Goal: Task Accomplishment & Management: Complete application form

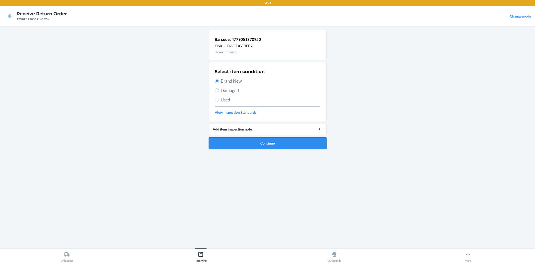
click at [261, 142] on button "Continue" at bounding box center [268, 143] width 118 height 12
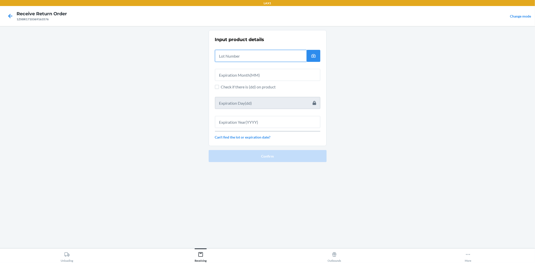
click at [268, 57] on input "text" at bounding box center [261, 56] width 92 height 12
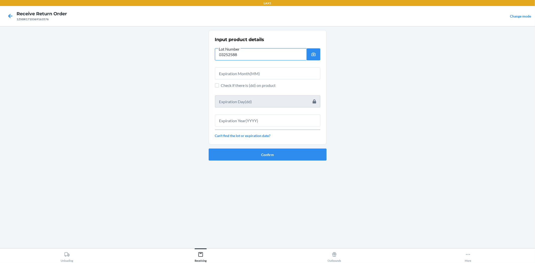
type input "03252588"
click at [262, 75] on input "text" at bounding box center [267, 73] width 105 height 12
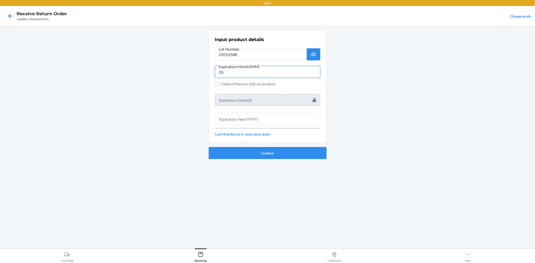
type input "05"
click at [284, 117] on input "text" at bounding box center [267, 119] width 105 height 12
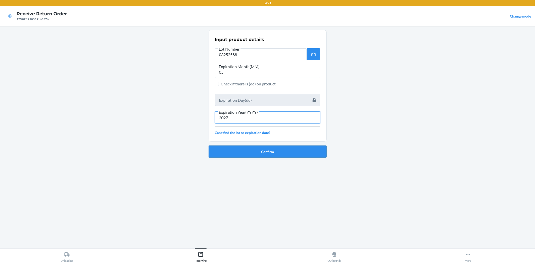
type input "2027"
click at [285, 155] on button "Confirm" at bounding box center [268, 152] width 118 height 12
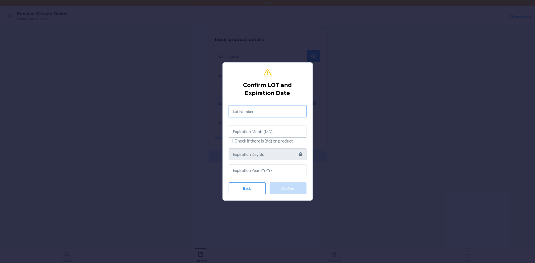
click at [258, 107] on input "text" at bounding box center [268, 111] width 78 height 12
type input "03252588"
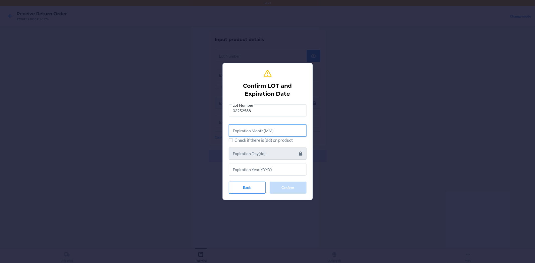
click at [252, 127] on input "text" at bounding box center [268, 131] width 78 height 12
type input "05"
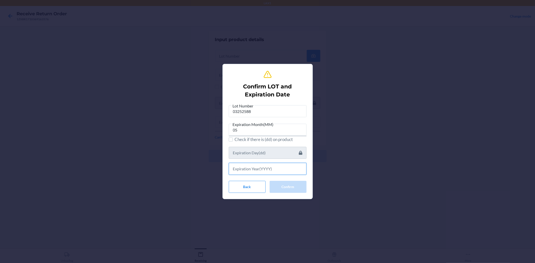
drag, startPoint x: 283, startPoint y: 170, endPoint x: 284, endPoint y: 160, distance: 10.3
click at [283, 170] on input "text" at bounding box center [268, 169] width 78 height 12
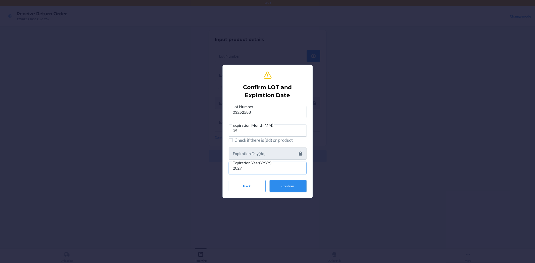
type input "2027"
click at [290, 182] on button "Confirm" at bounding box center [288, 186] width 37 height 12
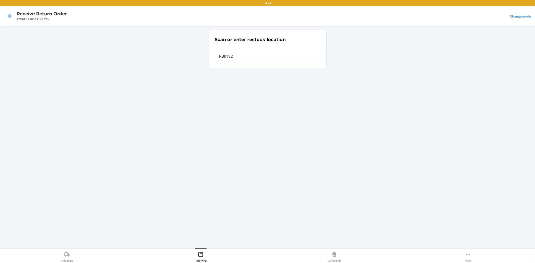
type input "RBIN322"
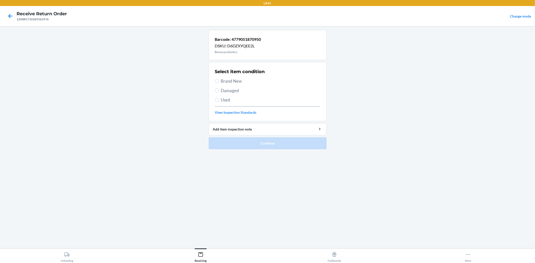
click at [235, 82] on span "Brand New" at bounding box center [270, 81] width 99 height 7
click at [219, 82] on input "Brand New" at bounding box center [217, 81] width 4 height 4
radio input "true"
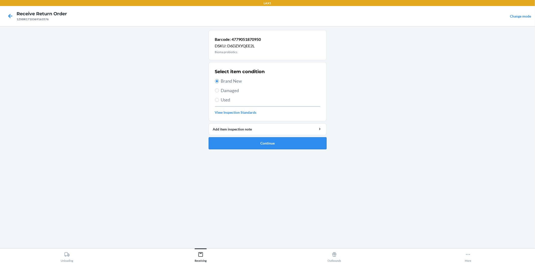
click at [279, 145] on button "Continue" at bounding box center [268, 143] width 118 height 12
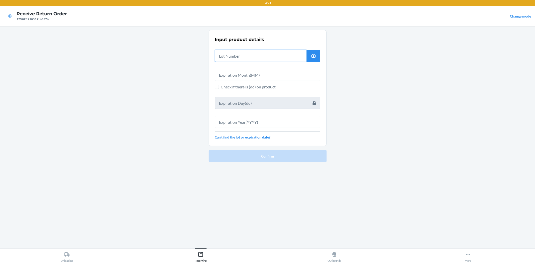
click at [231, 58] on input "text" at bounding box center [261, 56] width 92 height 12
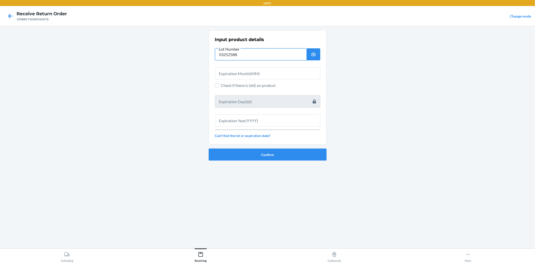
type input "03252588"
click at [235, 76] on input "text" at bounding box center [267, 73] width 105 height 12
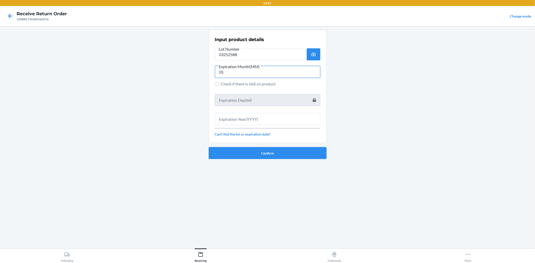
type input "05"
click at [237, 117] on input "text" at bounding box center [267, 119] width 105 height 12
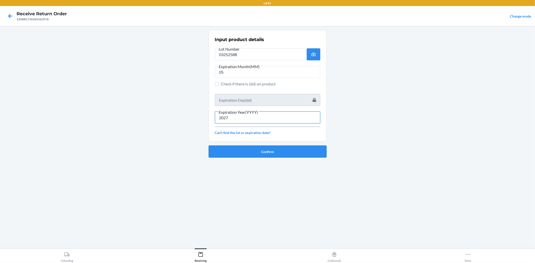
type input "2027"
click at [253, 149] on button "Confirm" at bounding box center [268, 152] width 118 height 12
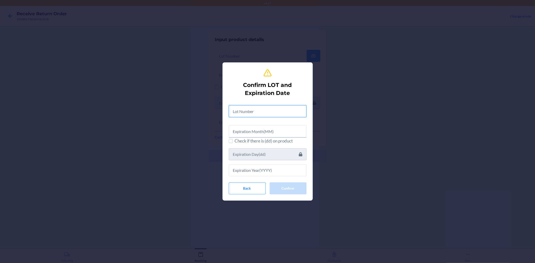
click at [235, 109] on input "text" at bounding box center [268, 111] width 78 height 12
type input "03252588"
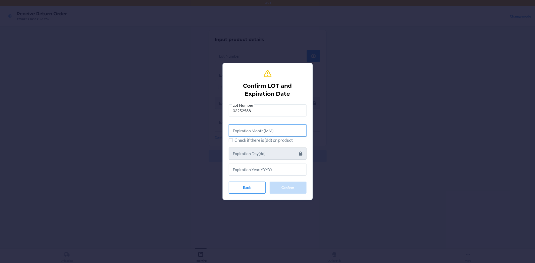
click at [251, 125] on input "text" at bounding box center [268, 131] width 78 height 12
type input "06"
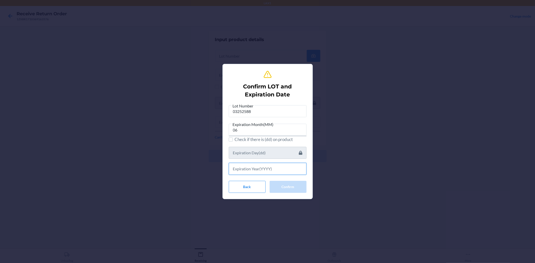
click at [256, 168] on input "text" at bounding box center [268, 169] width 78 height 12
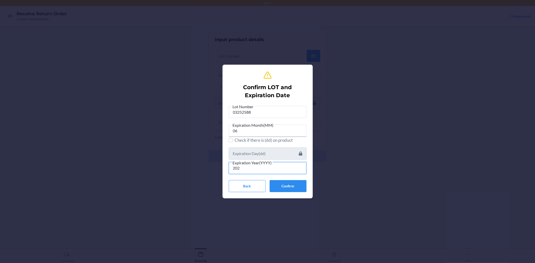
type input "202"
drag, startPoint x: 250, startPoint y: 164, endPoint x: 252, endPoint y: 166, distance: 2.7
click at [250, 164] on span "Expiration Year(YYYY)" at bounding box center [252, 163] width 41 height 5
click at [250, 164] on input "202" at bounding box center [268, 168] width 78 height 12
click at [252, 167] on input "202" at bounding box center [268, 168] width 78 height 12
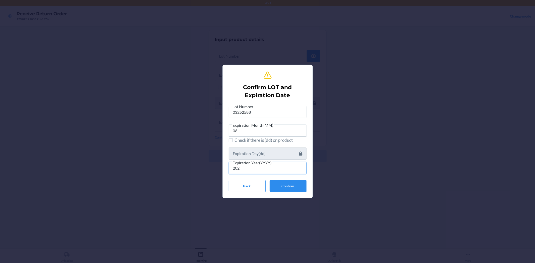
click at [260, 172] on input "202" at bounding box center [268, 168] width 78 height 12
click at [250, 168] on input "202" at bounding box center [268, 168] width 78 height 12
type input "2027"
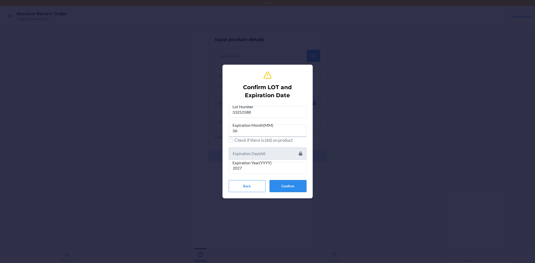
click at [270, 183] on button "Confirm" at bounding box center [288, 186] width 37 height 12
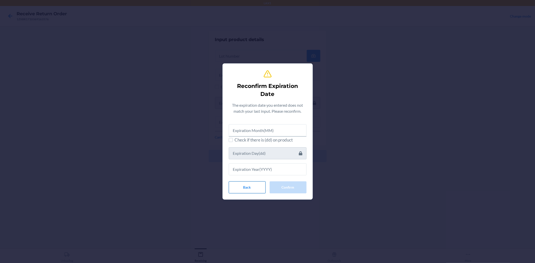
drag, startPoint x: 245, startPoint y: 183, endPoint x: 247, endPoint y: 183, distance: 2.6
click at [247, 183] on button "Back" at bounding box center [247, 188] width 37 height 12
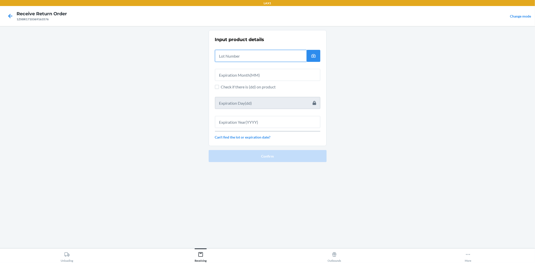
click at [233, 56] on input "text" at bounding box center [261, 56] width 92 height 12
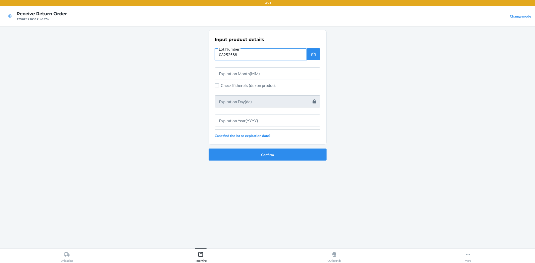
type input "03252588"
click at [234, 73] on input "text" at bounding box center [267, 73] width 105 height 12
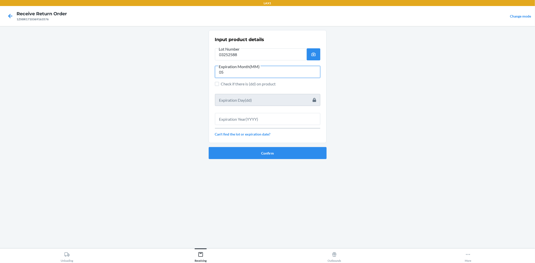
type input "05"
click at [266, 117] on input "text" at bounding box center [267, 119] width 105 height 12
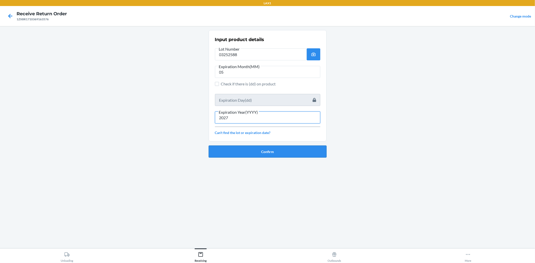
type input "2027"
click at [272, 148] on button "Confirm" at bounding box center [268, 152] width 118 height 12
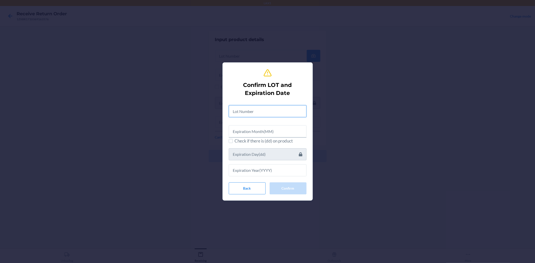
drag, startPoint x: 250, startPoint y: 106, endPoint x: 247, endPoint y: 100, distance: 6.3
click at [250, 105] on div at bounding box center [268, 109] width 78 height 16
type input "03252588"
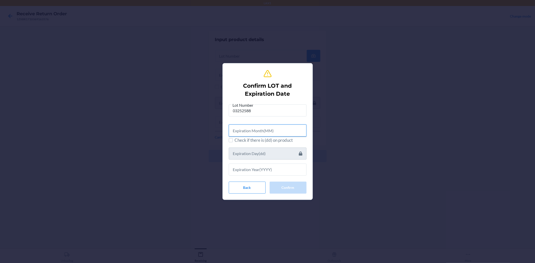
drag, startPoint x: 258, startPoint y: 133, endPoint x: 248, endPoint y: 128, distance: 11.8
click at [257, 133] on input "text" at bounding box center [268, 131] width 78 height 12
type input "05"
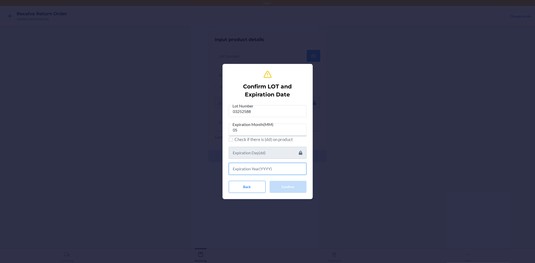
click at [253, 174] on input "text" at bounding box center [268, 169] width 78 height 12
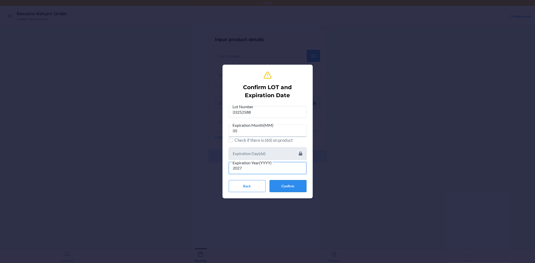
type input "2027"
click at [300, 185] on button "Confirm" at bounding box center [288, 186] width 37 height 12
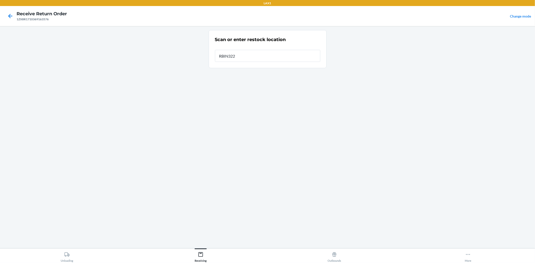
type input "RBIN322"
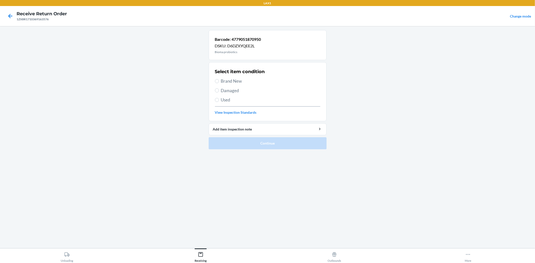
click at [240, 84] on span "Brand New" at bounding box center [270, 81] width 99 height 7
click at [219, 83] on input "Brand New" at bounding box center [217, 81] width 4 height 4
radio input "true"
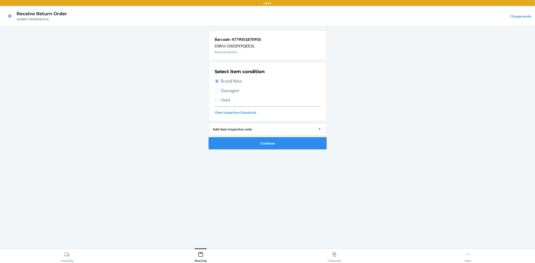
click at [274, 146] on button "Continue" at bounding box center [268, 143] width 118 height 12
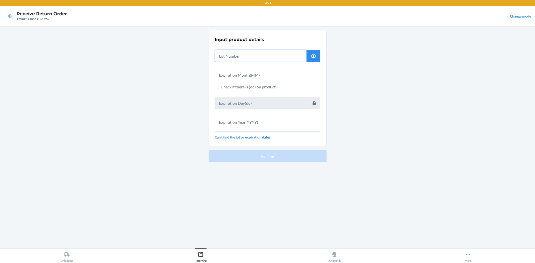
click at [247, 60] on input "text" at bounding box center [261, 56] width 92 height 12
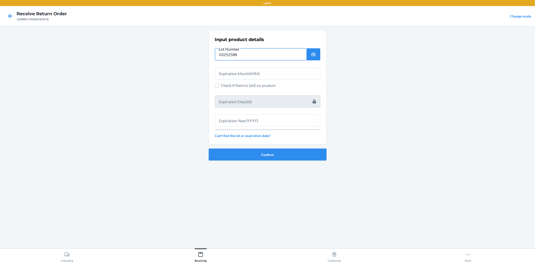
type input "03252588"
click at [291, 71] on input "text" at bounding box center [267, 73] width 105 height 12
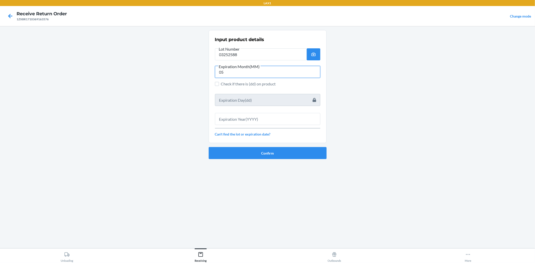
type input "05"
click at [273, 118] on input "text" at bounding box center [267, 119] width 105 height 12
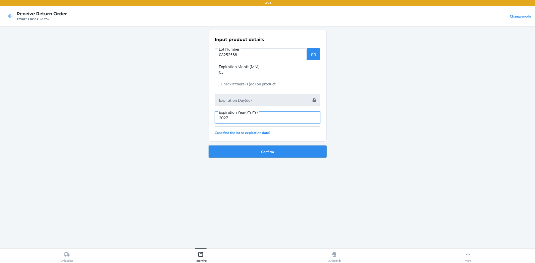
type input "2027"
click at [277, 148] on button "Confirm" at bounding box center [268, 152] width 118 height 12
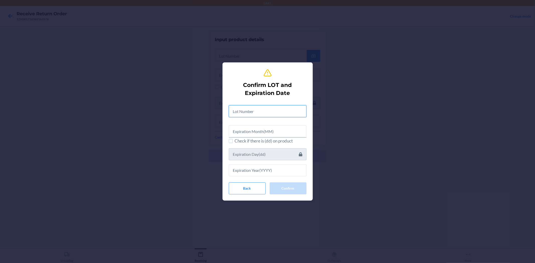
click at [270, 114] on input "text" at bounding box center [268, 111] width 78 height 12
type input "03252588"
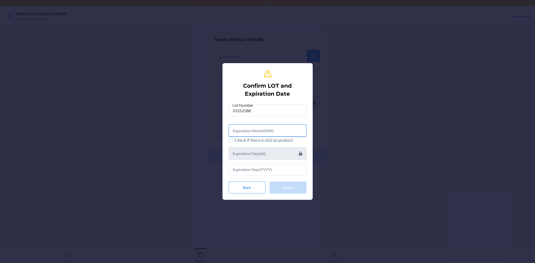
click at [268, 130] on input "text" at bounding box center [268, 131] width 78 height 12
type input "05"
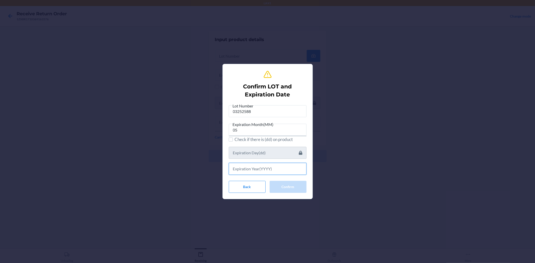
click at [277, 170] on input "text" at bounding box center [268, 169] width 78 height 12
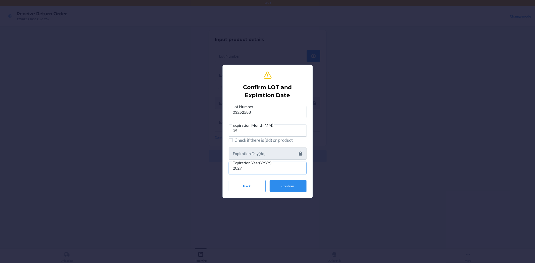
type input "2027"
click at [290, 177] on div "Lot Number 03252588 Expiration Month(MM) 05 Check if there is (dd) on product E…" at bounding box center [268, 148] width 78 height 89
click at [295, 184] on button "Confirm" at bounding box center [288, 186] width 37 height 12
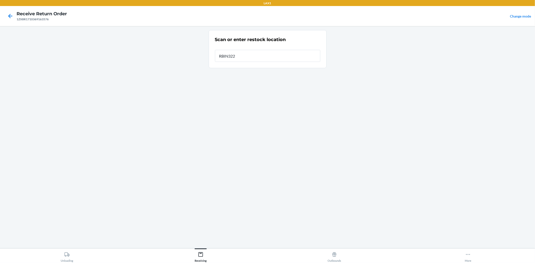
type input "RBIN322"
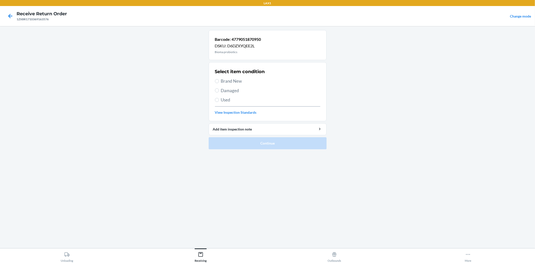
click at [225, 79] on span "Brand New" at bounding box center [270, 81] width 99 height 7
click at [219, 79] on input "Brand New" at bounding box center [217, 81] width 4 height 4
radio input "true"
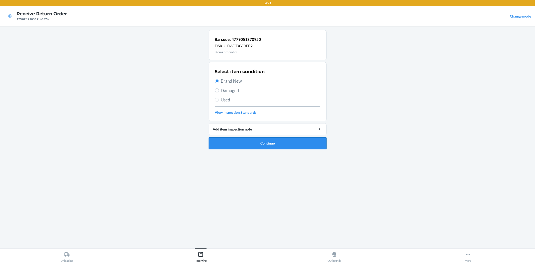
click at [261, 138] on button "Continue" at bounding box center [268, 143] width 118 height 12
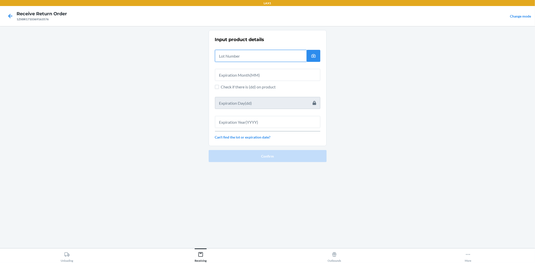
click at [238, 57] on input "text" at bounding box center [261, 56] width 92 height 12
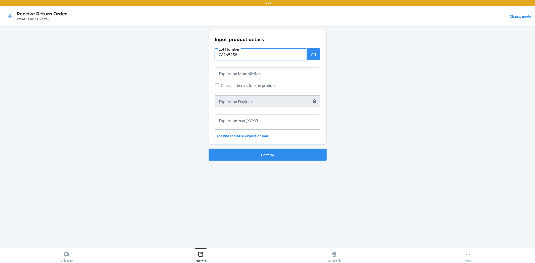
type input "032652588"
drag, startPoint x: 230, startPoint y: 49, endPoint x: 212, endPoint y: 60, distance: 21.2
click at [210, 60] on section "Input product details Lot Number 032652588 Check if there is (dd) on product Ca…" at bounding box center [268, 87] width 118 height 115
type input "03252588"
click at [285, 71] on input "text" at bounding box center [267, 73] width 105 height 12
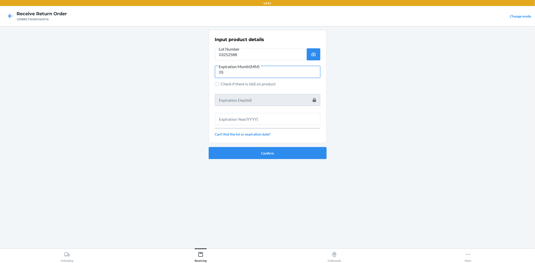
type input "05"
click at [271, 119] on input "text" at bounding box center [267, 119] width 105 height 12
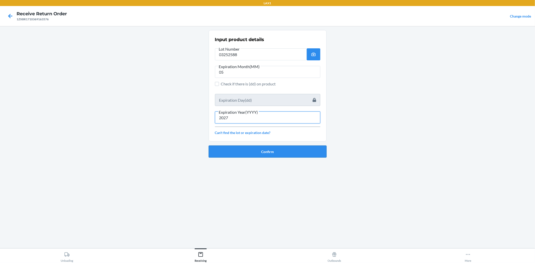
type input "2027"
click at [282, 150] on button "Confirm" at bounding box center [268, 152] width 118 height 12
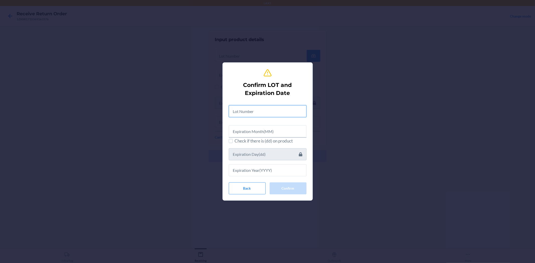
click at [268, 114] on input "text" at bounding box center [268, 111] width 78 height 12
type input "03252588"
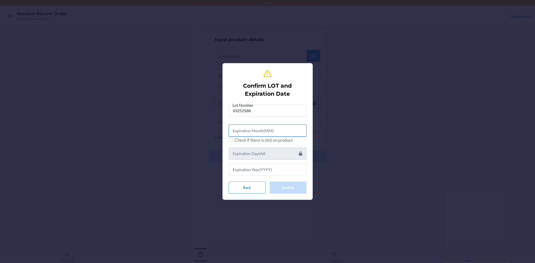
click at [274, 127] on input "text" at bounding box center [268, 131] width 78 height 12
type input "05"
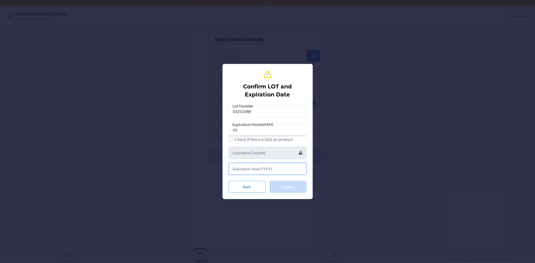
click at [273, 165] on input "text" at bounding box center [268, 169] width 78 height 12
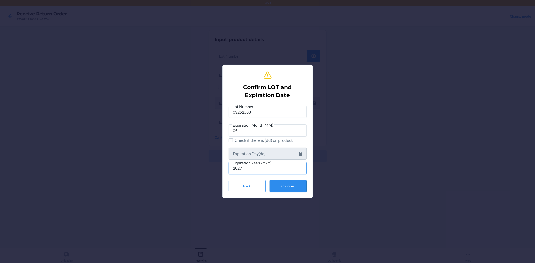
type input "2027"
click at [277, 188] on button "Confirm" at bounding box center [288, 186] width 37 height 12
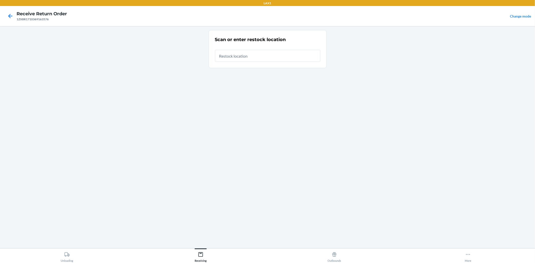
click at [245, 56] on input "text" at bounding box center [267, 56] width 105 height 12
type input "RBIN322"
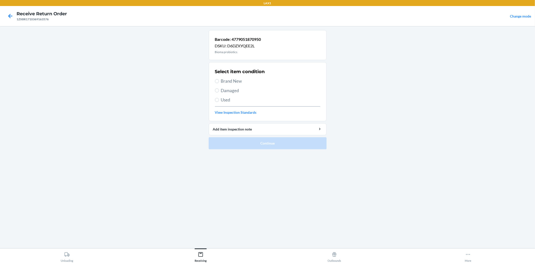
click at [236, 82] on span "Brand New" at bounding box center [270, 81] width 99 height 7
click at [219, 82] on input "Brand New" at bounding box center [217, 81] width 4 height 4
radio input "true"
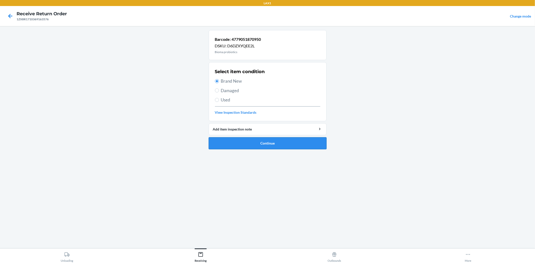
click at [288, 144] on button "Continue" at bounding box center [268, 143] width 118 height 12
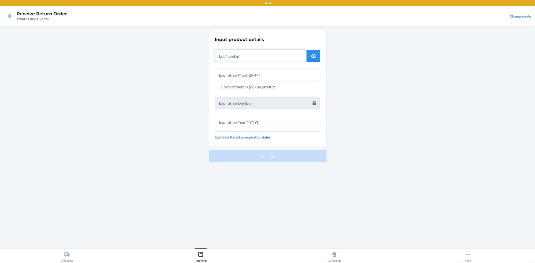
click at [255, 54] on input "text" at bounding box center [261, 56] width 92 height 12
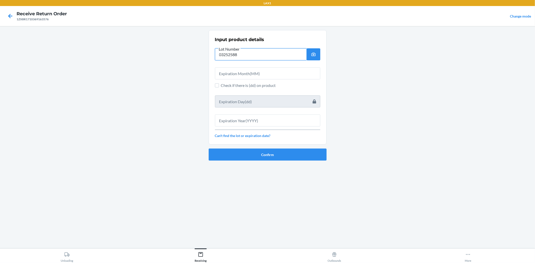
type input "03252588"
click at [265, 75] on input "text" at bounding box center [267, 73] width 105 height 12
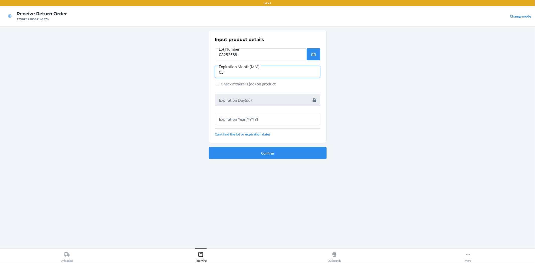
type input "05"
click at [289, 122] on input "text" at bounding box center [267, 119] width 105 height 12
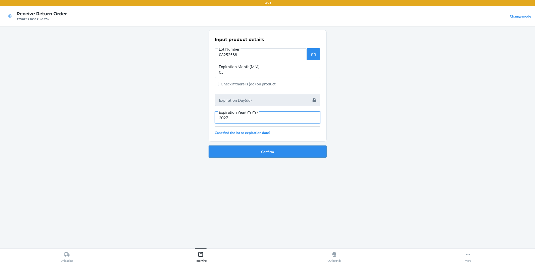
type input "2027"
click at [266, 154] on button "Confirm" at bounding box center [268, 152] width 118 height 12
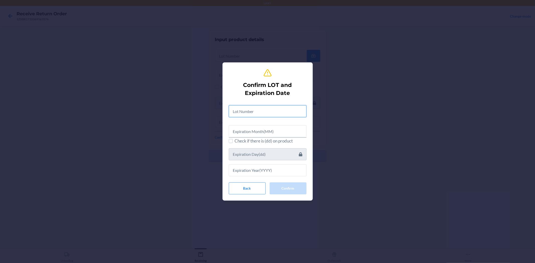
click at [254, 112] on input "text" at bounding box center [268, 111] width 78 height 12
type input "03252588"
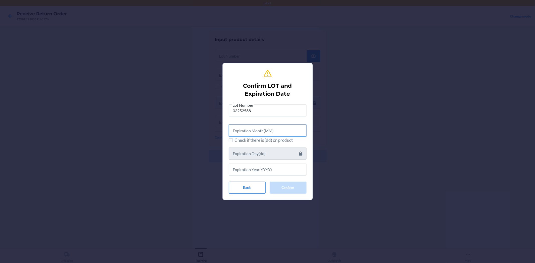
click at [265, 129] on input "text" at bounding box center [268, 131] width 78 height 12
type input "05"
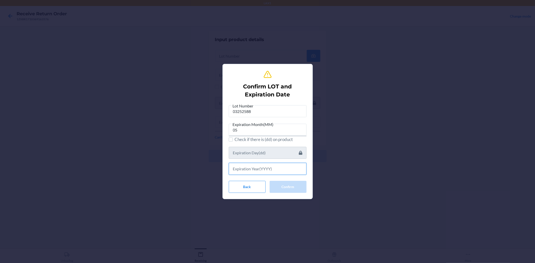
click at [264, 167] on input "text" at bounding box center [268, 169] width 78 height 12
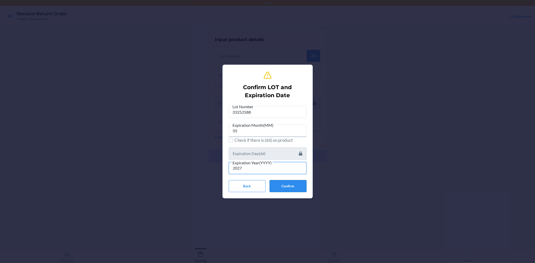
type input "2027"
click at [305, 187] on button "Confirm" at bounding box center [288, 186] width 37 height 12
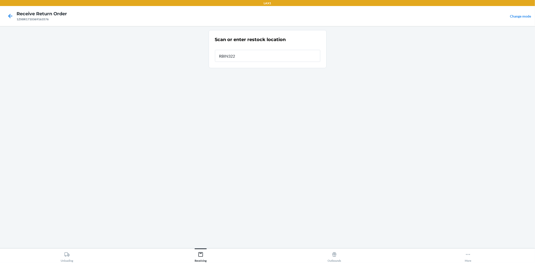
type input "RBIN322"
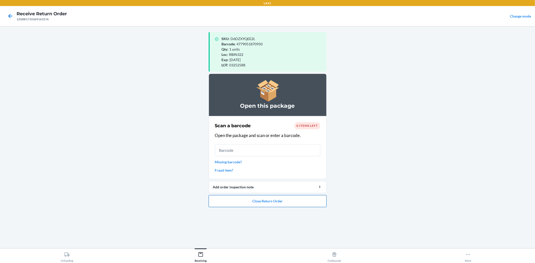
click at [302, 199] on button "Close Return Order" at bounding box center [268, 201] width 118 height 12
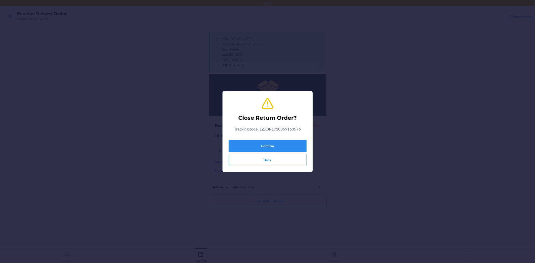
click at [303, 146] on button "Confirm" at bounding box center [268, 146] width 78 height 12
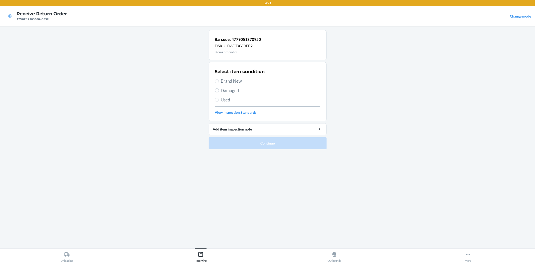
click at [217, 83] on label "Brand New" at bounding box center [267, 81] width 105 height 7
click at [217, 83] on input "Brand New" at bounding box center [217, 81] width 4 height 4
radio input "true"
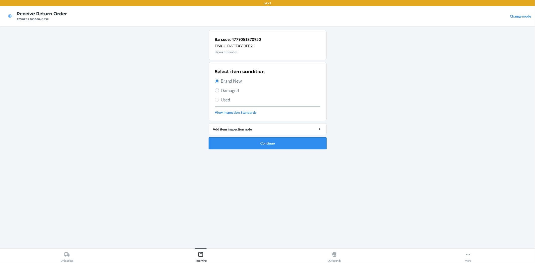
click at [310, 145] on button "Continue" at bounding box center [268, 143] width 118 height 12
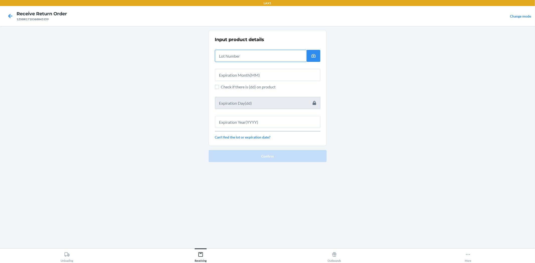
click at [241, 59] on input "text" at bounding box center [261, 56] width 92 height 12
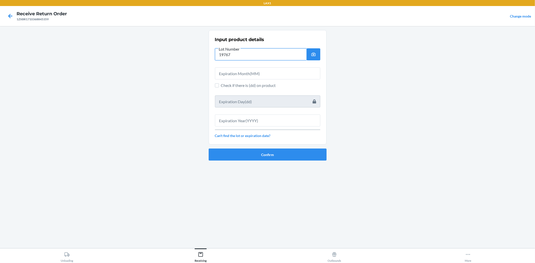
type input "19767"
click at [256, 68] on input "text" at bounding box center [267, 73] width 105 height 12
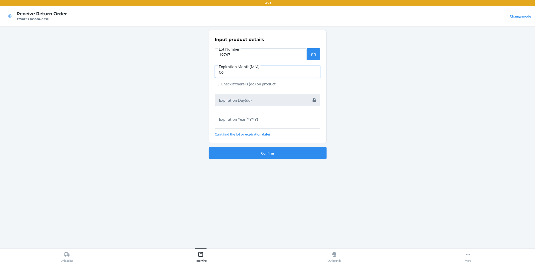
type input "06"
click at [279, 116] on input "text" at bounding box center [267, 119] width 105 height 12
click at [249, 118] on input "text" at bounding box center [267, 119] width 105 height 12
click at [249, 115] on input "text" at bounding box center [267, 119] width 105 height 12
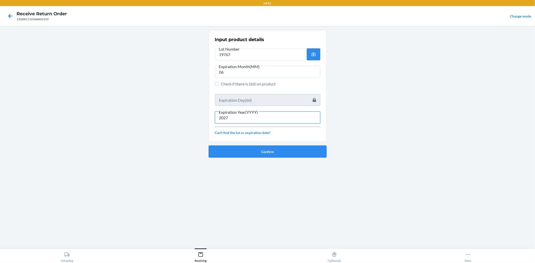
type input "2027"
click at [301, 153] on button "Confirm" at bounding box center [268, 152] width 118 height 12
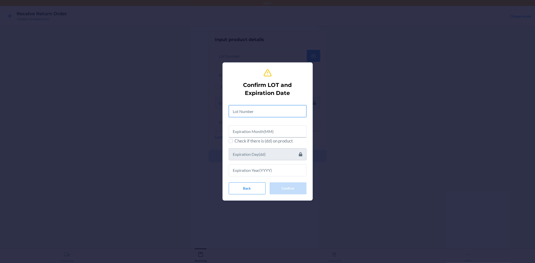
click at [287, 107] on input "text" at bounding box center [268, 111] width 78 height 12
type input "19767"
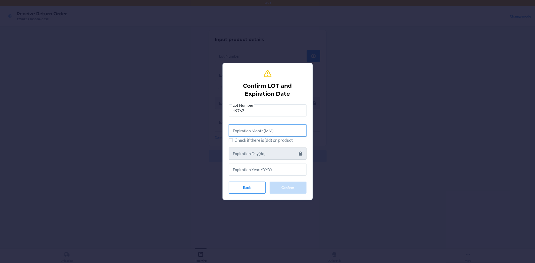
click at [300, 131] on input "text" at bounding box center [268, 131] width 78 height 12
type input "06"
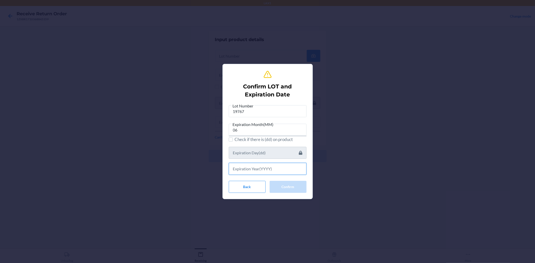
click at [288, 168] on input "text" at bounding box center [268, 169] width 78 height 12
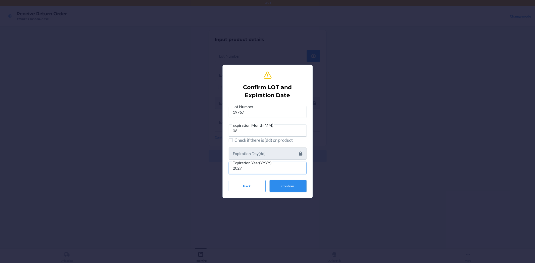
type input "2027"
click at [280, 185] on button "Confirm" at bounding box center [288, 186] width 37 height 12
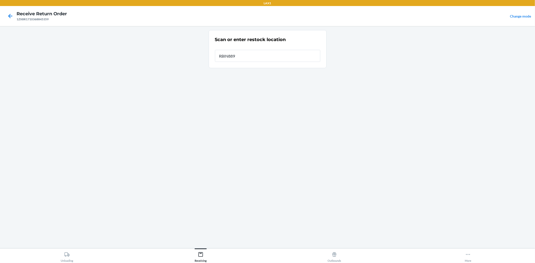
type input "RBIN889"
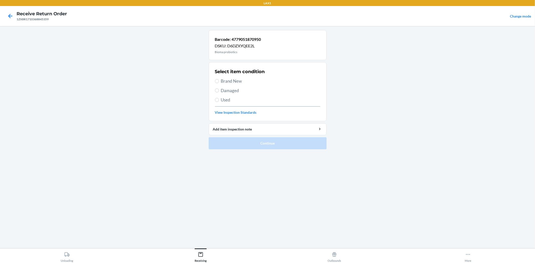
click at [231, 80] on span "Brand New" at bounding box center [270, 81] width 99 height 7
click at [219, 80] on input "Brand New" at bounding box center [217, 81] width 4 height 4
radio input "true"
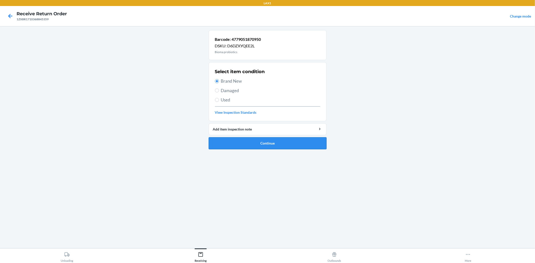
click at [282, 139] on button "Continue" at bounding box center [268, 143] width 118 height 12
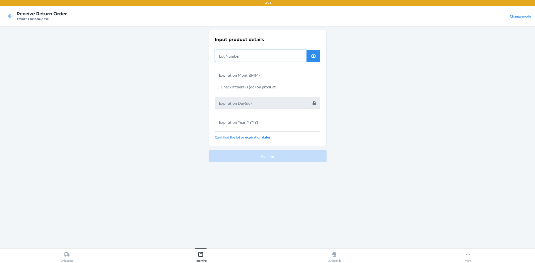
click at [245, 52] on input "text" at bounding box center [261, 56] width 92 height 12
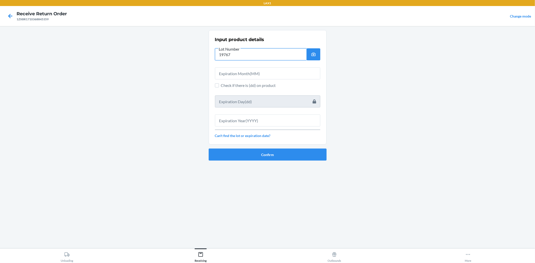
type input "19767"
click at [237, 73] on input "text" at bounding box center [267, 73] width 105 height 12
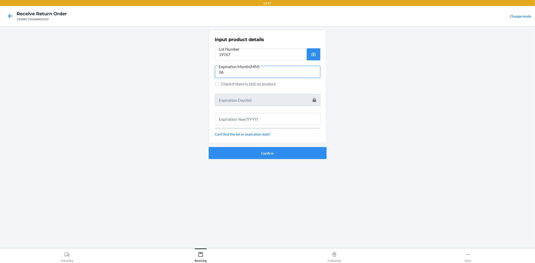
type input "06"
click at [253, 120] on input "text" at bounding box center [267, 119] width 105 height 12
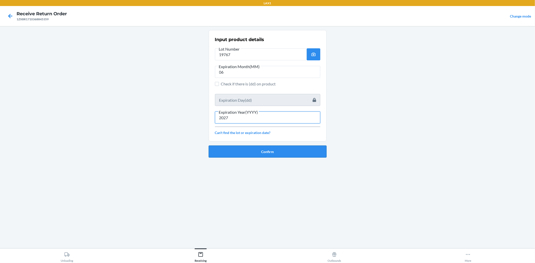
type input "2027"
click at [237, 147] on button "Confirm" at bounding box center [268, 152] width 118 height 12
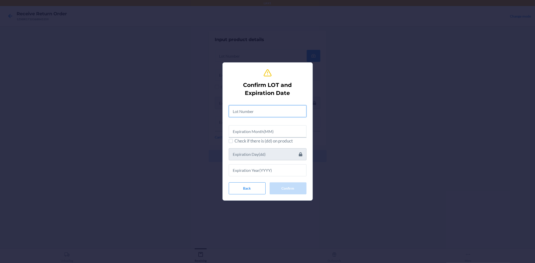
click at [242, 112] on input "text" at bounding box center [268, 111] width 78 height 12
type input "1976706"
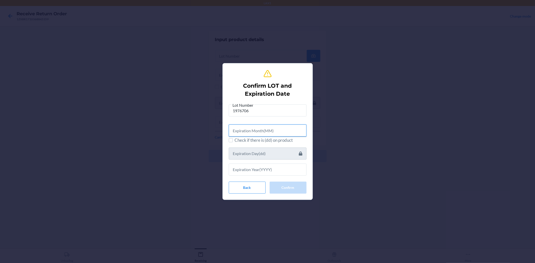
click at [285, 129] on input "text" at bounding box center [268, 131] width 78 height 12
type input "06"
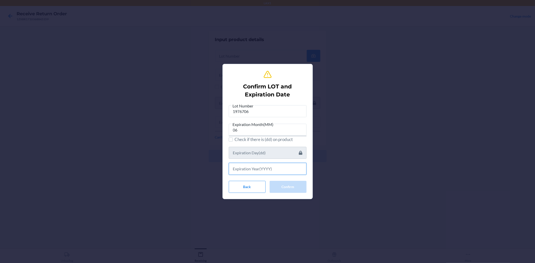
click at [284, 167] on input "text" at bounding box center [268, 169] width 78 height 12
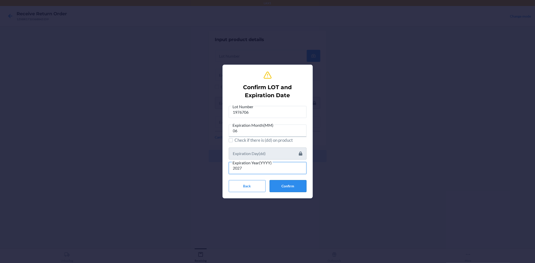
type input "2027"
click at [303, 186] on button "Confirm" at bounding box center [288, 186] width 37 height 12
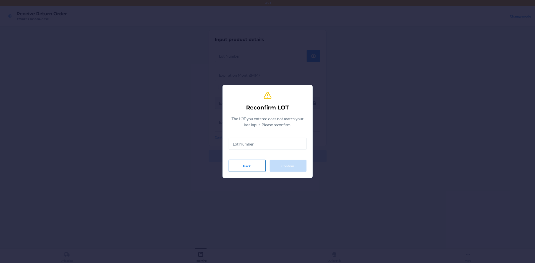
click at [232, 163] on button "Back" at bounding box center [247, 166] width 37 height 12
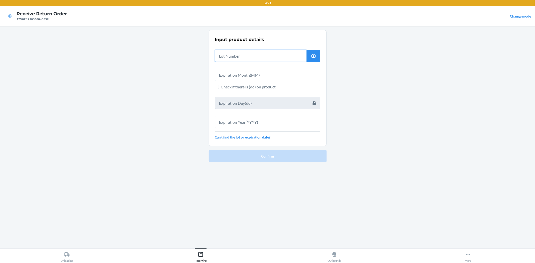
click at [249, 58] on input "text" at bounding box center [261, 56] width 92 height 12
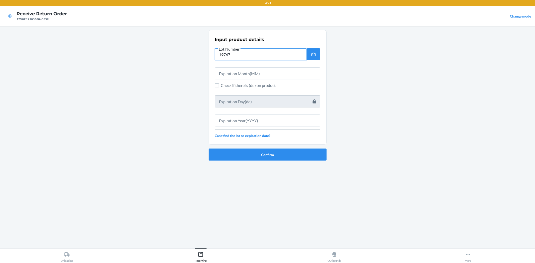
type input "19767"
click at [249, 73] on input "text" at bounding box center [267, 73] width 105 height 12
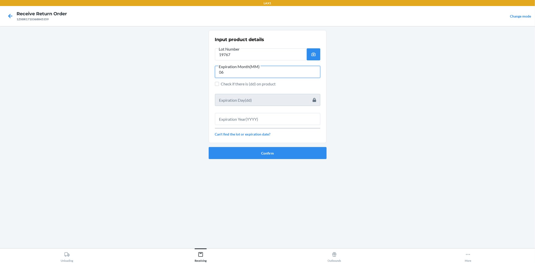
type input "06"
click at [255, 119] on input "text" at bounding box center [267, 119] width 105 height 12
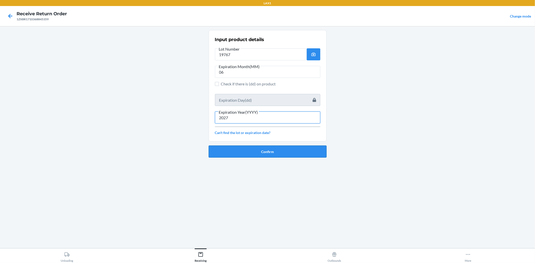
type input "2027"
click at [264, 146] on button "Confirm" at bounding box center [268, 152] width 118 height 12
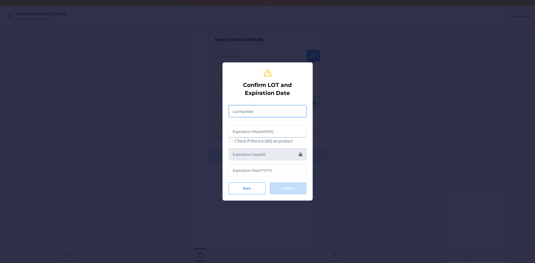
click at [260, 114] on input "text" at bounding box center [268, 111] width 78 height 12
type input "19767"
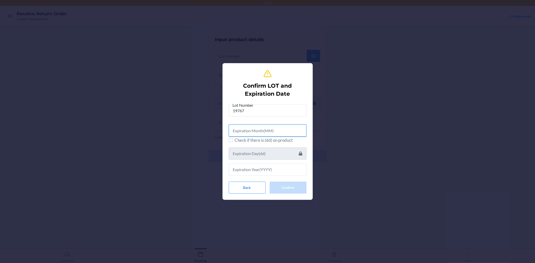
click at [259, 126] on input "text" at bounding box center [268, 131] width 78 height 12
type input "06"
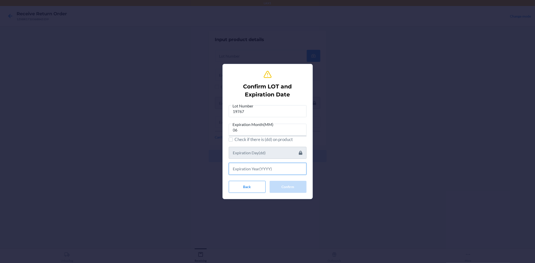
click at [276, 168] on input "text" at bounding box center [268, 169] width 78 height 12
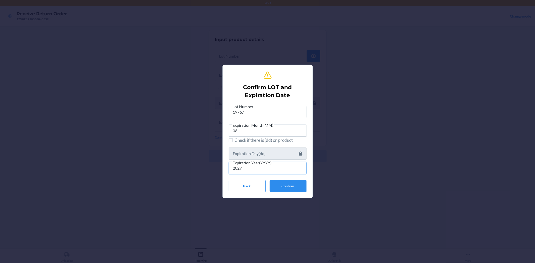
type input "2027"
click at [283, 179] on div "Lot Number 19767 Expiration Month(MM) 06 Check if there is (dd) on product Expi…" at bounding box center [268, 148] width 78 height 89
drag, startPoint x: 283, startPoint y: 183, endPoint x: 282, endPoint y: 180, distance: 2.9
click at [283, 182] on button "Confirm" at bounding box center [288, 186] width 37 height 12
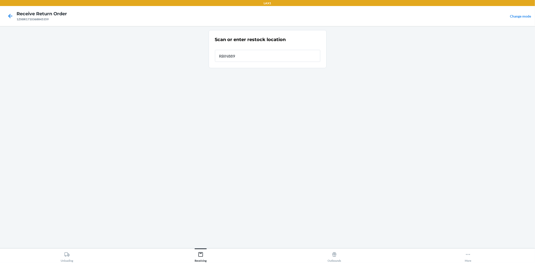
type input "RBIN889"
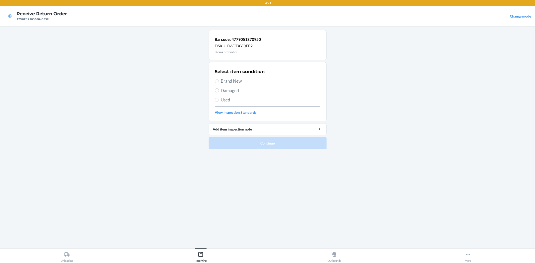
click at [237, 81] on span "Brand New" at bounding box center [270, 81] width 99 height 7
click at [219, 81] on input "Brand New" at bounding box center [217, 81] width 4 height 4
radio input "true"
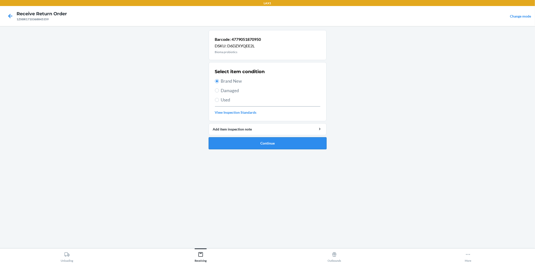
click at [257, 141] on button "Continue" at bounding box center [268, 143] width 118 height 12
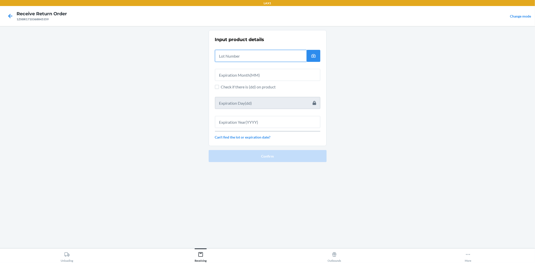
click at [244, 59] on input "text" at bounding box center [261, 56] width 92 height 12
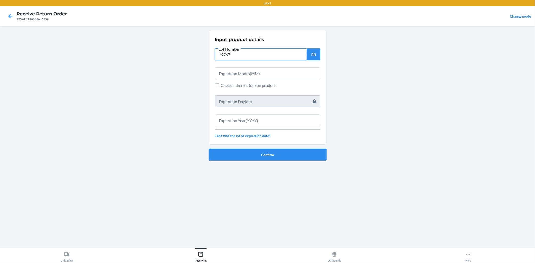
type input "19767"
click at [230, 76] on input "text" at bounding box center [267, 73] width 105 height 12
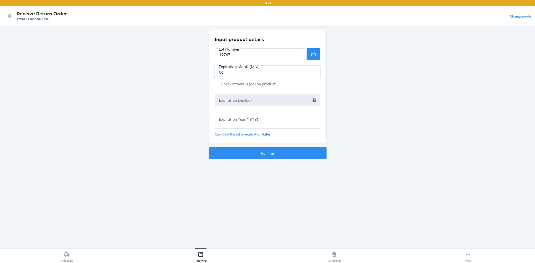
type input "06"
click at [242, 116] on input "text" at bounding box center [267, 119] width 105 height 12
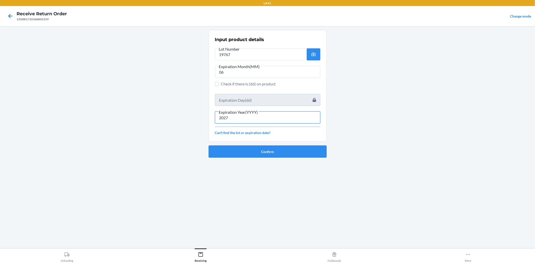
type input "2027"
click at [279, 146] on button "Confirm" at bounding box center [268, 152] width 118 height 12
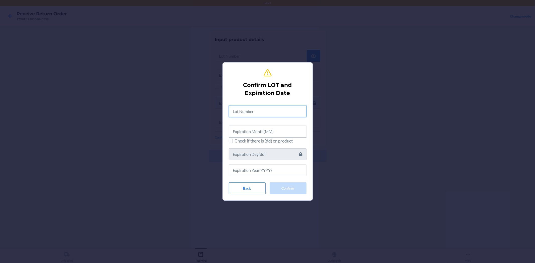
click at [267, 108] on input "text" at bounding box center [268, 111] width 78 height 12
type input "19767"
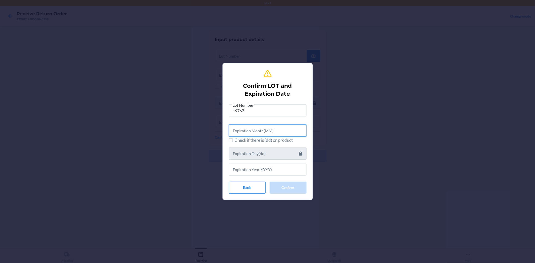
click at [271, 125] on input "text" at bounding box center [268, 131] width 78 height 12
type input "06"
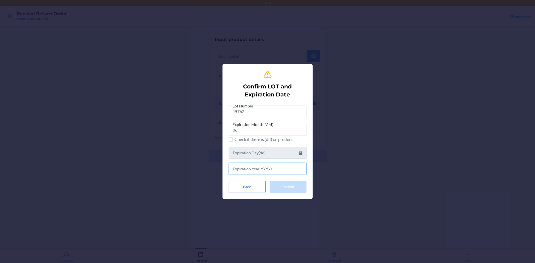
click at [284, 173] on input "text" at bounding box center [268, 169] width 78 height 12
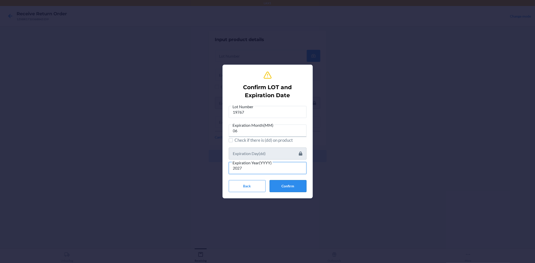
type input "2027"
click at [285, 185] on button "Confirm" at bounding box center [288, 186] width 37 height 12
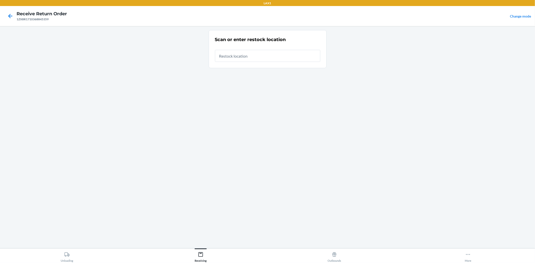
click at [244, 60] on input "text" at bounding box center [267, 56] width 105 height 12
type input "RBIN889"
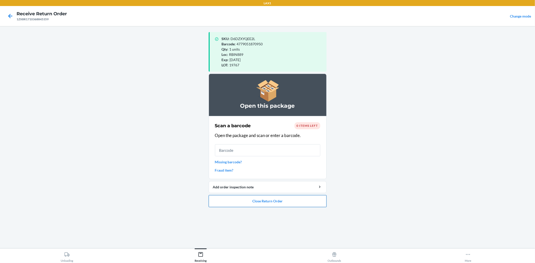
click at [305, 204] on button "Close Return Order" at bounding box center [268, 201] width 118 height 12
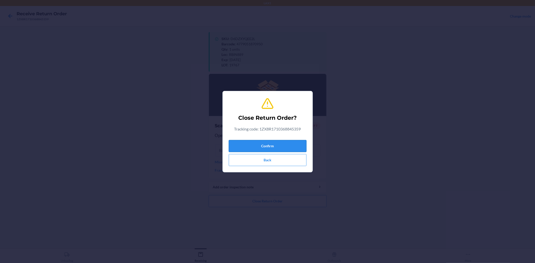
click at [270, 145] on button "Confirm" at bounding box center [268, 146] width 78 height 12
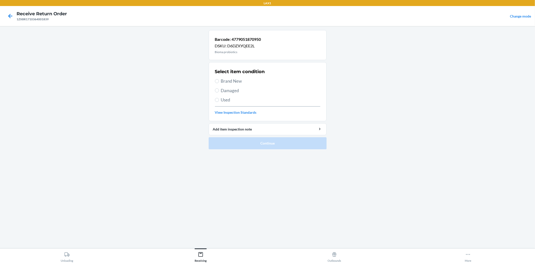
click at [228, 82] on span "Brand New" at bounding box center [270, 81] width 99 height 7
click at [219, 82] on input "Brand New" at bounding box center [217, 81] width 4 height 4
radio input "true"
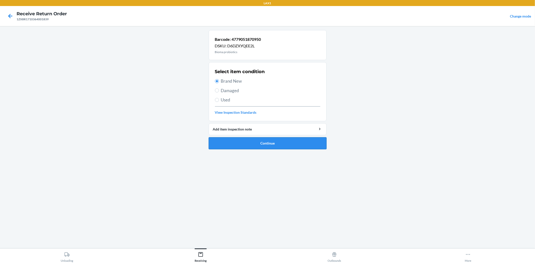
click at [291, 140] on button "Continue" at bounding box center [268, 143] width 118 height 12
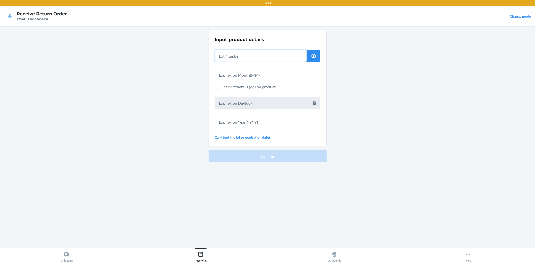
click at [236, 60] on input "text" at bounding box center [261, 56] width 92 height 12
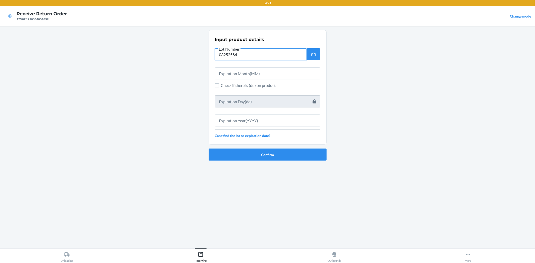
type input "03252584"
click at [278, 73] on input "text" at bounding box center [267, 73] width 105 height 12
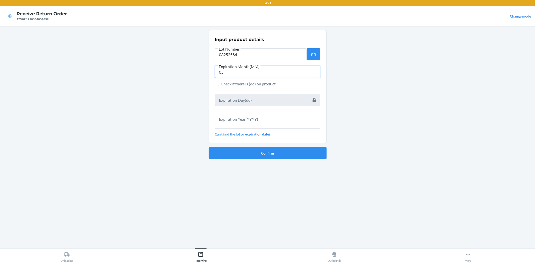
type input "05"
click at [301, 114] on input "text" at bounding box center [267, 119] width 105 height 12
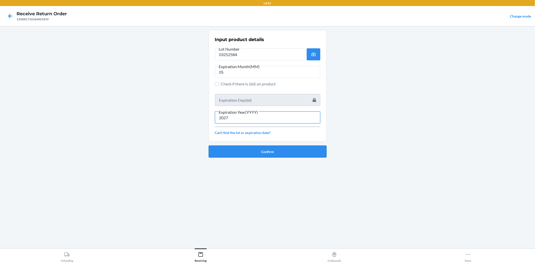
type input "2027"
click at [304, 147] on button "Confirm" at bounding box center [268, 152] width 118 height 12
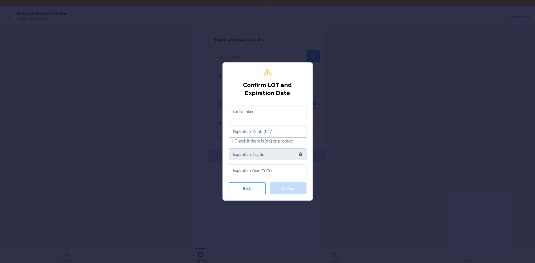
click at [273, 103] on div at bounding box center [268, 109] width 78 height 16
click at [274, 108] on input "text" at bounding box center [268, 111] width 78 height 12
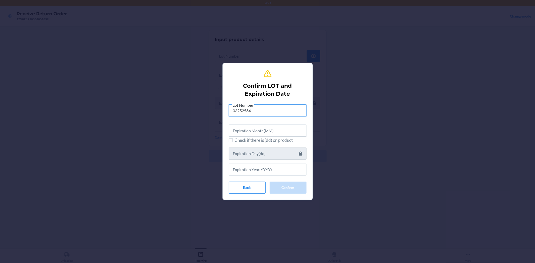
type input "03252584"
click at [269, 133] on input "text" at bounding box center [268, 131] width 78 height 12
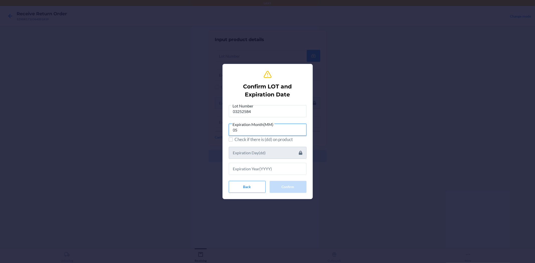
type input "05"
click at [264, 170] on input "text" at bounding box center [268, 169] width 78 height 12
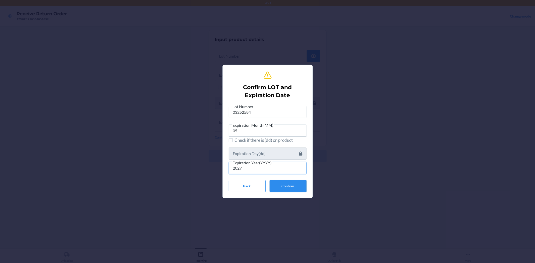
type input "2027"
click at [300, 188] on button "Confirm" at bounding box center [288, 186] width 37 height 12
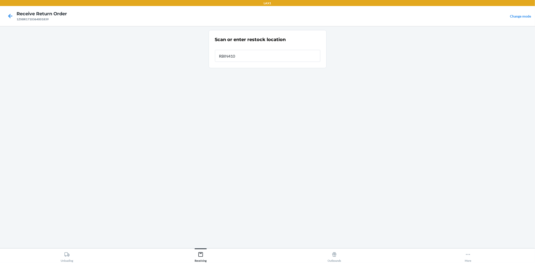
type input "RBIN410"
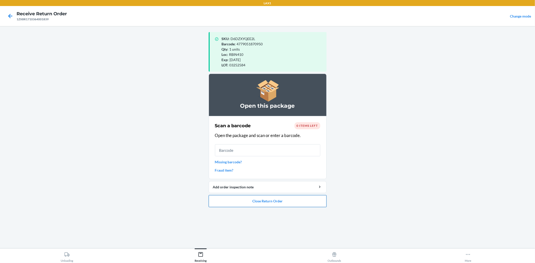
click at [225, 201] on button "Close Return Order" at bounding box center [268, 201] width 118 height 12
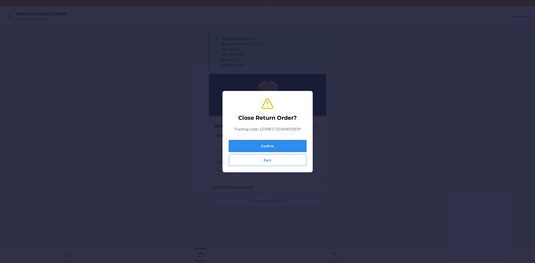
click at [239, 147] on button "Confirm" at bounding box center [268, 146] width 78 height 12
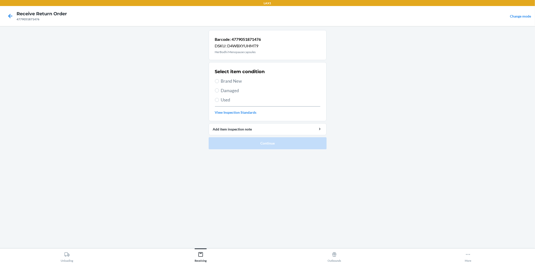
click at [223, 99] on span "Used" at bounding box center [270, 100] width 99 height 7
click at [219, 99] on input "Used" at bounding box center [217, 100] width 4 height 4
radio input "true"
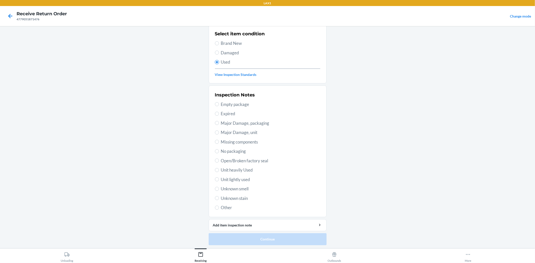
scroll to position [39, 0]
click at [264, 160] on span "Open/Broken factory seal" at bounding box center [270, 160] width 99 height 7
click at [219, 160] on input "Open/Broken factory seal" at bounding box center [217, 160] width 4 height 4
radio input "true"
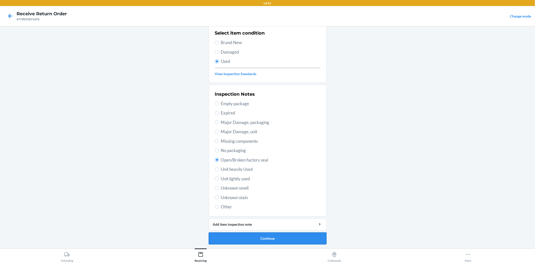
click at [317, 243] on button "Continue" at bounding box center [268, 239] width 118 height 12
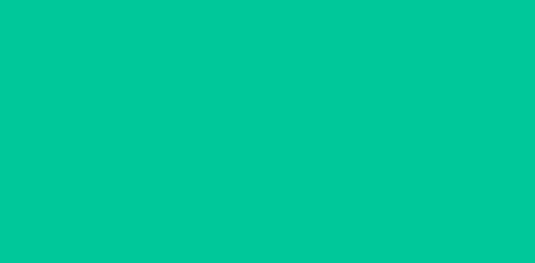
scroll to position [0, 0]
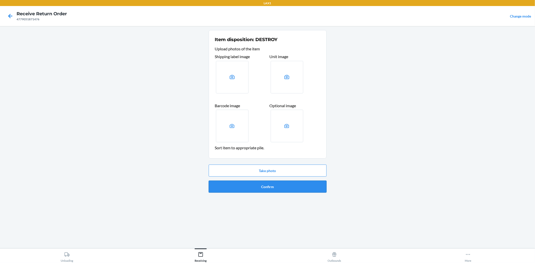
click at [297, 185] on button "Confirm" at bounding box center [268, 187] width 118 height 12
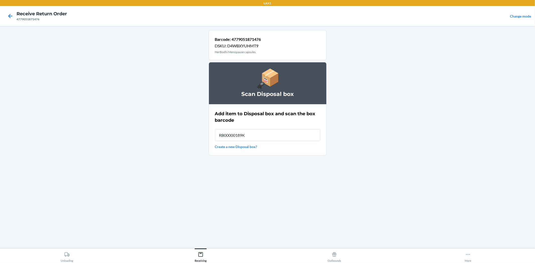
type input "RB00000189K"
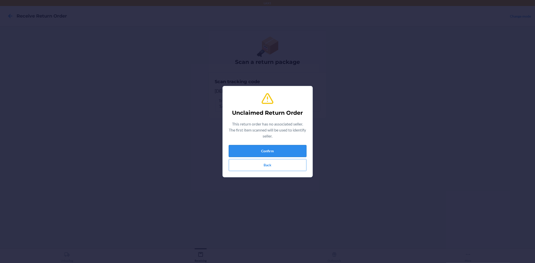
click at [294, 154] on button "Confirm" at bounding box center [268, 151] width 78 height 12
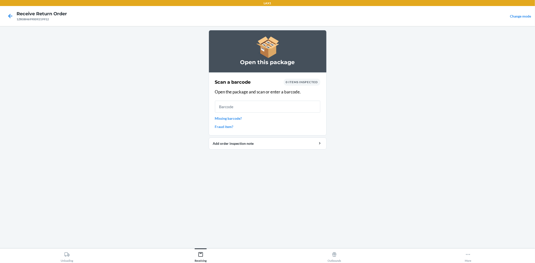
click at [285, 111] on input "text" at bounding box center [267, 107] width 105 height 12
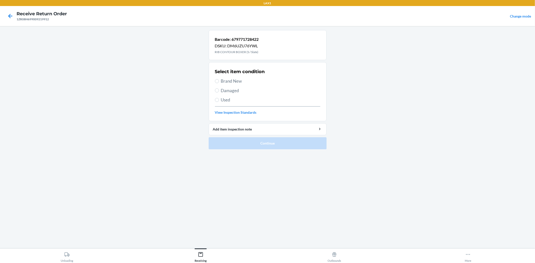
click at [234, 78] on span "Brand New" at bounding box center [270, 81] width 99 height 7
click at [219, 79] on input "Brand New" at bounding box center [217, 81] width 4 height 4
radio input "true"
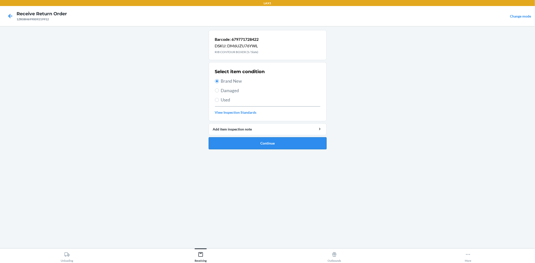
click at [263, 141] on button "Continue" at bounding box center [268, 143] width 118 height 12
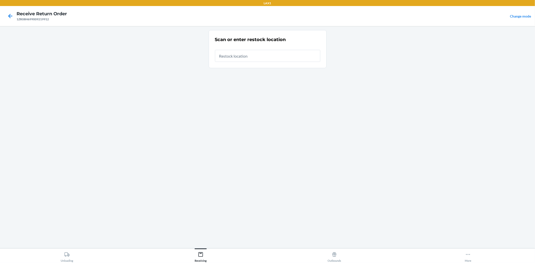
click at [261, 53] on input "text" at bounding box center [267, 56] width 105 height 12
click at [288, 58] on input "text" at bounding box center [267, 56] width 105 height 12
type input "RTCART025"
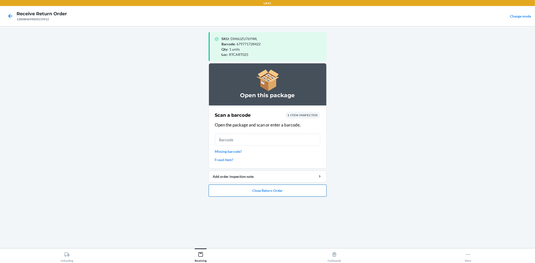
click at [269, 186] on button "Close Return Order" at bounding box center [268, 191] width 118 height 12
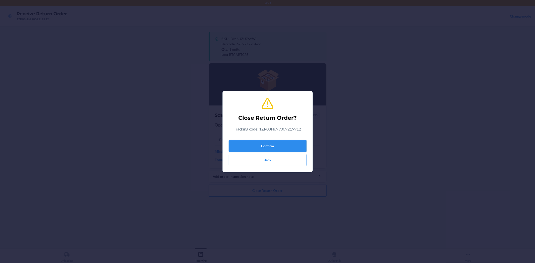
click at [283, 148] on button "Confirm" at bounding box center [268, 146] width 78 height 12
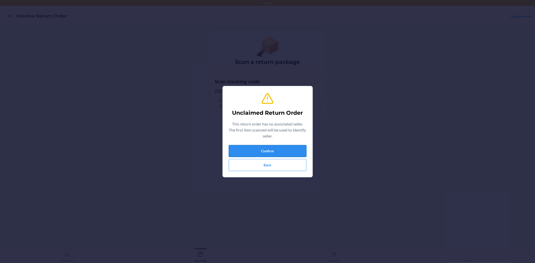
click at [279, 145] on button "Confirm" at bounding box center [268, 151] width 78 height 12
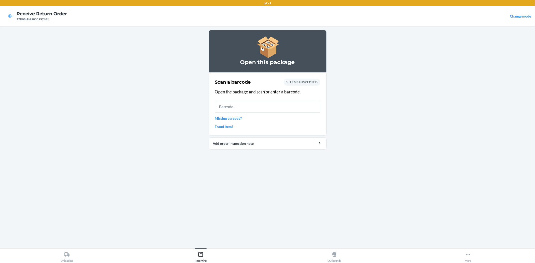
click at [261, 110] on input "text" at bounding box center [267, 107] width 105 height 12
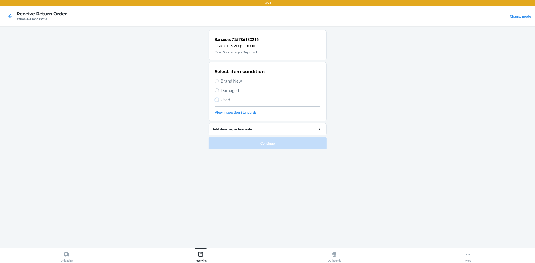
click at [217, 101] on input "Used" at bounding box center [217, 100] width 4 height 4
radio input "true"
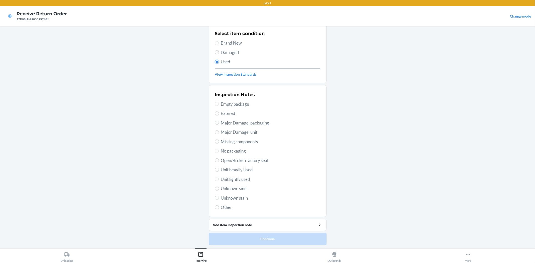
scroll to position [39, 0]
click at [232, 163] on span "Open/Broken factory seal" at bounding box center [270, 160] width 99 height 7
click at [219, 162] on input "Open/Broken factory seal" at bounding box center [217, 160] width 4 height 4
radio input "true"
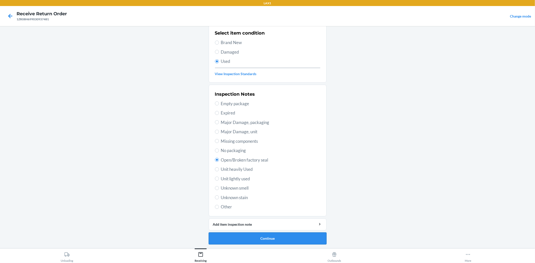
click at [271, 238] on button "Continue" at bounding box center [268, 239] width 118 height 12
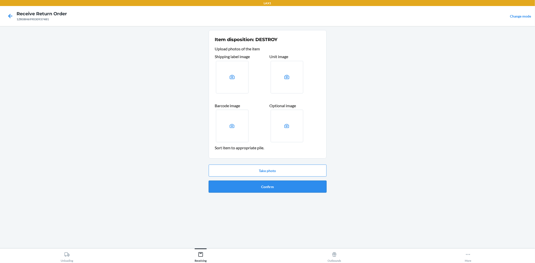
click at [276, 188] on button "Confirm" at bounding box center [268, 187] width 118 height 12
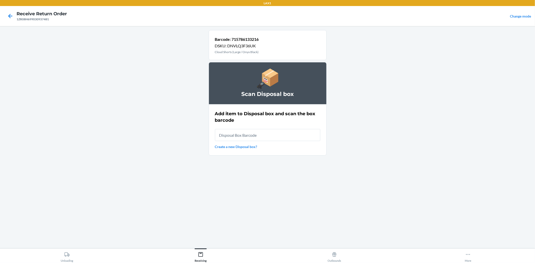
click at [263, 137] on input "text" at bounding box center [267, 135] width 105 height 12
type input "RB00000189K"
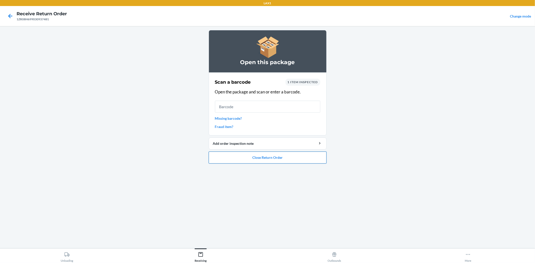
click at [279, 162] on button "Close Return Order" at bounding box center [268, 158] width 118 height 12
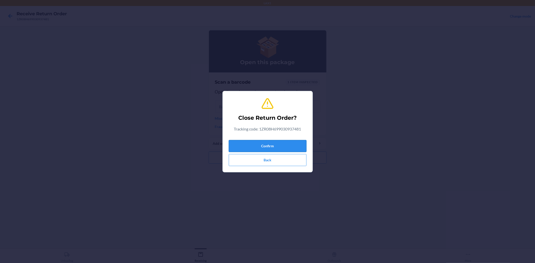
click at [277, 146] on button "Confirm" at bounding box center [268, 146] width 78 height 12
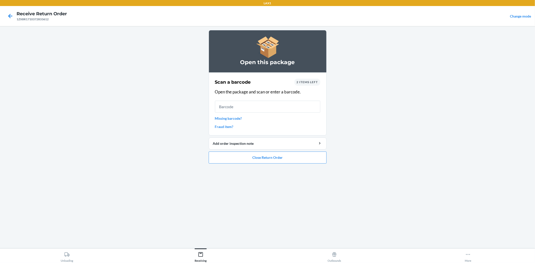
drag, startPoint x: 262, startPoint y: 107, endPoint x: 262, endPoint y: 103, distance: 3.8
click at [262, 107] on input "text" at bounding box center [267, 107] width 105 height 12
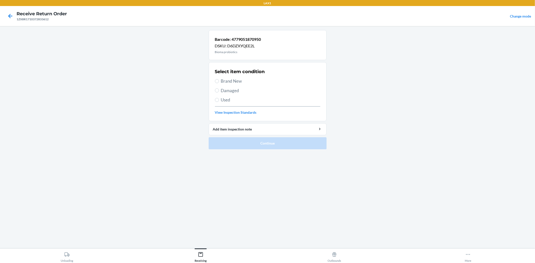
click at [222, 81] on span "Brand New" at bounding box center [270, 81] width 99 height 7
click at [219, 81] on input "Brand New" at bounding box center [217, 81] width 4 height 4
radio input "true"
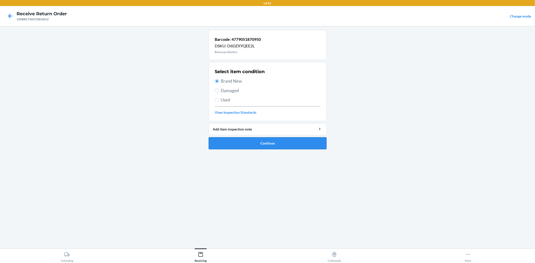
click at [269, 142] on button "Continue" at bounding box center [268, 143] width 118 height 12
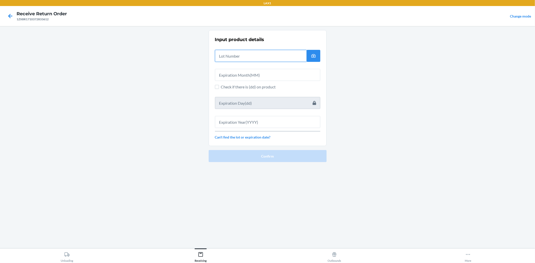
click at [258, 55] on input "text" at bounding box center [261, 56] width 92 height 12
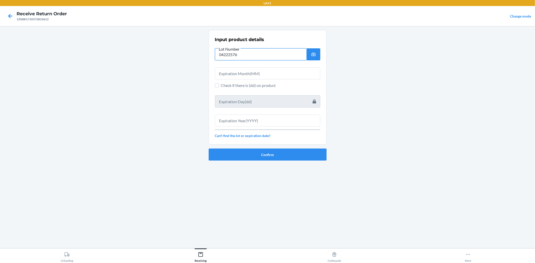
type input "04222576"
click at [252, 74] on input "text" at bounding box center [267, 73] width 105 height 12
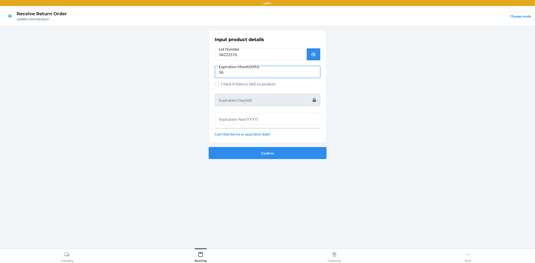
type input "06"
click at [259, 113] on input "text" at bounding box center [267, 119] width 105 height 12
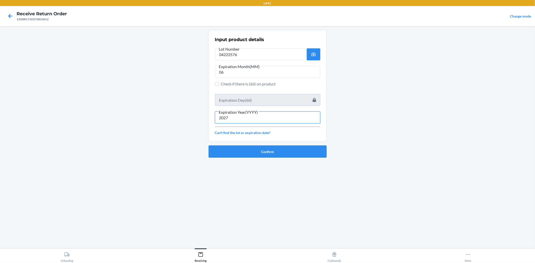
type input "2027"
click at [303, 153] on button "Confirm" at bounding box center [268, 152] width 118 height 12
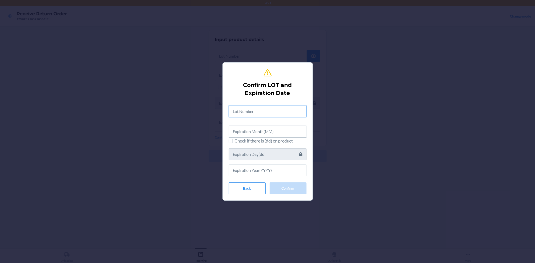
click at [280, 113] on input "text" at bounding box center [268, 111] width 78 height 12
type input "04222576"
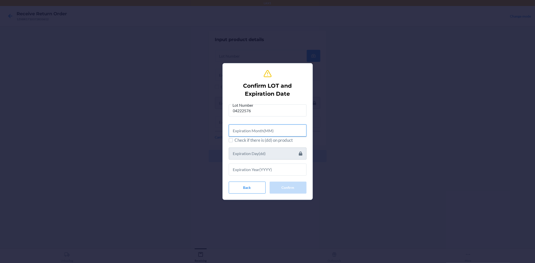
click at [280, 126] on input "text" at bounding box center [268, 131] width 78 height 12
type input "06"
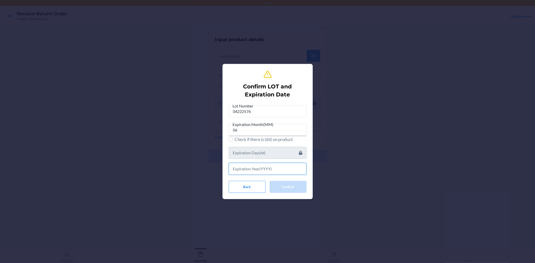
click at [284, 165] on input "text" at bounding box center [268, 169] width 78 height 12
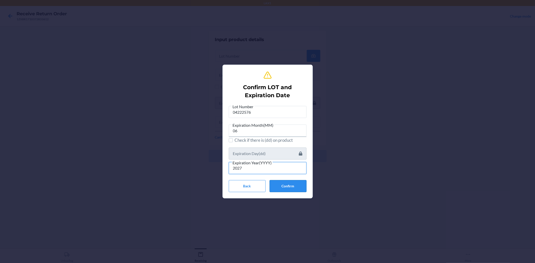
type input "2027"
click at [296, 189] on button "Confirm" at bounding box center [288, 186] width 37 height 12
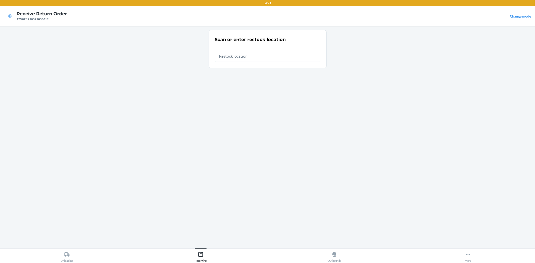
click at [250, 58] on input "text" at bounding box center [267, 56] width 105 height 12
type input "RBIN104"
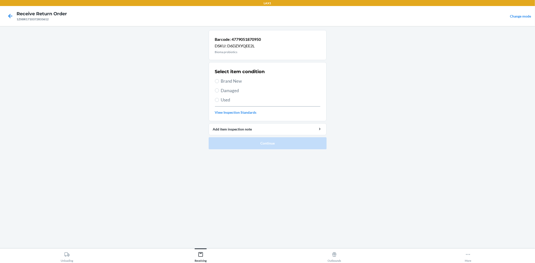
click at [234, 79] on span "Brand New" at bounding box center [270, 81] width 99 height 7
click at [219, 79] on input "Brand New" at bounding box center [217, 81] width 4 height 4
radio input "true"
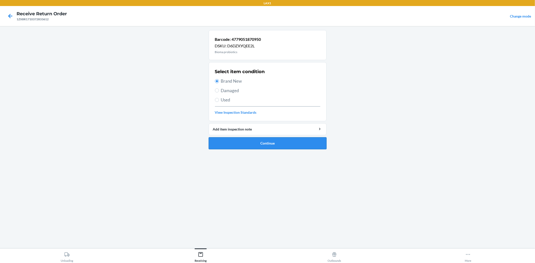
click at [263, 139] on button "Continue" at bounding box center [268, 143] width 118 height 12
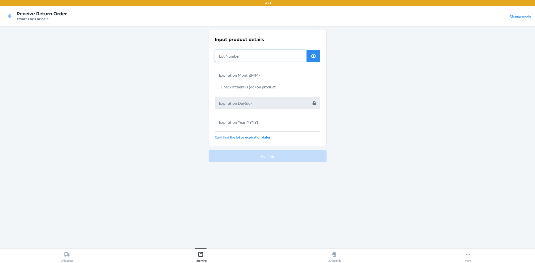
click at [252, 58] on input "text" at bounding box center [261, 56] width 92 height 12
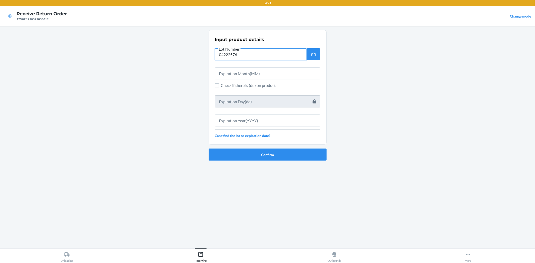
type input "04222576"
drag, startPoint x: 260, startPoint y: 69, endPoint x: 264, endPoint y: 69, distance: 4.3
click at [264, 69] on input "text" at bounding box center [267, 73] width 105 height 12
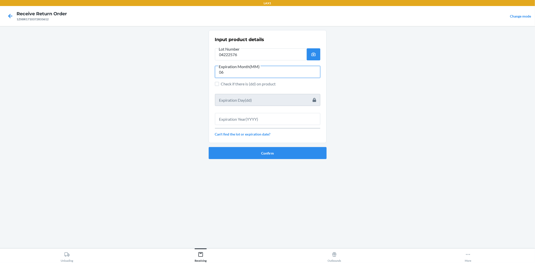
type input "06"
click at [258, 118] on input "text" at bounding box center [267, 119] width 105 height 12
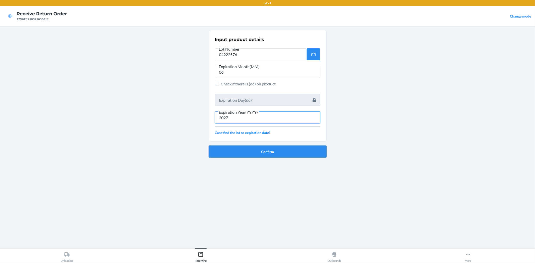
type input "2027"
click at [268, 150] on button "Confirm" at bounding box center [268, 152] width 118 height 12
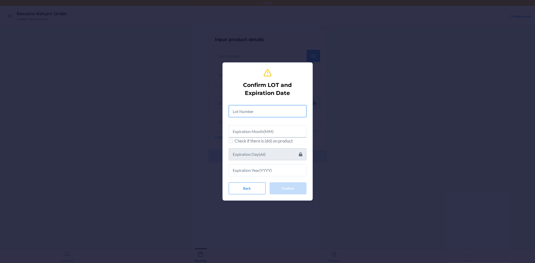
click at [267, 109] on input "text" at bounding box center [268, 111] width 78 height 12
type input "04222576"
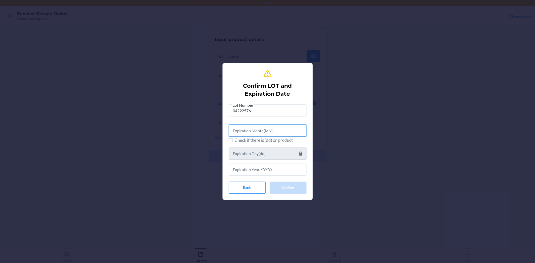
click at [287, 135] on input "text" at bounding box center [268, 131] width 78 height 12
type input "06"
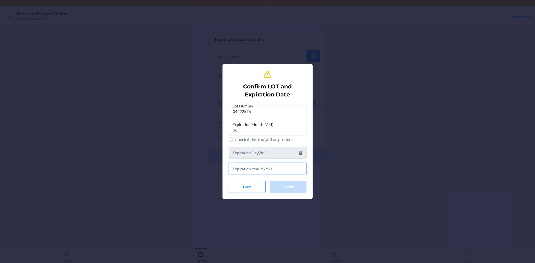
click at [304, 165] on input "text" at bounding box center [268, 169] width 78 height 12
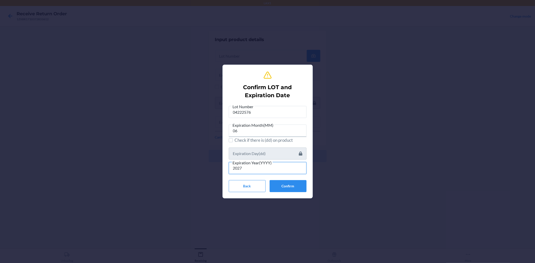
type input "2027"
click at [284, 181] on button "Confirm" at bounding box center [288, 186] width 37 height 12
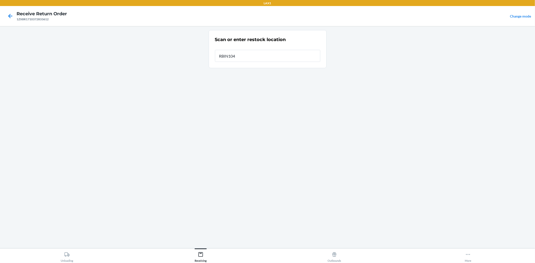
type input "RBIN104"
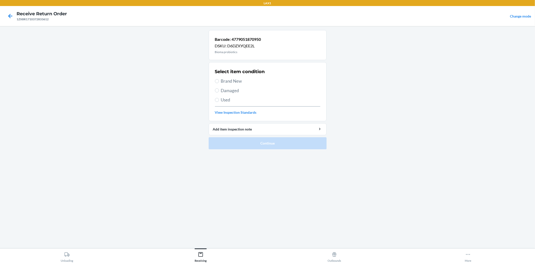
click at [230, 79] on span "Brand New" at bounding box center [270, 81] width 99 height 7
click at [219, 79] on input "Brand New" at bounding box center [217, 81] width 4 height 4
radio input "true"
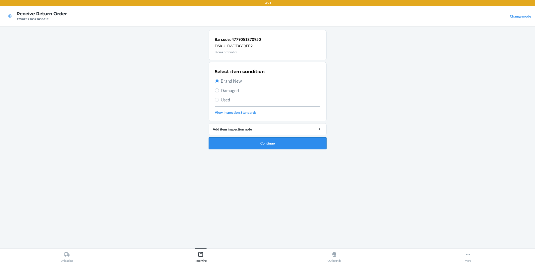
click at [236, 140] on button "Continue" at bounding box center [268, 143] width 118 height 12
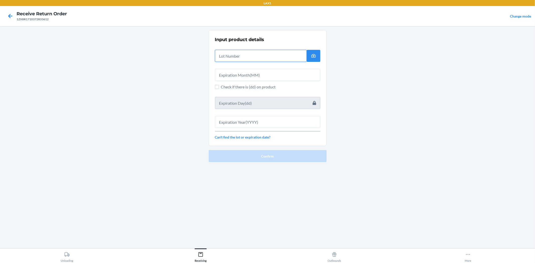
click at [247, 56] on input "text" at bounding box center [261, 56] width 92 height 12
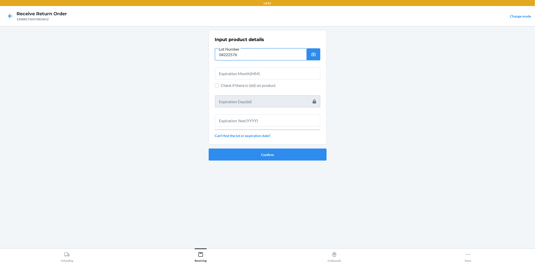
type input "04222576"
click at [287, 79] on input "text" at bounding box center [267, 73] width 105 height 12
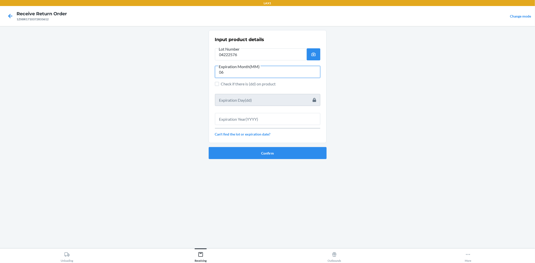
type input "06"
drag, startPoint x: 305, startPoint y: 118, endPoint x: 309, endPoint y: 117, distance: 3.6
click at [307, 118] on input "text" at bounding box center [267, 119] width 105 height 12
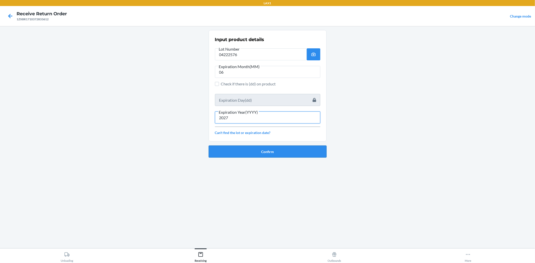
type input "2027"
click at [271, 148] on button "Confirm" at bounding box center [268, 152] width 118 height 12
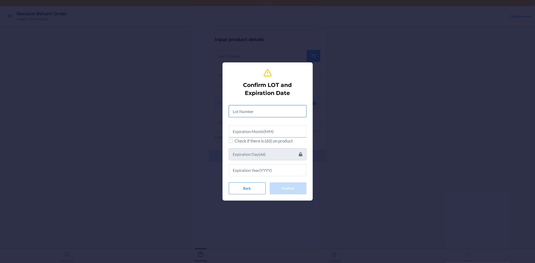
click at [259, 107] on input "text" at bounding box center [268, 111] width 78 height 12
type input "04222576"
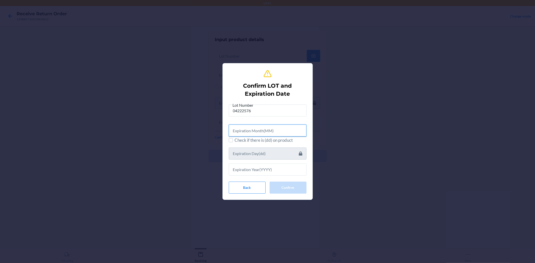
click at [286, 133] on input "text" at bounding box center [268, 131] width 78 height 12
type input "06"
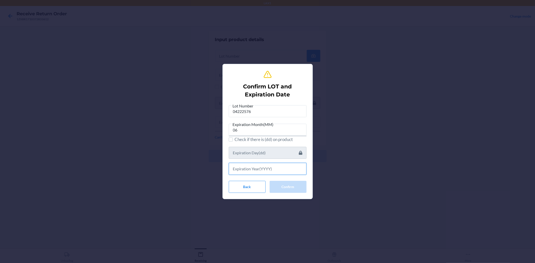
click at [272, 164] on input "text" at bounding box center [268, 169] width 78 height 12
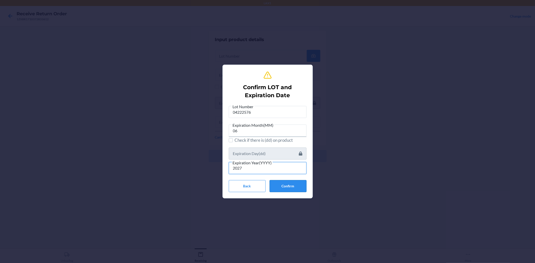
type input "2027"
click at [285, 191] on button "Confirm" at bounding box center [288, 186] width 37 height 12
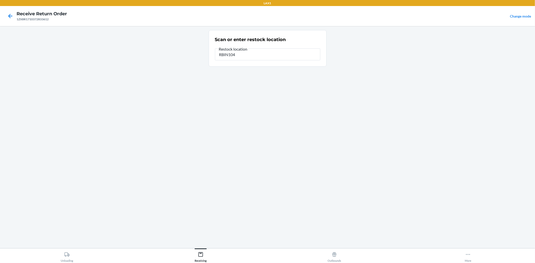
type input "RBIN104"
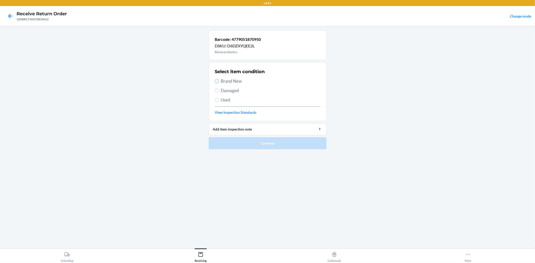
click at [217, 81] on input "Brand New" at bounding box center [217, 81] width 4 height 4
radio input "true"
click at [265, 136] on li "Barcode: 4779051870950 DSKU: D6DZXYQEE2L Bioma probiotics Select item condition…" at bounding box center [268, 89] width 118 height 119
click at [267, 142] on button "Continue" at bounding box center [268, 143] width 118 height 12
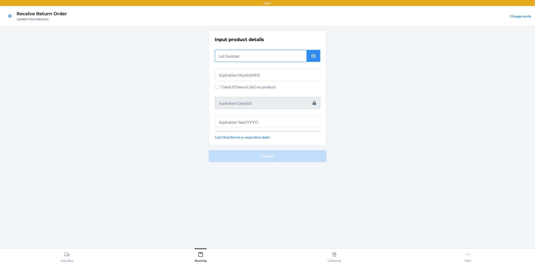
click at [241, 54] on input "text" at bounding box center [261, 56] width 92 height 12
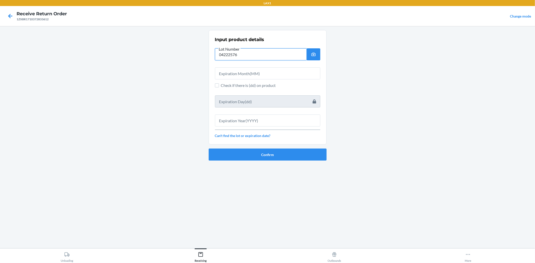
type input "04222576"
click at [240, 73] on input "text" at bounding box center [267, 73] width 105 height 12
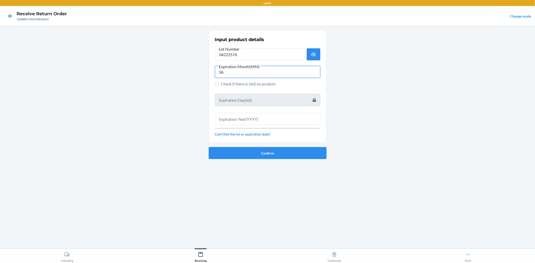
type input "06"
click at [247, 122] on input "text" at bounding box center [267, 119] width 105 height 12
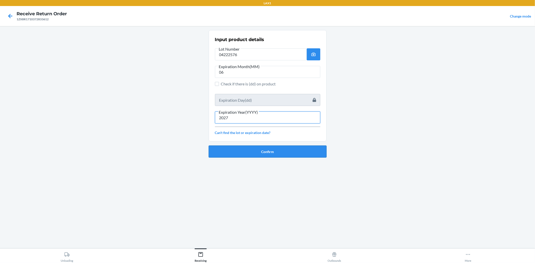
type input "2027"
click at [262, 153] on button "Confirm" at bounding box center [268, 152] width 118 height 12
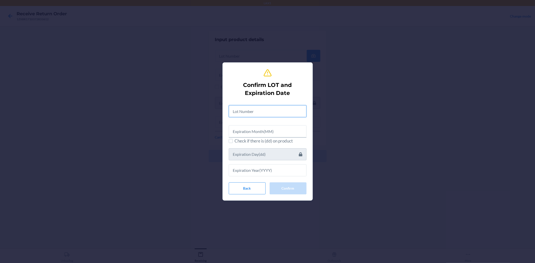
click at [240, 115] on input "text" at bounding box center [268, 111] width 78 height 12
type input "04222576"
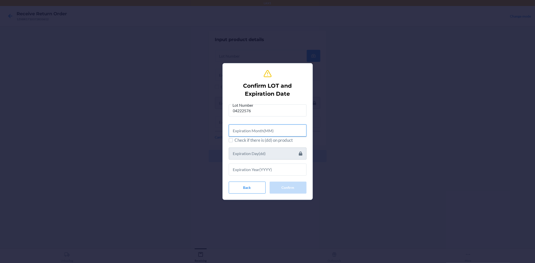
click at [265, 126] on input "text" at bounding box center [268, 131] width 78 height 12
type input "06"
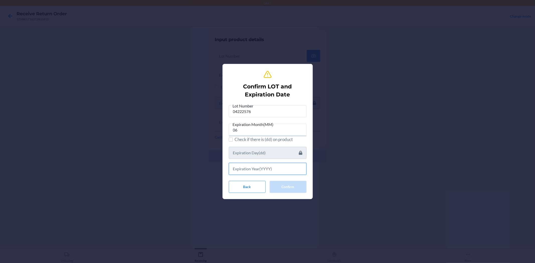
click at [276, 165] on input "text" at bounding box center [268, 169] width 78 height 12
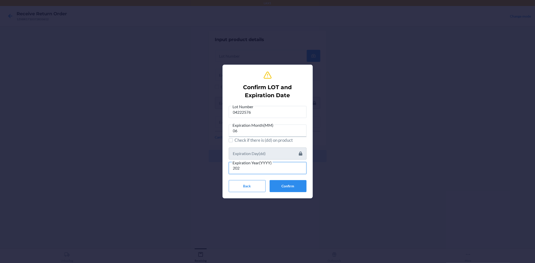
click at [270, 169] on input "202" at bounding box center [268, 168] width 78 height 12
type input "2027"
click at [290, 186] on button "Confirm" at bounding box center [288, 186] width 37 height 12
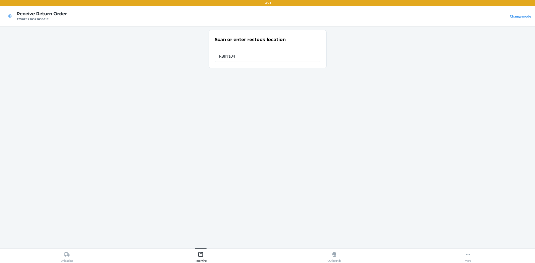
type input "RBIN104"
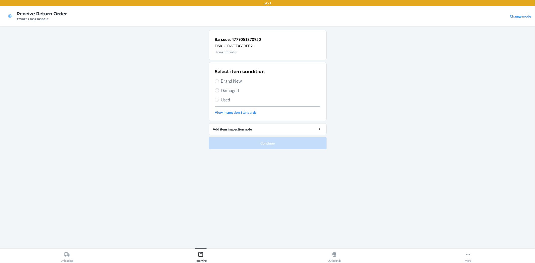
click at [229, 83] on span "Brand New" at bounding box center [270, 81] width 99 height 7
click at [219, 83] on input "Brand New" at bounding box center [217, 81] width 4 height 4
radio input "true"
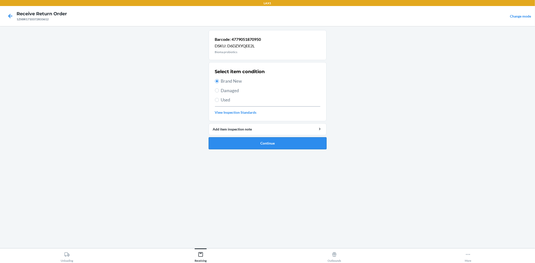
drag, startPoint x: 269, startPoint y: 142, endPoint x: 270, endPoint y: 140, distance: 2.6
click at [270, 140] on button "Continue" at bounding box center [268, 143] width 118 height 12
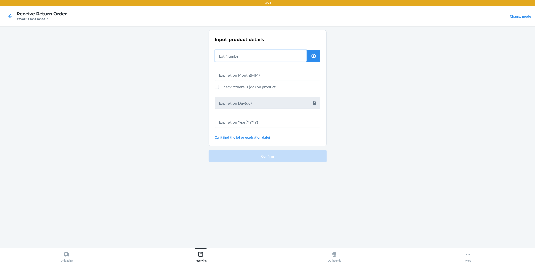
click at [242, 57] on input "text" at bounding box center [261, 56] width 92 height 12
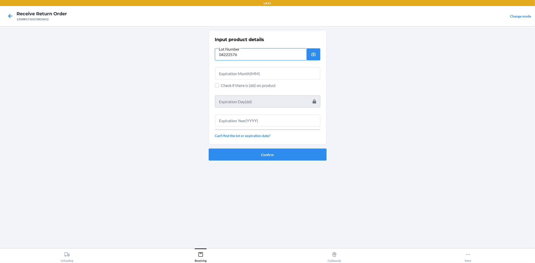
type input "04222576"
click at [248, 72] on input "text" at bounding box center [267, 73] width 105 height 12
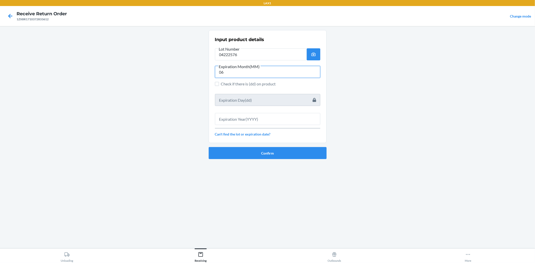
type input "06"
click at [252, 120] on input "text" at bounding box center [267, 119] width 105 height 12
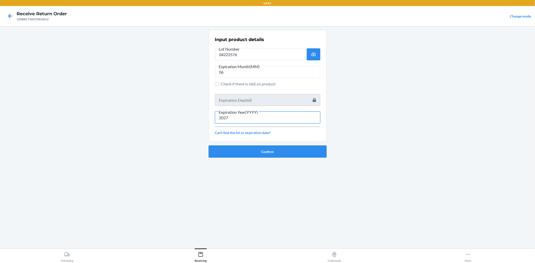
type input "2027"
click at [259, 150] on button "Confirm" at bounding box center [268, 152] width 118 height 12
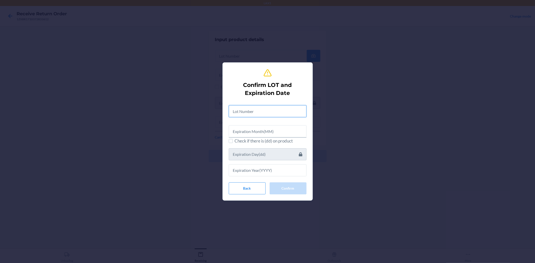
drag, startPoint x: 248, startPoint y: 111, endPoint x: 250, endPoint y: 109, distance: 2.8
click at [249, 110] on input "text" at bounding box center [268, 111] width 78 height 12
type input "04222576"
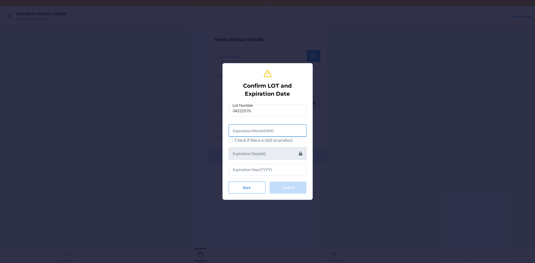
click at [263, 133] on input "text" at bounding box center [268, 131] width 78 height 12
type input "06"
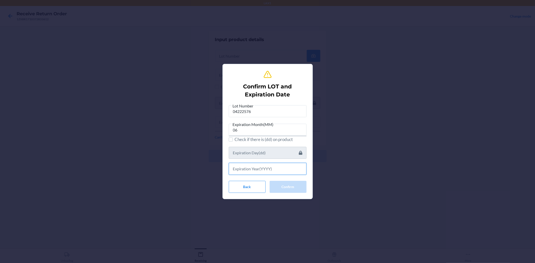
click at [273, 164] on input "text" at bounding box center [268, 169] width 78 height 12
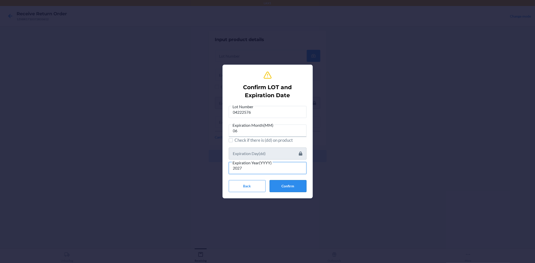
type input "2027"
click at [298, 191] on button "Confirm" at bounding box center [288, 186] width 37 height 12
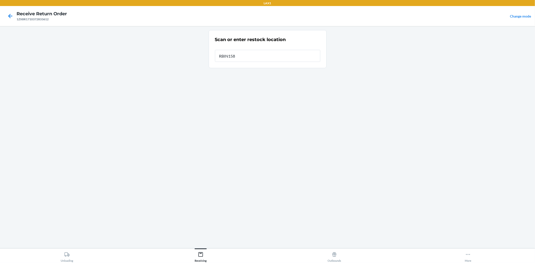
type input "RBIN158"
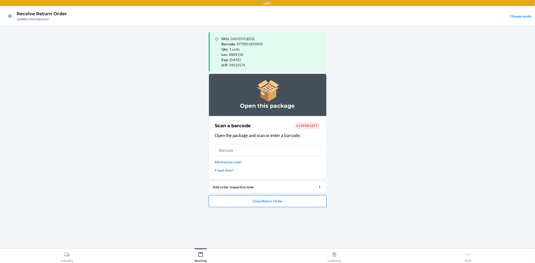
click at [262, 200] on button "Close Return Order" at bounding box center [268, 201] width 118 height 12
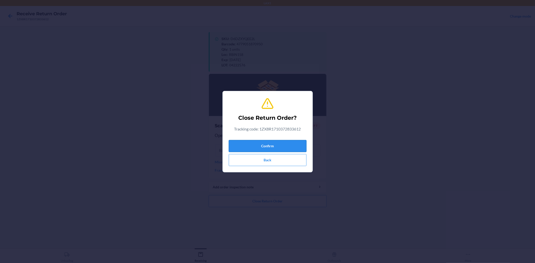
click at [260, 144] on button "Confirm" at bounding box center [268, 146] width 78 height 12
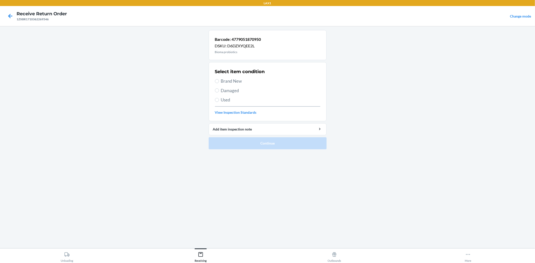
click at [236, 82] on span "Brand New" at bounding box center [270, 81] width 99 height 7
click at [219, 82] on input "Brand New" at bounding box center [217, 81] width 4 height 4
radio input "true"
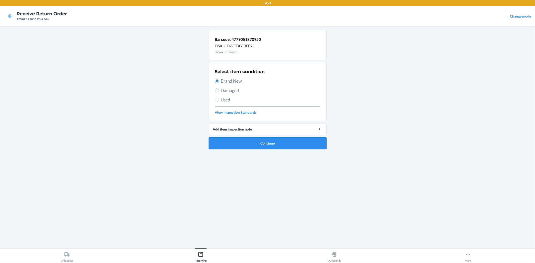
click at [277, 141] on button "Continue" at bounding box center [268, 143] width 118 height 12
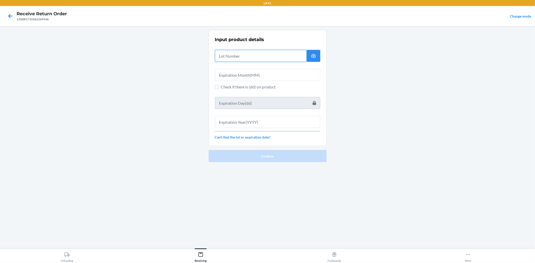
click at [238, 57] on input "text" at bounding box center [261, 56] width 92 height 12
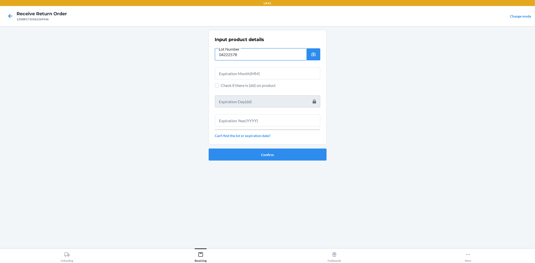
type input "04222578"
click at [227, 72] on input "text" at bounding box center [267, 73] width 105 height 12
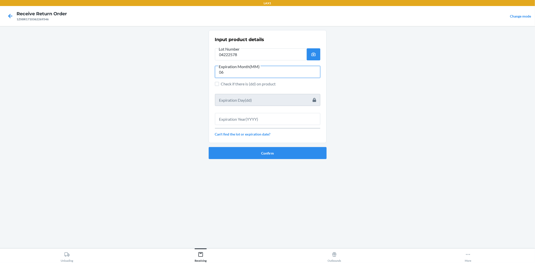
type input "06"
click at [247, 117] on input "text" at bounding box center [267, 119] width 105 height 12
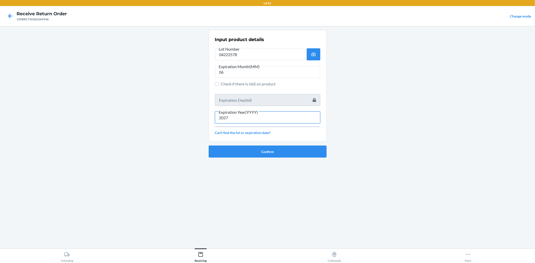
type input "2027"
click at [282, 158] on ol "Input product details Lot Number 04222578 Expiration Month(MM) 06 Check if ther…" at bounding box center [268, 96] width 118 height 132
click at [287, 149] on button "Confirm" at bounding box center [268, 152] width 118 height 12
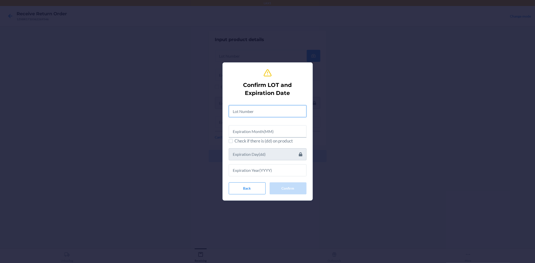
click at [277, 115] on input "text" at bounding box center [268, 111] width 78 height 12
type input "04222578"
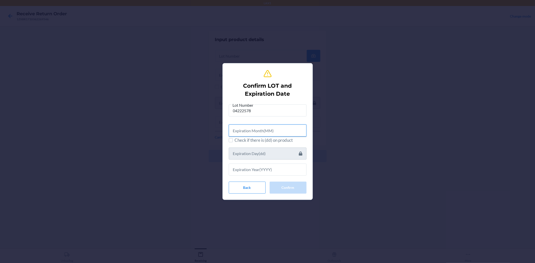
click at [277, 127] on input "text" at bounding box center [268, 131] width 78 height 12
type input "06"
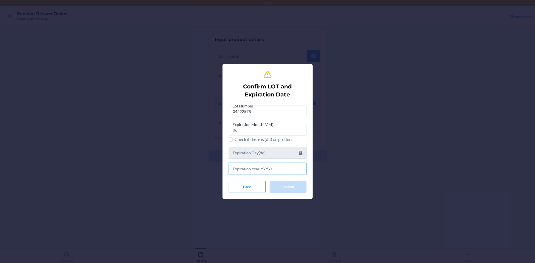
click at [278, 166] on input "text" at bounding box center [268, 169] width 78 height 12
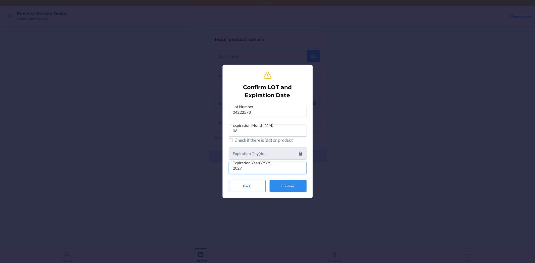
type input "2027"
click at [279, 182] on button "Confirm" at bounding box center [288, 186] width 37 height 12
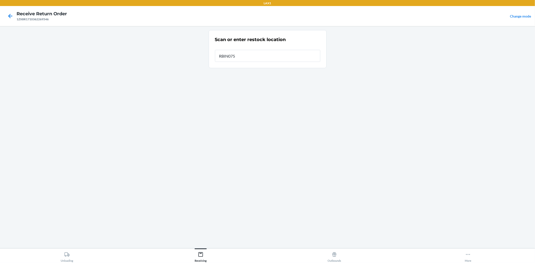
type input "RBIN075"
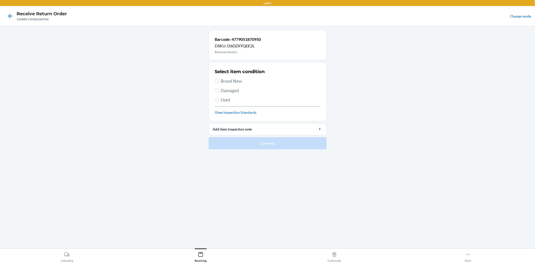
click at [235, 81] on span "Brand New" at bounding box center [270, 81] width 99 height 7
click at [219, 81] on input "Brand New" at bounding box center [217, 81] width 4 height 4
radio input "true"
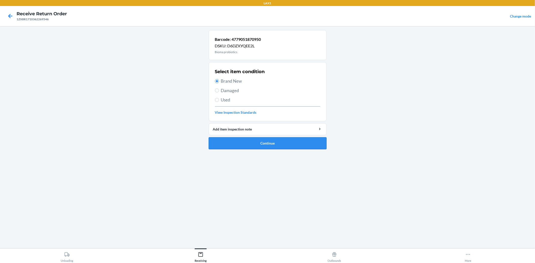
click at [294, 141] on button "Continue" at bounding box center [268, 143] width 118 height 12
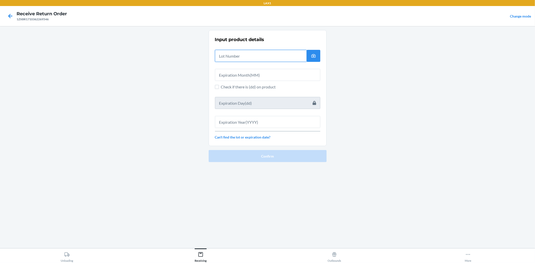
click at [266, 53] on input "text" at bounding box center [261, 56] width 92 height 12
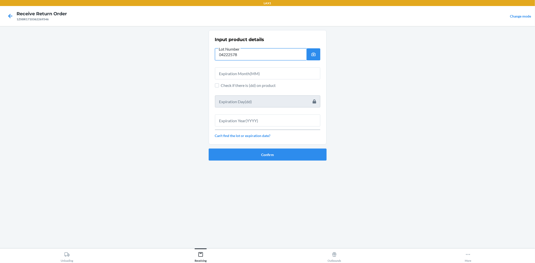
type input "04222578"
click at [262, 69] on input "text" at bounding box center [267, 73] width 105 height 12
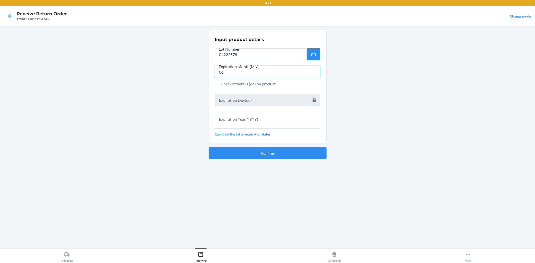
type input "06"
click at [267, 116] on input "text" at bounding box center [267, 119] width 105 height 12
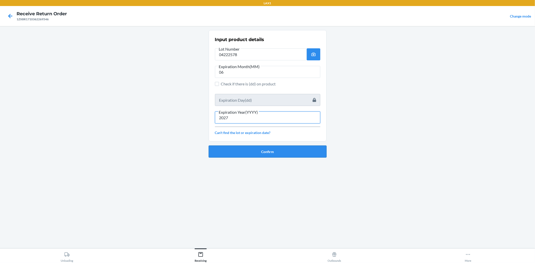
type input "2027"
click at [284, 156] on button "Confirm" at bounding box center [268, 152] width 118 height 12
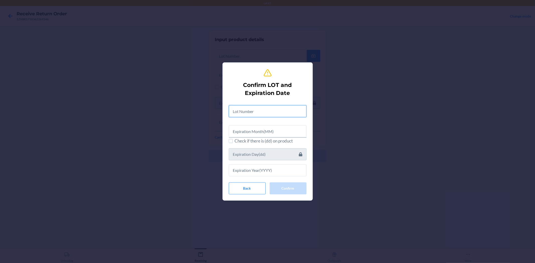
click at [274, 114] on input "text" at bounding box center [268, 111] width 78 height 12
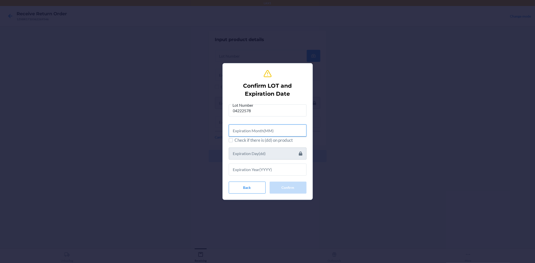
click at [248, 129] on input "text" at bounding box center [268, 131] width 78 height 12
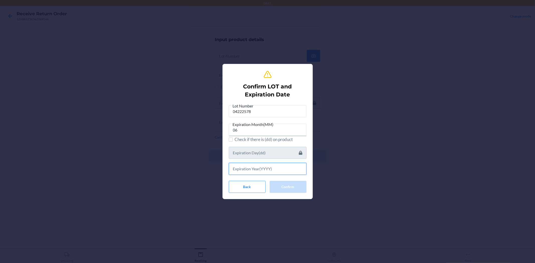
click at [248, 165] on input "text" at bounding box center [268, 169] width 78 height 12
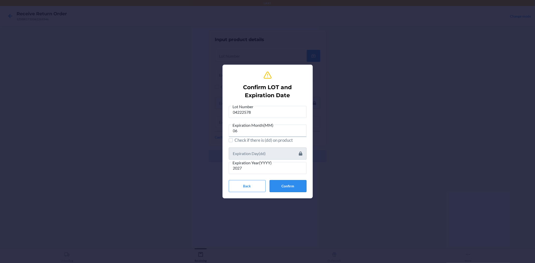
click at [297, 182] on button "Confirm" at bounding box center [288, 186] width 37 height 12
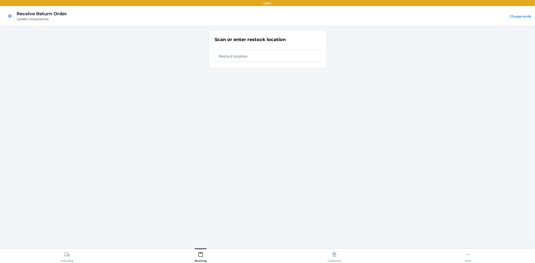
click at [256, 59] on input "text" at bounding box center [267, 56] width 105 height 12
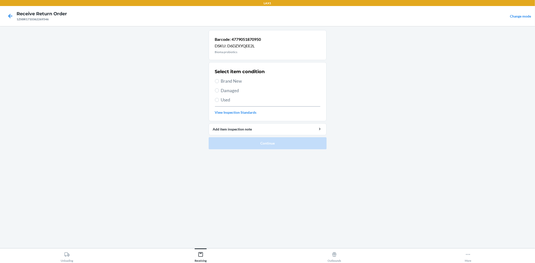
click at [235, 81] on span "Brand New" at bounding box center [270, 81] width 99 height 7
click at [219, 81] on input "Brand New" at bounding box center [217, 81] width 4 height 4
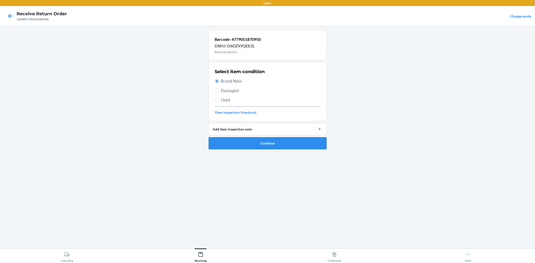
click at [249, 147] on button "Continue" at bounding box center [268, 143] width 118 height 12
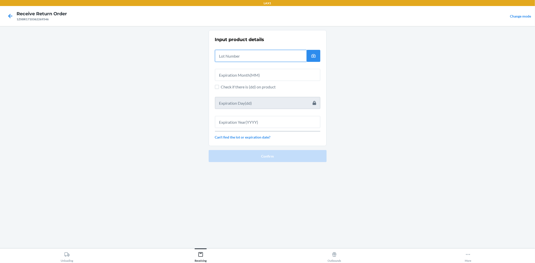
click at [245, 56] on input "text" at bounding box center [261, 56] width 92 height 12
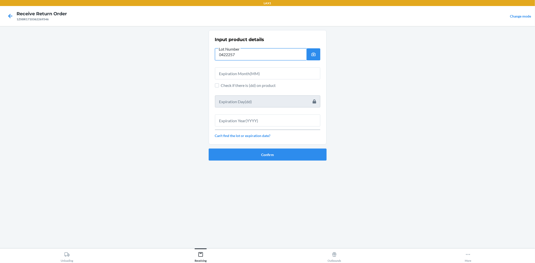
click at [240, 56] on input "0422257" at bounding box center [261, 54] width 92 height 12
click at [240, 72] on input "text" at bounding box center [267, 73] width 105 height 12
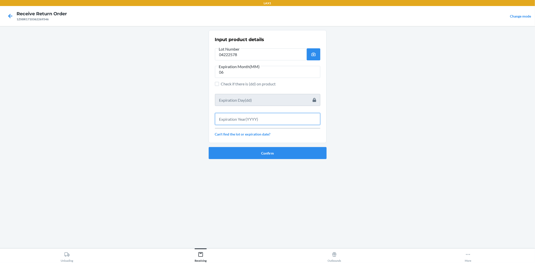
click at [268, 115] on input "text" at bounding box center [267, 119] width 105 height 12
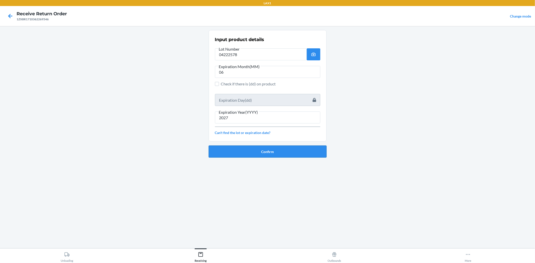
click at [274, 150] on button "Confirm" at bounding box center [268, 152] width 118 height 12
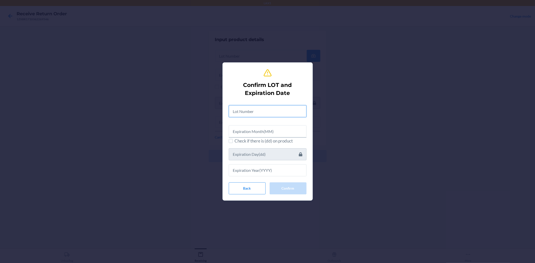
click at [271, 111] on input "text" at bounding box center [268, 111] width 78 height 12
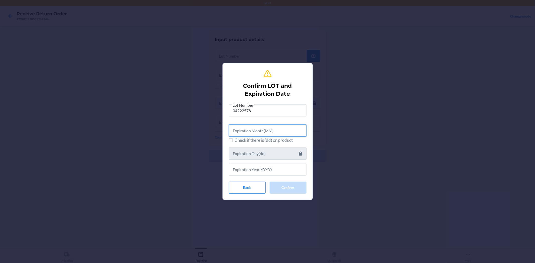
click at [272, 133] on input "text" at bounding box center [268, 131] width 78 height 12
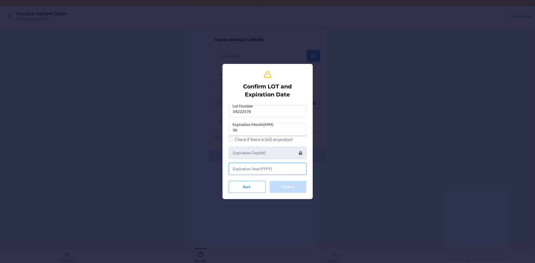
click at [304, 170] on input "text" at bounding box center [268, 169] width 78 height 12
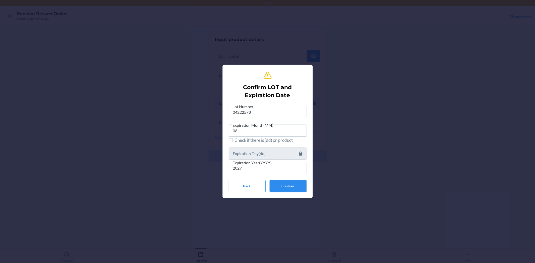
click at [295, 190] on button "Confirm" at bounding box center [288, 186] width 37 height 12
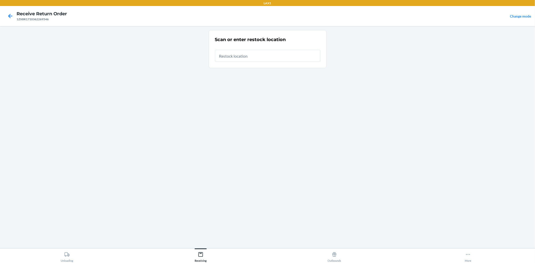
click at [246, 53] on input "text" at bounding box center [267, 56] width 105 height 12
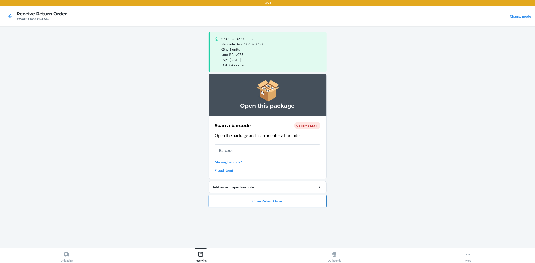
click at [305, 198] on button "Close Return Order" at bounding box center [268, 201] width 118 height 12
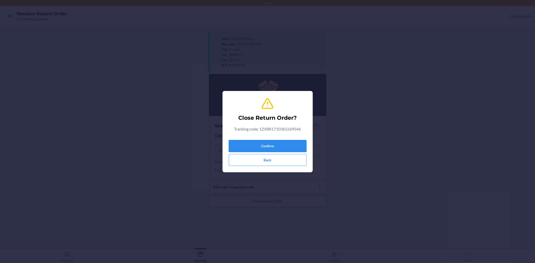
click at [273, 144] on button "Confirm" at bounding box center [268, 146] width 78 height 12
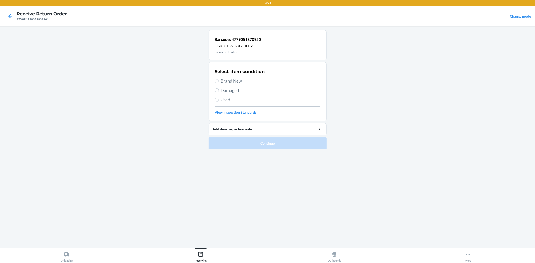
click at [239, 81] on span "Brand New" at bounding box center [270, 81] width 99 height 7
click at [219, 81] on input "Brand New" at bounding box center [217, 81] width 4 height 4
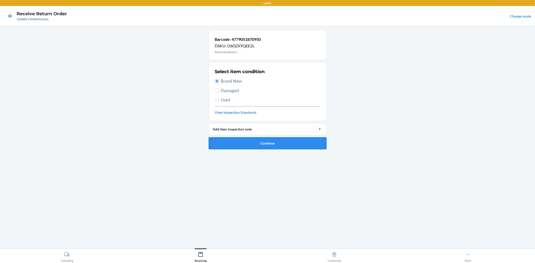
click at [266, 140] on button "Continue" at bounding box center [268, 143] width 118 height 12
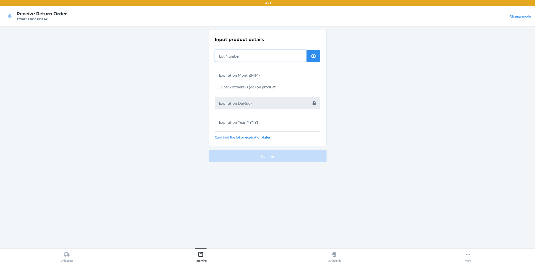
click at [231, 55] on input "text" at bounding box center [261, 56] width 92 height 12
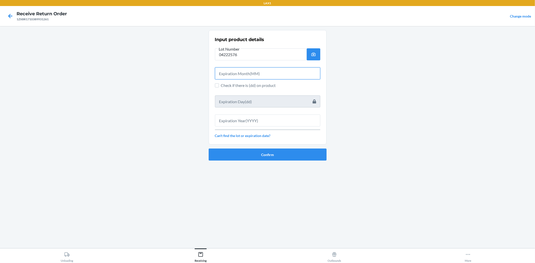
click at [235, 70] on input "text" at bounding box center [267, 73] width 105 height 12
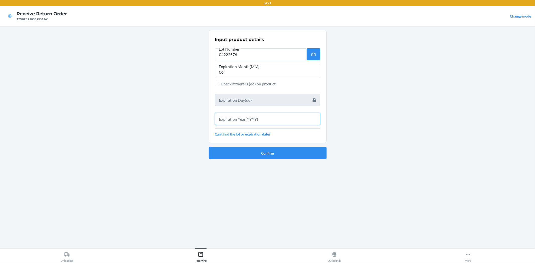
click at [264, 116] on input "text" at bounding box center [267, 119] width 105 height 12
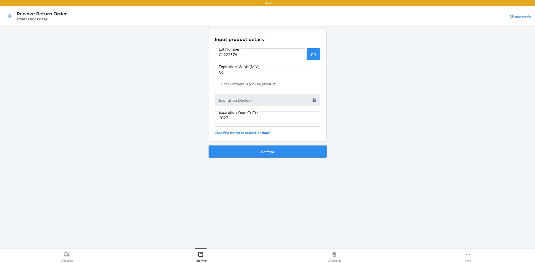
click at [270, 149] on button "Confirm" at bounding box center [268, 152] width 118 height 12
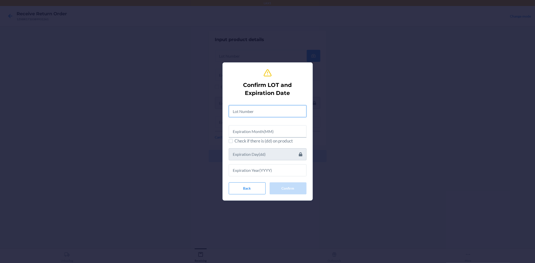
click at [261, 112] on input "text" at bounding box center [268, 111] width 78 height 12
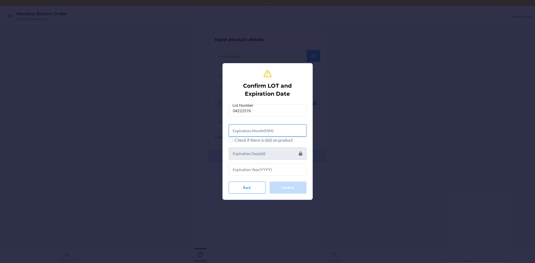
click at [268, 127] on input "text" at bounding box center [268, 131] width 78 height 12
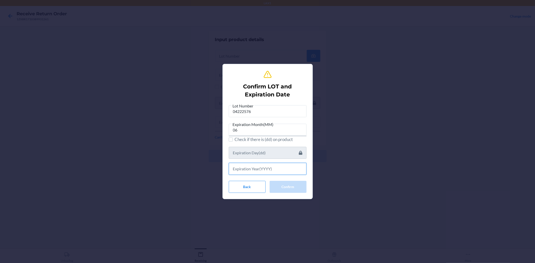
click at [262, 164] on input "text" at bounding box center [268, 169] width 78 height 12
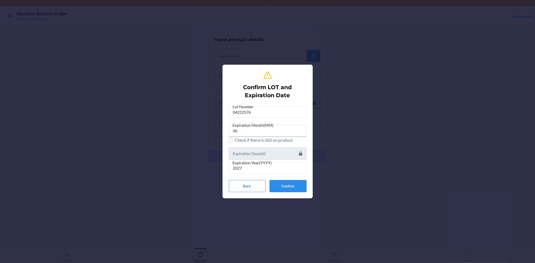
click at [289, 186] on button "Confirm" at bounding box center [288, 186] width 37 height 12
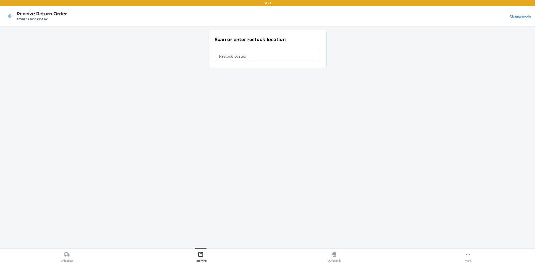
click at [238, 58] on input "text" at bounding box center [267, 56] width 105 height 12
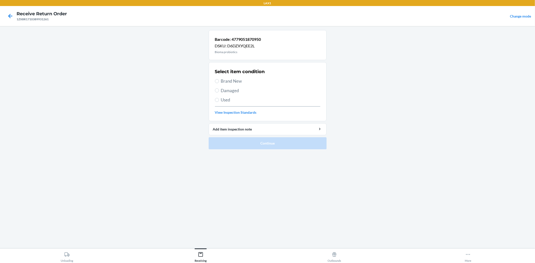
click at [238, 81] on span "Brand New" at bounding box center [270, 81] width 99 height 7
click at [219, 81] on input "Brand New" at bounding box center [217, 81] width 4 height 4
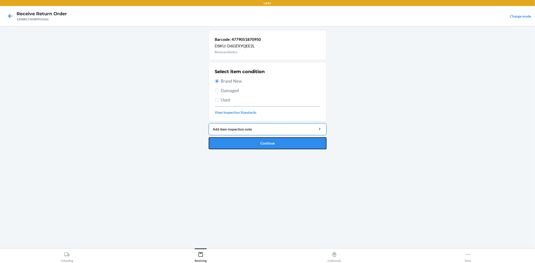
drag, startPoint x: 284, startPoint y: 144, endPoint x: 285, endPoint y: 133, distance: 10.9
click at [285, 139] on button "Continue" at bounding box center [268, 143] width 118 height 12
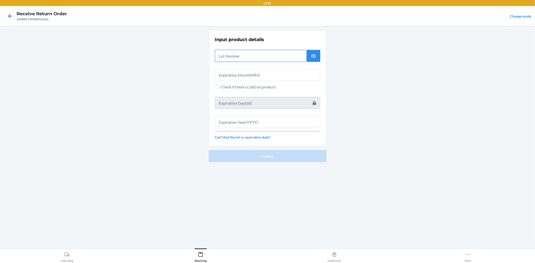
click at [283, 59] on input "text" at bounding box center [261, 56] width 92 height 12
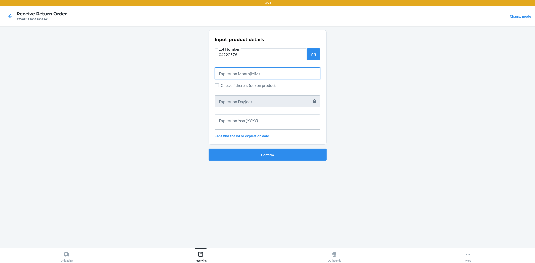
click at [280, 79] on input "text" at bounding box center [267, 73] width 105 height 12
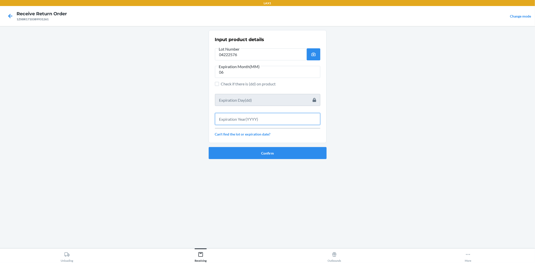
click at [275, 119] on input "text" at bounding box center [267, 119] width 105 height 12
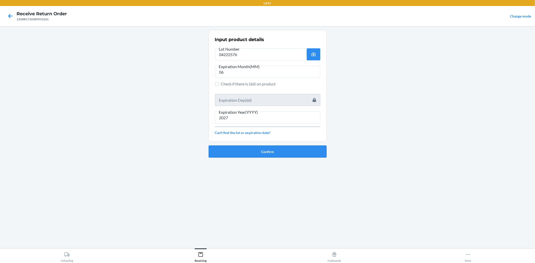
click at [275, 151] on button "Confirm" at bounding box center [268, 152] width 118 height 12
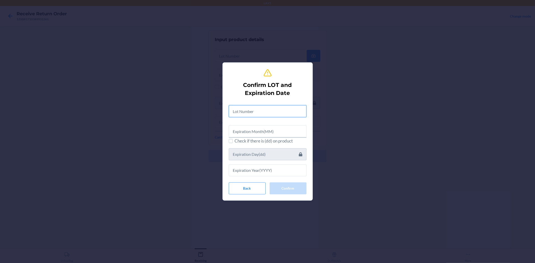
click at [262, 114] on input "text" at bounding box center [268, 111] width 78 height 12
click at [237, 111] on input "014222576" at bounding box center [268, 111] width 78 height 12
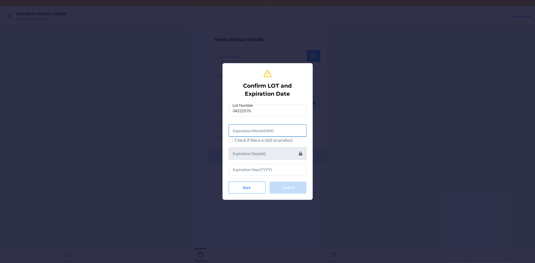
click at [235, 129] on input "text" at bounding box center [268, 131] width 78 height 12
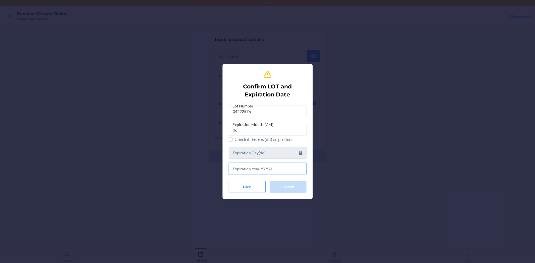
click at [281, 171] on input "text" at bounding box center [268, 169] width 78 height 12
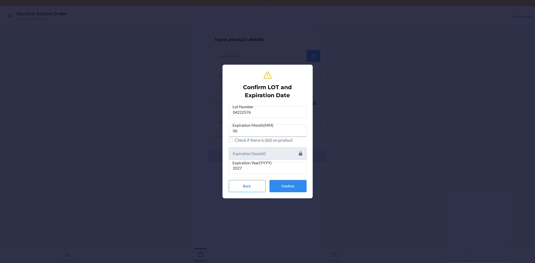
click at [289, 186] on button "Confirm" at bounding box center [288, 186] width 37 height 12
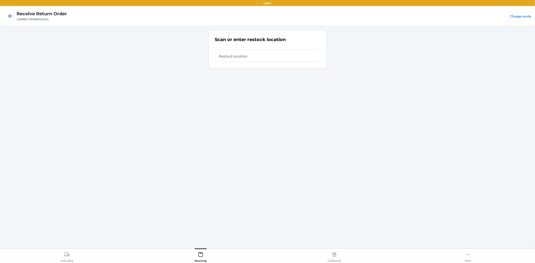
click at [266, 59] on input "text" at bounding box center [267, 56] width 105 height 12
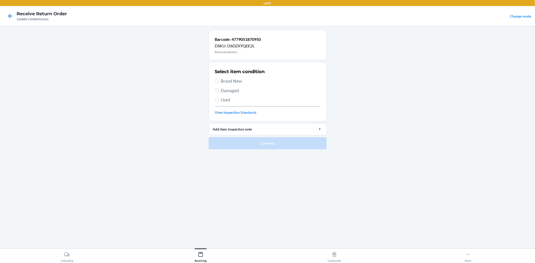
click at [239, 83] on span "Brand New" at bounding box center [270, 81] width 99 height 7
click at [219, 83] on input "Brand New" at bounding box center [217, 81] width 4 height 4
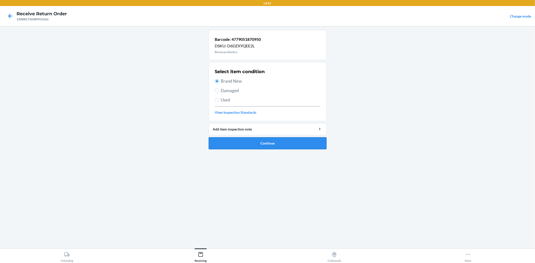
click at [278, 139] on button "Continue" at bounding box center [268, 143] width 118 height 12
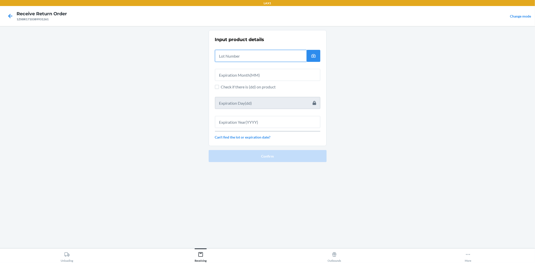
click at [269, 58] on input "text" at bounding box center [261, 56] width 92 height 12
click at [267, 73] on input "text" at bounding box center [267, 75] width 105 height 12
click at [264, 59] on input "text" at bounding box center [261, 56] width 92 height 12
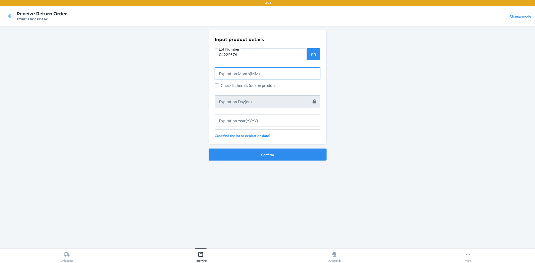
click at [264, 75] on input "text" at bounding box center [267, 73] width 105 height 12
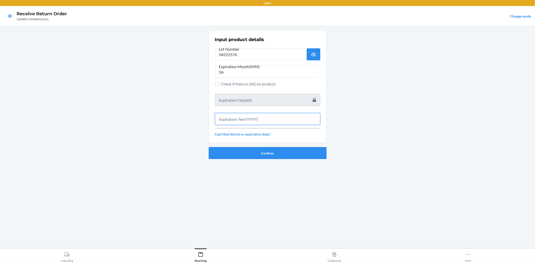
click at [270, 122] on input "text" at bounding box center [267, 119] width 105 height 12
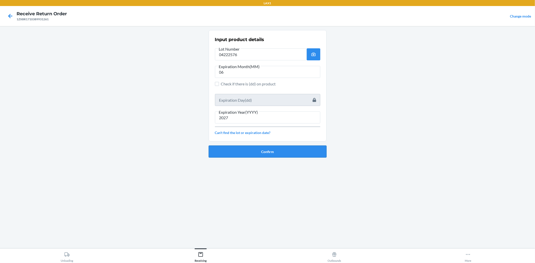
click at [281, 149] on button "Confirm" at bounding box center [268, 152] width 118 height 12
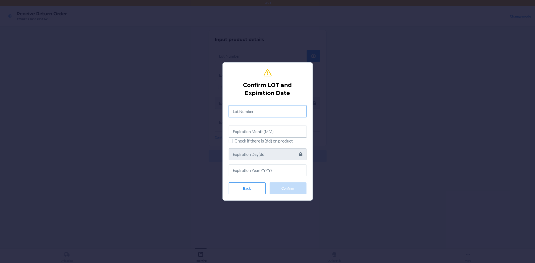
click at [269, 108] on input "text" at bounding box center [268, 111] width 78 height 12
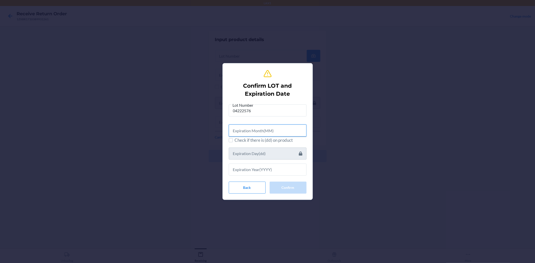
click at [278, 128] on input "text" at bounding box center [268, 131] width 78 height 12
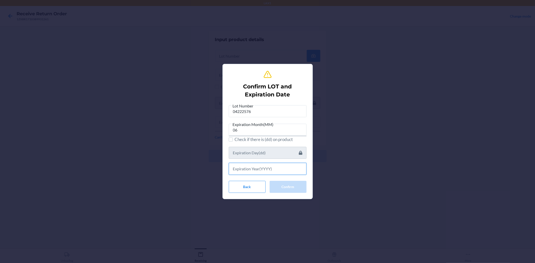
click at [280, 173] on input "text" at bounding box center [268, 169] width 78 height 12
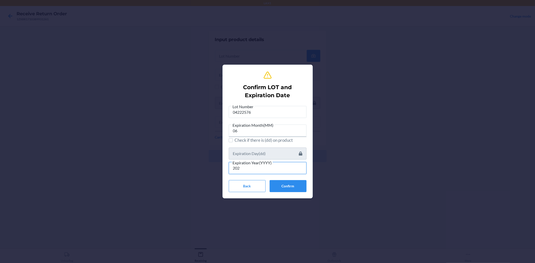
click at [289, 173] on input "202" at bounding box center [268, 168] width 78 height 12
click at [292, 187] on button "Confirm" at bounding box center [288, 186] width 37 height 12
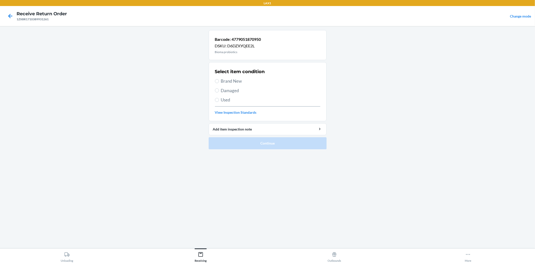
click at [233, 81] on span "Brand New" at bounding box center [270, 81] width 99 height 7
click at [219, 81] on input "Brand New" at bounding box center [217, 81] width 4 height 4
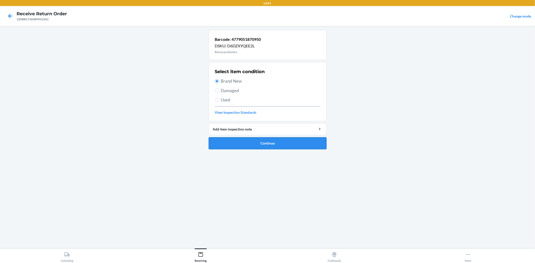
click at [255, 144] on button "Continue" at bounding box center [268, 143] width 118 height 12
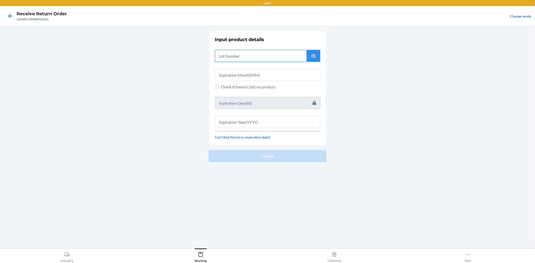
click at [227, 56] on input "text" at bounding box center [261, 56] width 92 height 12
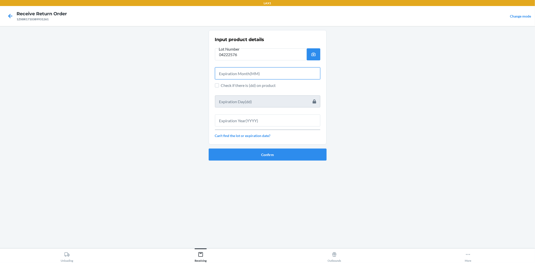
click at [243, 77] on input "text" at bounding box center [267, 73] width 105 height 12
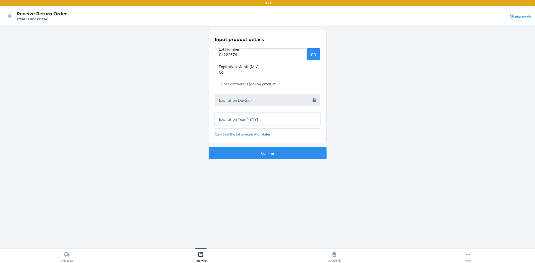
click at [282, 118] on input "text" at bounding box center [267, 119] width 105 height 12
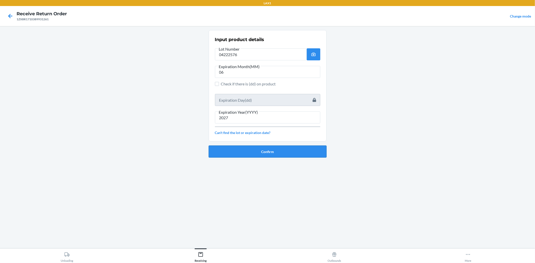
click at [302, 148] on button "Confirm" at bounding box center [268, 152] width 118 height 12
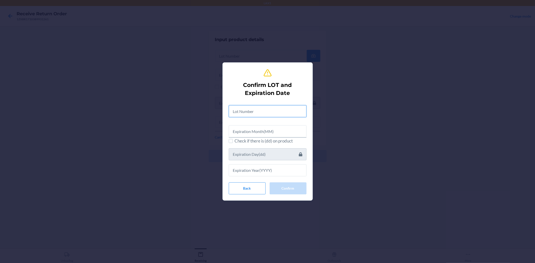
click at [288, 106] on input "text" at bounding box center [268, 111] width 78 height 12
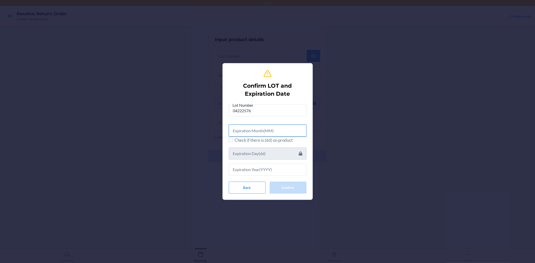
click at [281, 133] on input "text" at bounding box center [268, 131] width 78 height 12
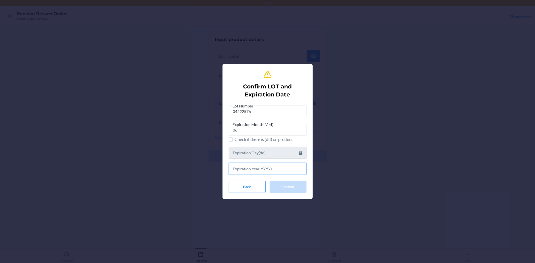
drag, startPoint x: 271, startPoint y: 167, endPoint x: 255, endPoint y: 136, distance: 35.5
click at [272, 167] on input "text" at bounding box center [268, 169] width 78 height 12
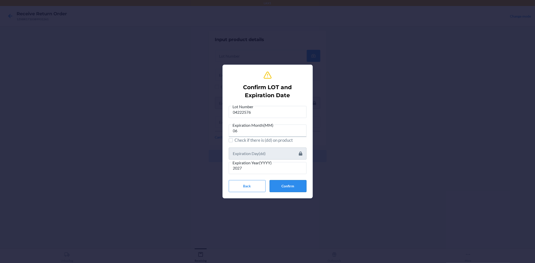
click at [299, 187] on button "Confirm" at bounding box center [288, 186] width 37 height 12
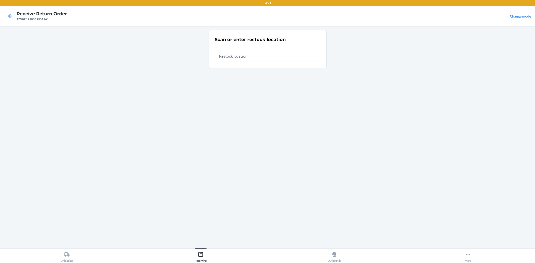
click at [251, 54] on input "text" at bounding box center [267, 56] width 105 height 12
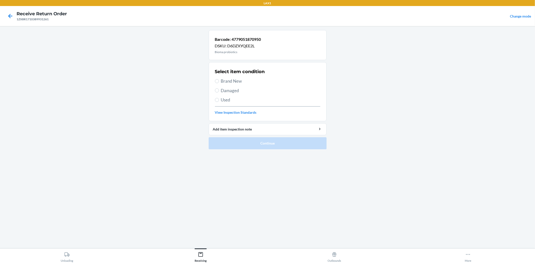
click at [232, 82] on span "Brand New" at bounding box center [270, 81] width 99 height 7
click at [219, 82] on input "Brand New" at bounding box center [217, 81] width 4 height 4
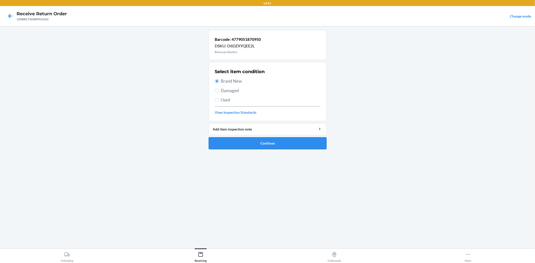
click at [292, 138] on button "Continue" at bounding box center [268, 143] width 118 height 12
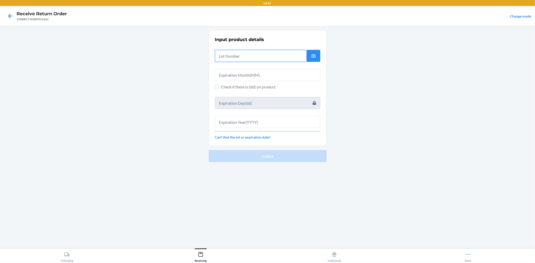
click at [277, 61] on input "text" at bounding box center [261, 56] width 92 height 12
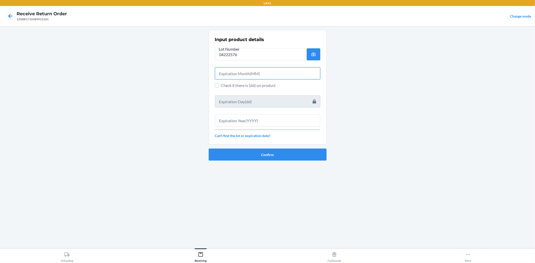
click at [227, 74] on input "text" at bounding box center [267, 73] width 105 height 12
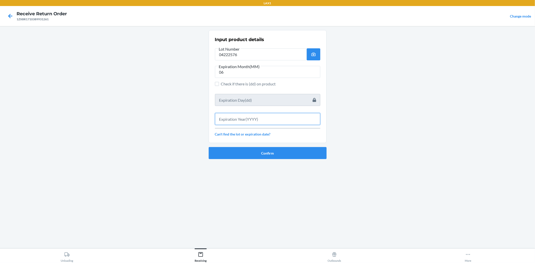
click at [244, 119] on input "text" at bounding box center [267, 119] width 105 height 12
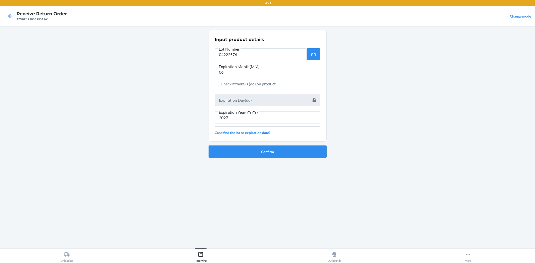
click at [256, 157] on button "Confirm" at bounding box center [268, 152] width 118 height 12
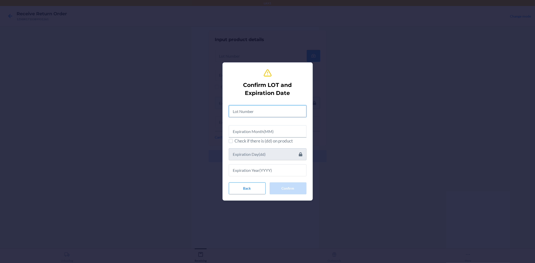
click at [263, 115] on input "text" at bounding box center [268, 111] width 78 height 12
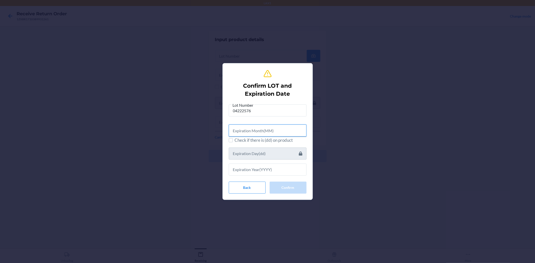
click at [239, 136] on input "text" at bounding box center [268, 131] width 78 height 12
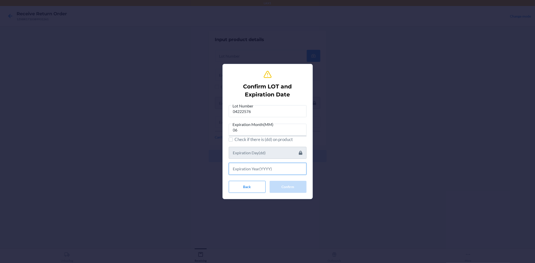
click at [266, 174] on input "text" at bounding box center [268, 169] width 78 height 12
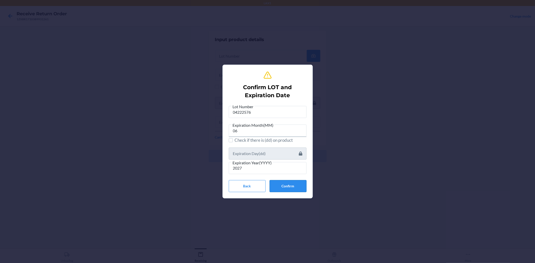
click at [285, 185] on button "Confirm" at bounding box center [288, 186] width 37 height 12
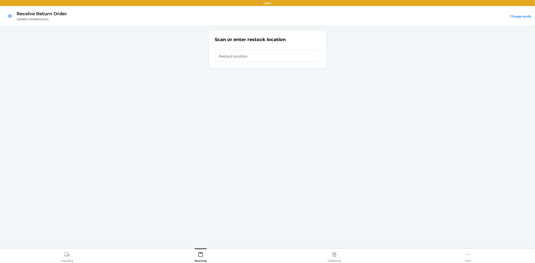
click at [253, 58] on input "text" at bounding box center [267, 56] width 105 height 12
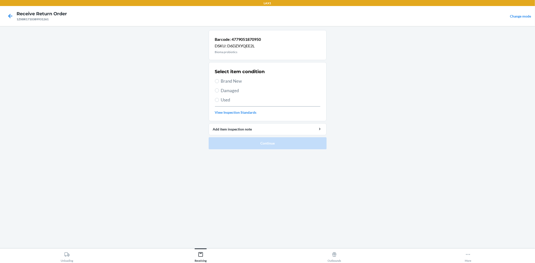
click at [242, 80] on span "Brand New" at bounding box center [270, 81] width 99 height 7
click at [219, 80] on input "Brand New" at bounding box center [217, 81] width 4 height 4
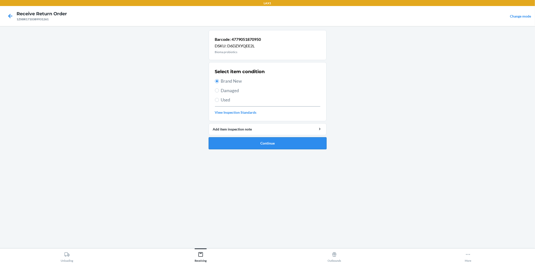
click at [268, 138] on button "Continue" at bounding box center [268, 143] width 118 height 12
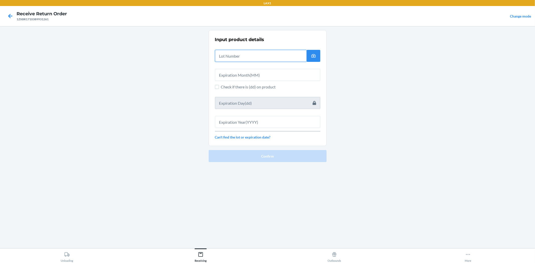
click at [259, 56] on input "text" at bounding box center [261, 56] width 92 height 12
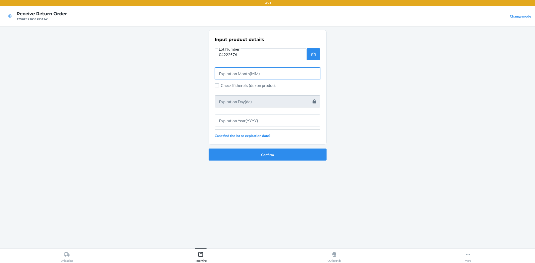
click at [285, 79] on input "text" at bounding box center [267, 73] width 105 height 12
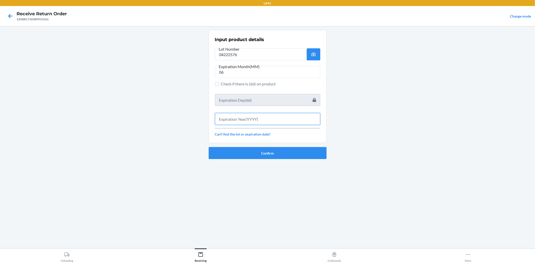
click at [282, 124] on input "text" at bounding box center [267, 119] width 105 height 12
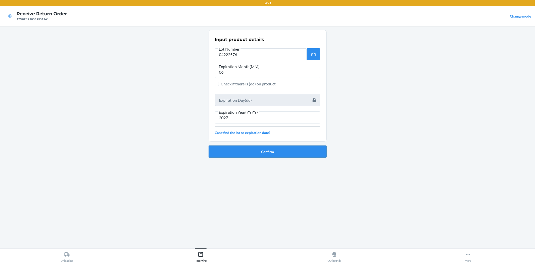
click at [282, 157] on button "Confirm" at bounding box center [268, 152] width 118 height 12
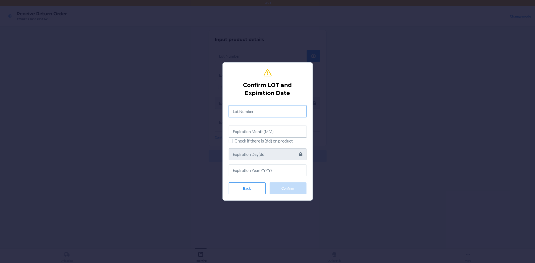
click at [277, 117] on input "text" at bounding box center [268, 111] width 78 height 12
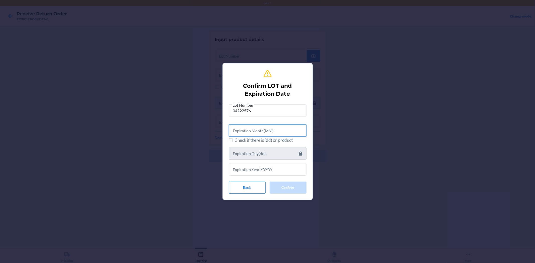
click at [277, 134] on input "text" at bounding box center [268, 131] width 78 height 12
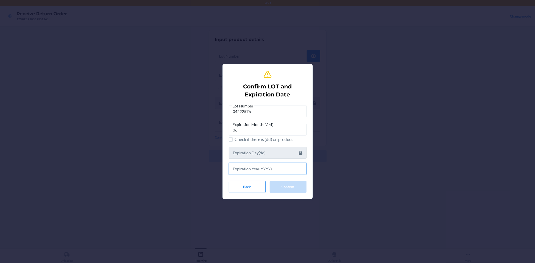
drag, startPoint x: 282, startPoint y: 163, endPoint x: 272, endPoint y: 121, distance: 43.1
click at [282, 159] on div at bounding box center [268, 167] width 78 height 16
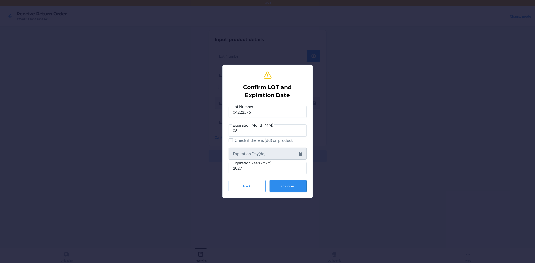
click at [287, 184] on button "Confirm" at bounding box center [288, 186] width 37 height 12
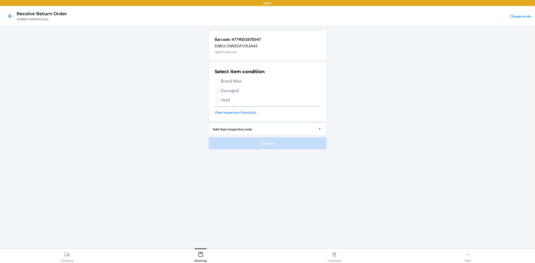
click at [222, 82] on span "Brand New" at bounding box center [270, 81] width 99 height 7
click at [219, 82] on input "Brand New" at bounding box center [217, 81] width 4 height 4
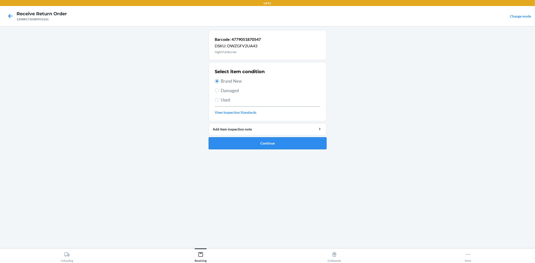
click at [282, 141] on button "Continue" at bounding box center [268, 143] width 118 height 12
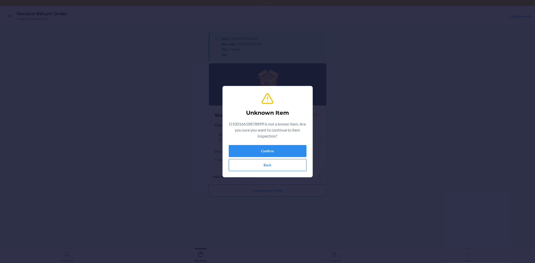
click at [268, 168] on button "Back" at bounding box center [268, 165] width 78 height 12
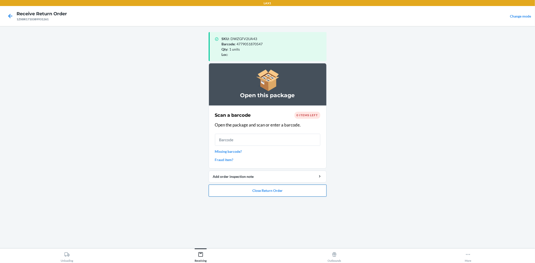
click at [268, 187] on button "Close Return Order" at bounding box center [268, 191] width 118 height 12
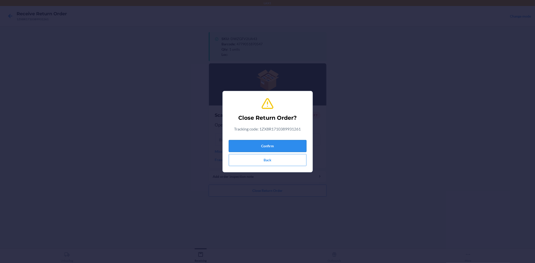
click at [277, 144] on button "Confirm" at bounding box center [268, 146] width 78 height 12
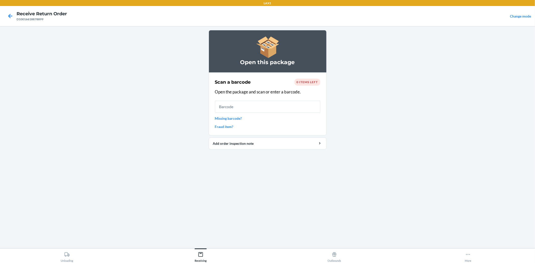
click at [235, 107] on input "text" at bounding box center [267, 107] width 105 height 12
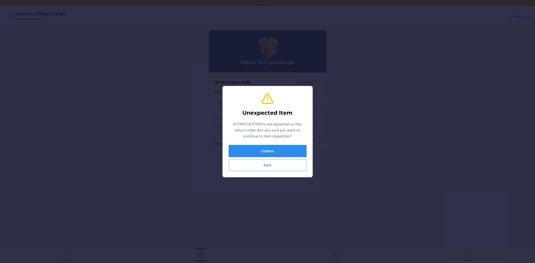
click at [275, 156] on button "Confirm" at bounding box center [268, 151] width 78 height 12
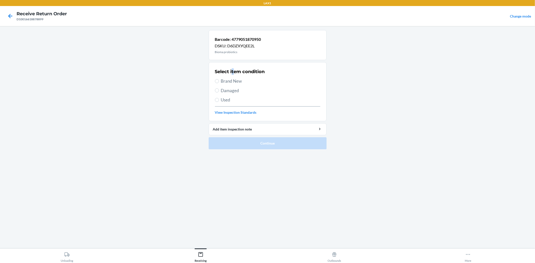
click at [234, 74] on h2 "Select item condition" at bounding box center [240, 71] width 50 height 7
click at [219, 82] on label "Brand New" at bounding box center [267, 81] width 105 height 7
click at [219, 82] on input "Brand New" at bounding box center [217, 81] width 4 height 4
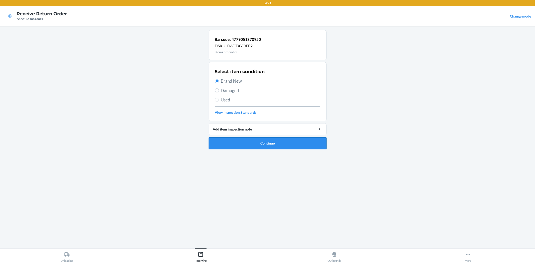
click at [267, 141] on button "Continue" at bounding box center [268, 143] width 118 height 12
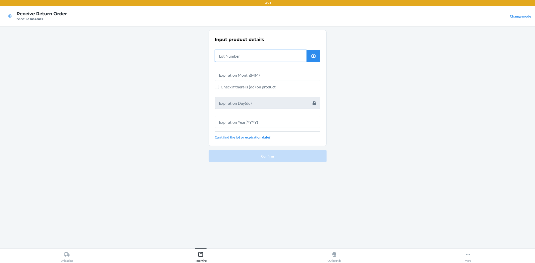
click at [248, 61] on input "text" at bounding box center [261, 56] width 92 height 12
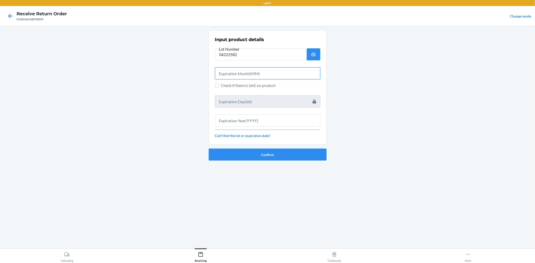
click at [259, 73] on input "text" at bounding box center [267, 73] width 105 height 12
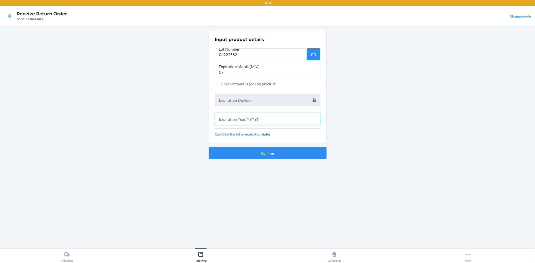
click at [250, 118] on input "text" at bounding box center [267, 119] width 105 height 12
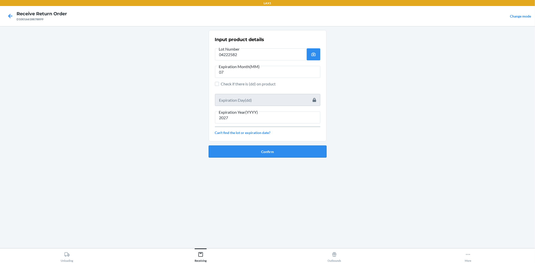
click at [251, 146] on button "Confirm" at bounding box center [268, 152] width 118 height 12
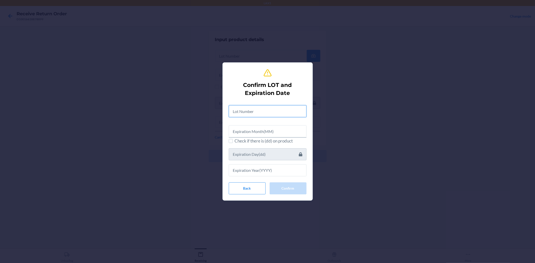
click at [244, 107] on input "text" at bounding box center [268, 111] width 78 height 12
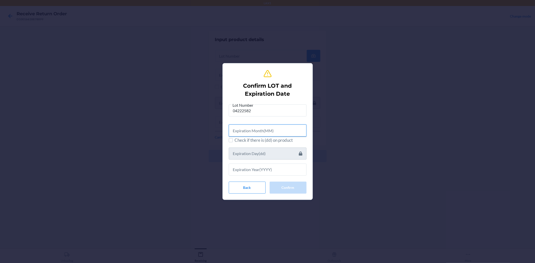
click at [270, 129] on input "text" at bounding box center [268, 131] width 78 height 12
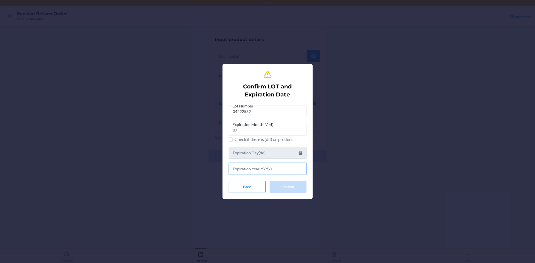
click at [264, 169] on input "text" at bounding box center [268, 169] width 78 height 12
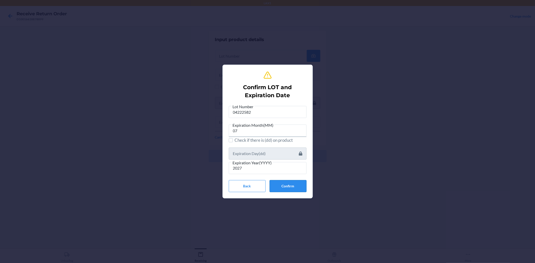
click at [290, 180] on button "Confirm" at bounding box center [288, 186] width 37 height 12
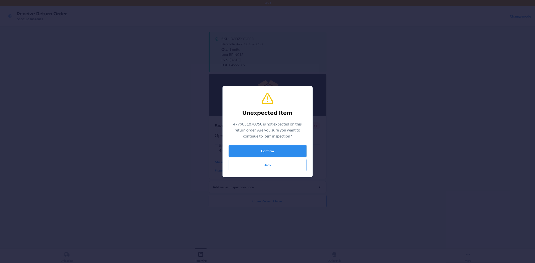
click at [265, 145] on button "Confirm" at bounding box center [268, 151] width 78 height 12
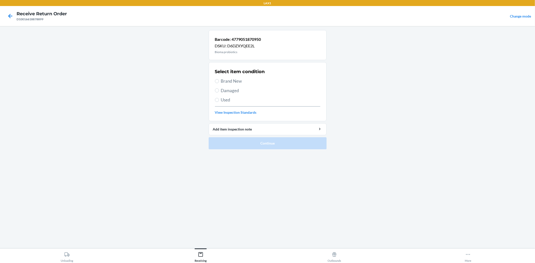
click at [230, 84] on span "Brand New" at bounding box center [270, 81] width 99 height 7
click at [219, 83] on input "Brand New" at bounding box center [217, 81] width 4 height 4
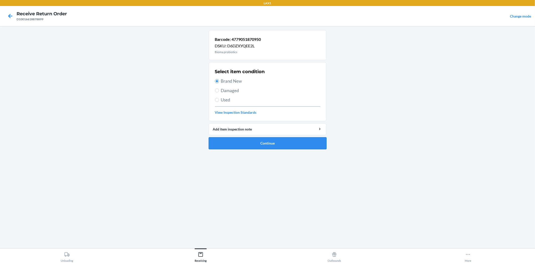
click at [287, 141] on button "Continue" at bounding box center [268, 143] width 118 height 12
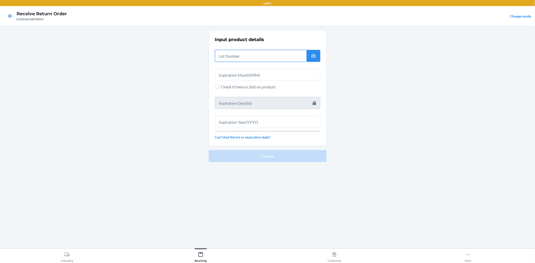
drag, startPoint x: 245, startPoint y: 52, endPoint x: 251, endPoint y: 48, distance: 7.6
click at [245, 52] on input "text" at bounding box center [261, 56] width 92 height 12
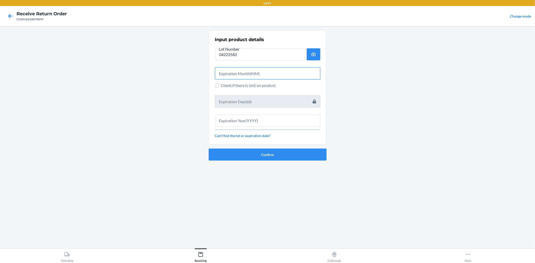
click at [293, 75] on input "text" at bounding box center [267, 73] width 105 height 12
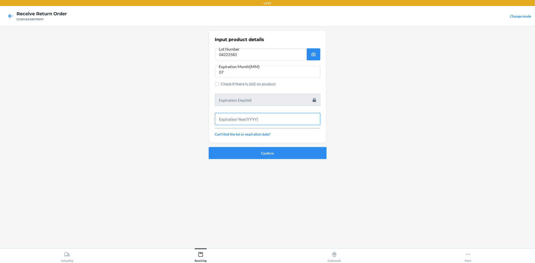
drag, startPoint x: 284, startPoint y: 121, endPoint x: 284, endPoint y: 110, distance: 11.5
click at [284, 119] on input "text" at bounding box center [267, 119] width 105 height 12
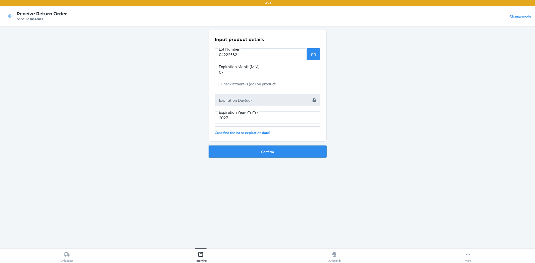
click at [289, 150] on button "Confirm" at bounding box center [268, 152] width 118 height 12
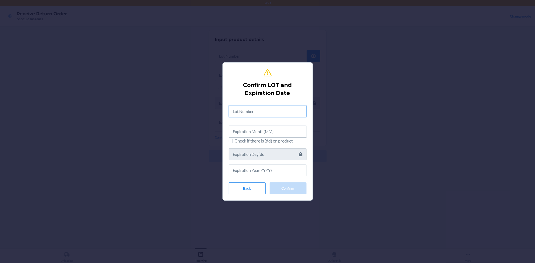
click at [277, 114] on input "text" at bounding box center [268, 111] width 78 height 12
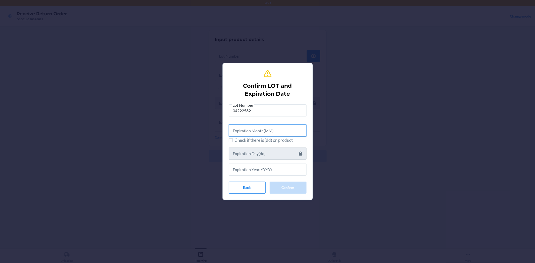
click at [279, 132] on input "text" at bounding box center [268, 131] width 78 height 12
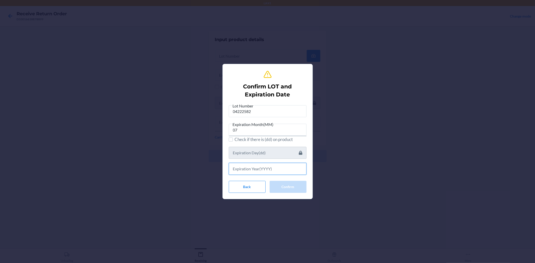
click at [266, 169] on input "text" at bounding box center [268, 169] width 78 height 12
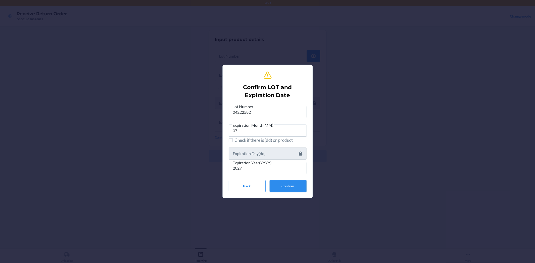
click at [300, 187] on button "Confirm" at bounding box center [288, 186] width 37 height 12
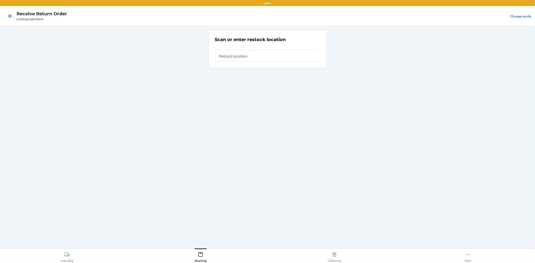
click at [243, 60] on input "text" at bounding box center [267, 56] width 105 height 12
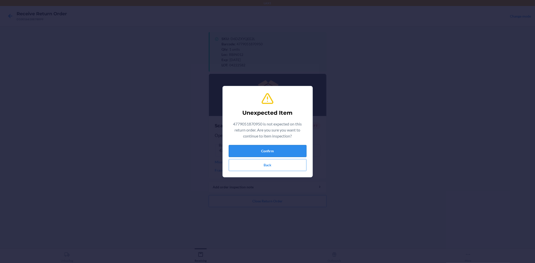
click at [288, 155] on button "Confirm" at bounding box center [268, 151] width 78 height 12
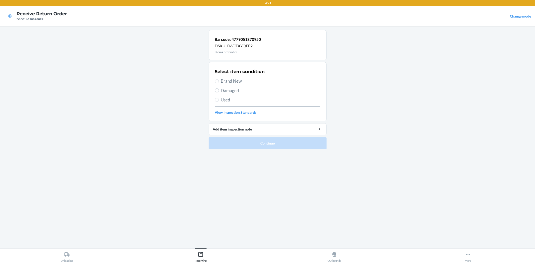
click at [237, 82] on span "Brand New" at bounding box center [270, 81] width 99 height 7
click at [219, 82] on input "Brand New" at bounding box center [217, 81] width 4 height 4
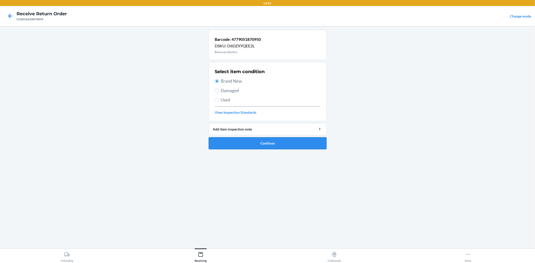
click at [287, 146] on button "Continue" at bounding box center [268, 143] width 118 height 12
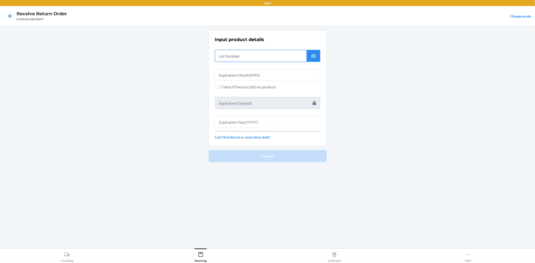
click at [252, 58] on input "text" at bounding box center [261, 56] width 92 height 12
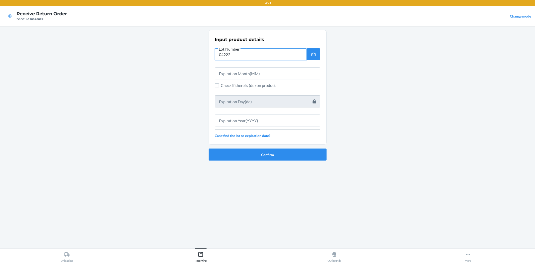
drag, startPoint x: 269, startPoint y: 88, endPoint x: 337, endPoint y: 146, distance: 88.4
click at [337, 146] on main "Input product details Lot Number 04222 Check if there is (dd) on product Can't …" at bounding box center [267, 137] width 535 height 222
click at [262, 74] on input "text" at bounding box center [267, 73] width 105 height 12
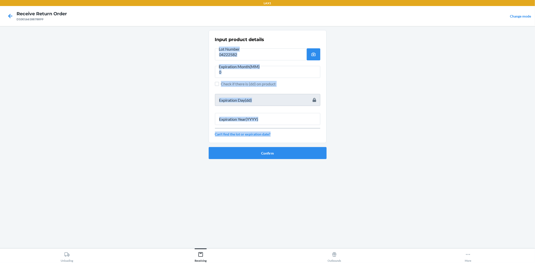
drag, startPoint x: 534, startPoint y: 42, endPoint x: 535, endPoint y: 193, distance: 150.7
click at [535, 171] on main "Input product details Lot Number 04222582 Expiration Month(MM) 0 Check if there…" at bounding box center [267, 137] width 535 height 222
click at [315, 70] on input "0" at bounding box center [267, 72] width 105 height 12
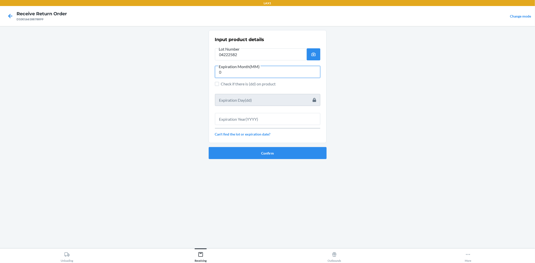
click at [315, 70] on input "0" at bounding box center [267, 72] width 105 height 12
click at [306, 122] on input "text" at bounding box center [267, 119] width 105 height 12
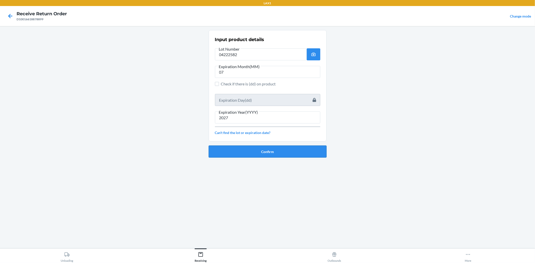
click at [284, 155] on button "Confirm" at bounding box center [268, 152] width 118 height 12
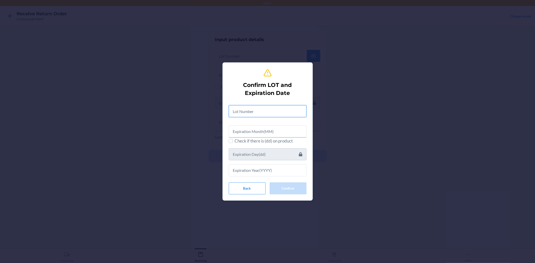
click at [270, 109] on input "text" at bounding box center [268, 111] width 78 height 12
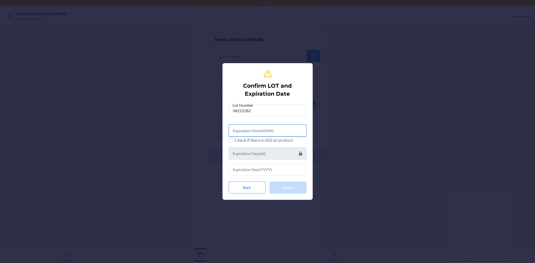
click at [291, 134] on input "text" at bounding box center [268, 131] width 78 height 12
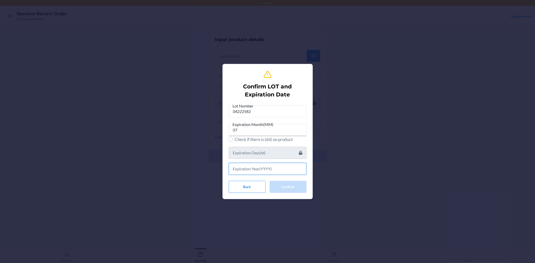
click at [283, 173] on input "text" at bounding box center [268, 169] width 78 height 12
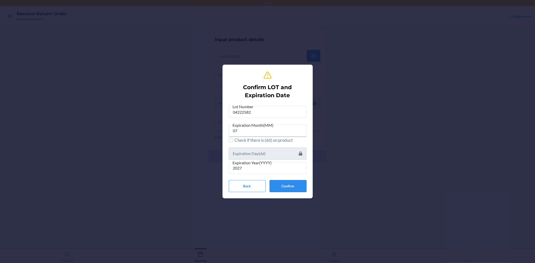
click at [279, 184] on button "Confirm" at bounding box center [288, 186] width 37 height 12
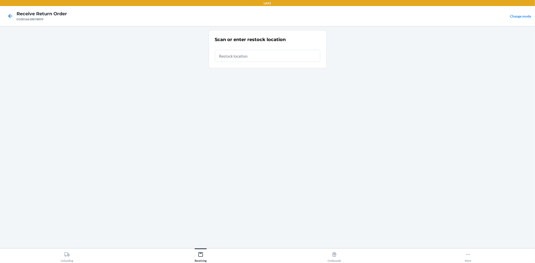
click at [275, 58] on input "text" at bounding box center [267, 56] width 105 height 12
click at [241, 59] on input "text" at bounding box center [267, 56] width 105 height 12
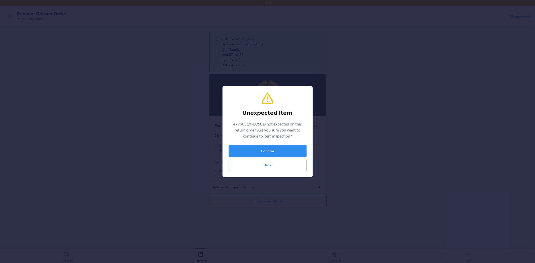
click at [286, 151] on button "Confirm" at bounding box center [268, 151] width 78 height 12
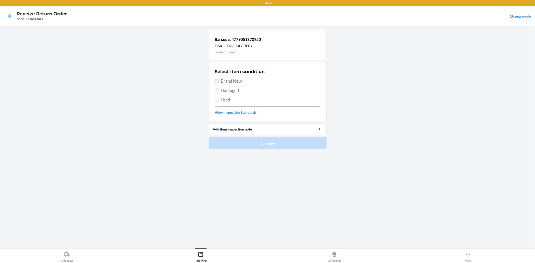
click at [216, 82] on input "Brand New" at bounding box center [217, 81] width 4 height 4
click at [265, 142] on button "Continue" at bounding box center [268, 143] width 118 height 12
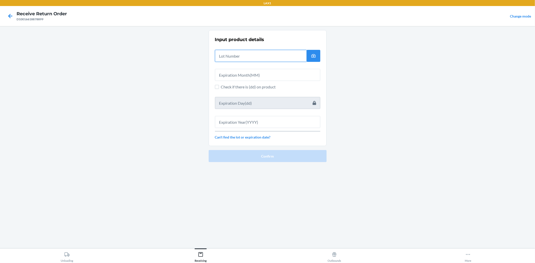
click at [245, 51] on input "text" at bounding box center [261, 56] width 92 height 12
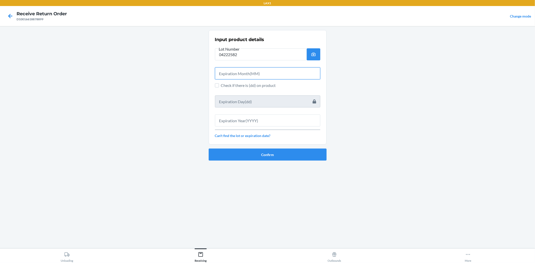
click at [299, 79] on input "text" at bounding box center [267, 73] width 105 height 12
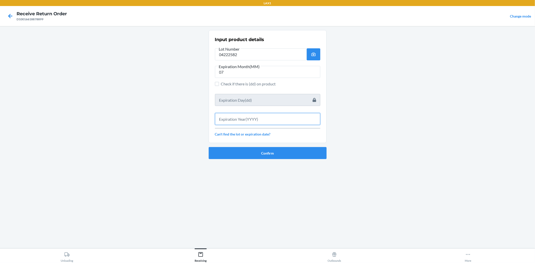
click at [291, 124] on input "text" at bounding box center [267, 119] width 105 height 12
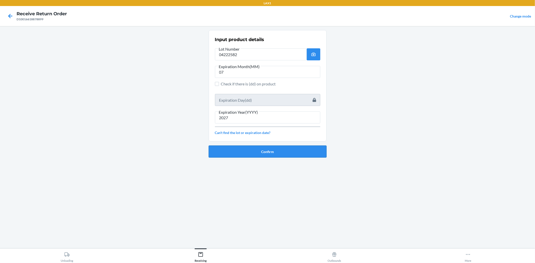
click at [290, 152] on button "Confirm" at bounding box center [268, 152] width 118 height 12
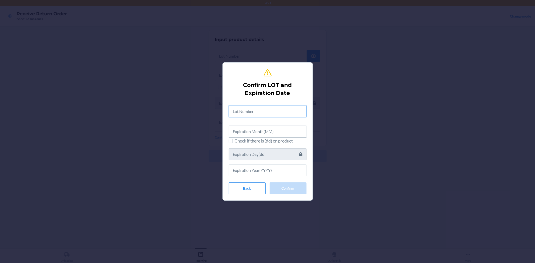
click at [270, 109] on input "text" at bounding box center [268, 111] width 78 height 12
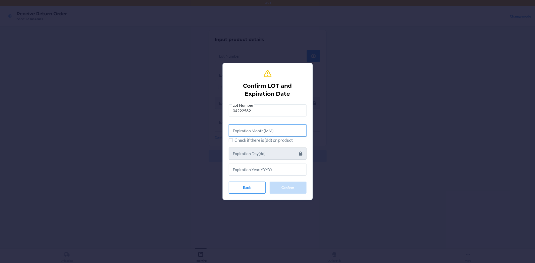
click at [265, 134] on input "text" at bounding box center [268, 131] width 78 height 12
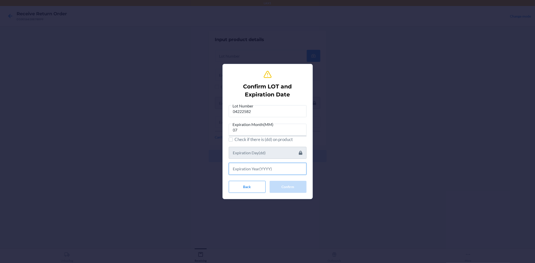
click at [246, 166] on input "text" at bounding box center [268, 169] width 78 height 12
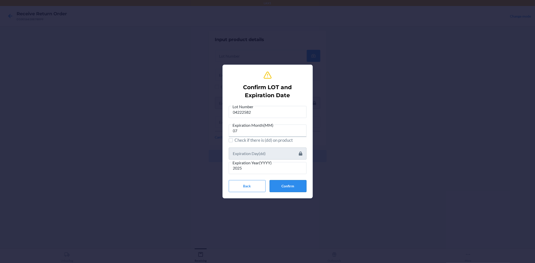
click at [298, 188] on button "Confirm" at bounding box center [288, 186] width 37 height 12
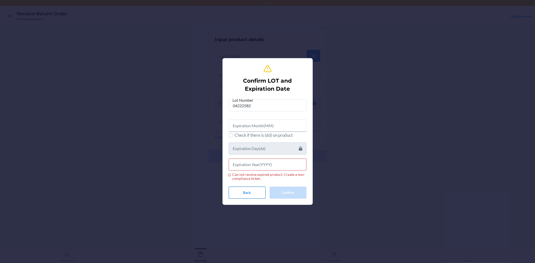
click at [257, 191] on button "Back" at bounding box center [247, 193] width 37 height 12
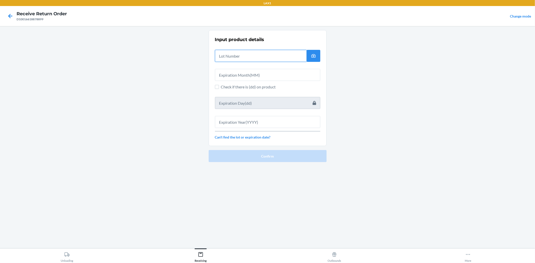
click at [263, 58] on input "text" at bounding box center [261, 56] width 92 height 12
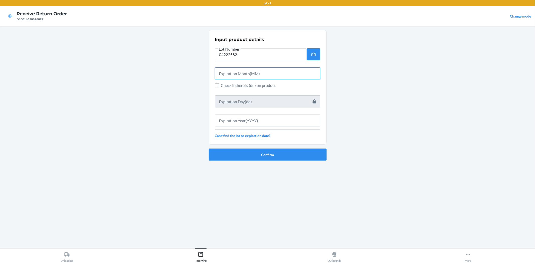
click at [289, 74] on input "text" at bounding box center [267, 73] width 105 height 12
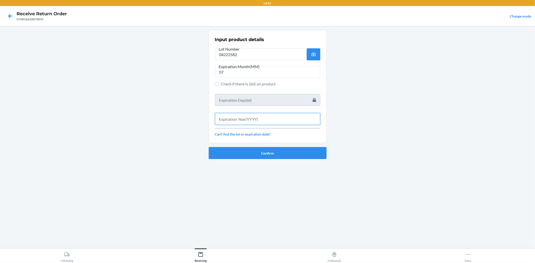
click at [292, 121] on input "text" at bounding box center [267, 119] width 105 height 12
click at [407, 174] on main "Input product details Lot Number 04222582 Expiration Month(MM) 07 Check if ther…" at bounding box center [267, 137] width 535 height 222
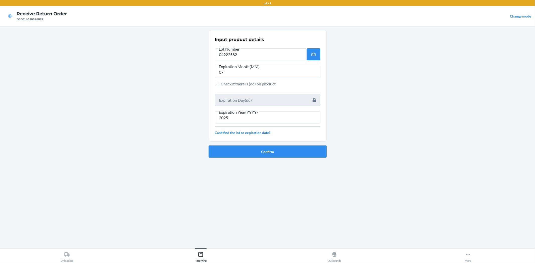
click at [307, 148] on button "Confirm" at bounding box center [268, 152] width 118 height 12
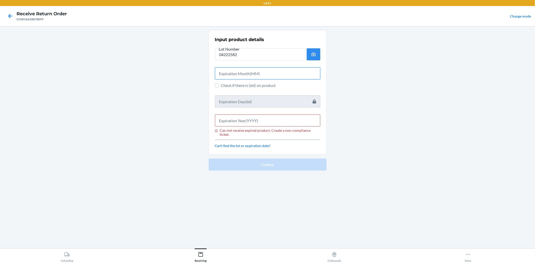
click at [249, 74] on input "text" at bounding box center [267, 73] width 105 height 12
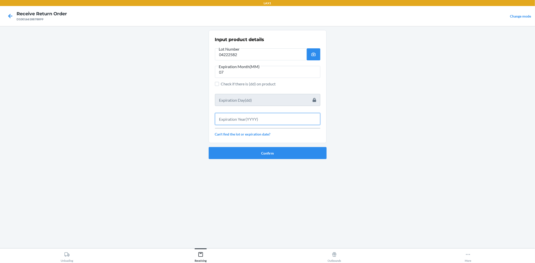
click at [250, 121] on input "text" at bounding box center [267, 119] width 105 height 12
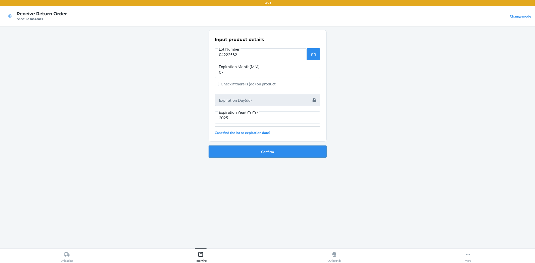
click at [264, 148] on button "Confirm" at bounding box center [268, 152] width 118 height 12
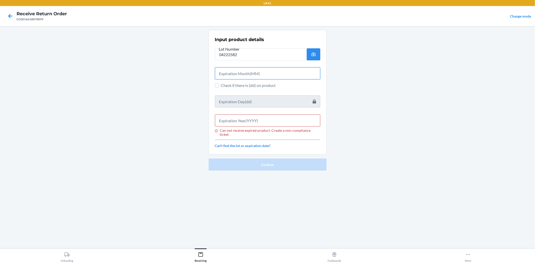
click at [248, 76] on input "text" at bounding box center [267, 73] width 105 height 12
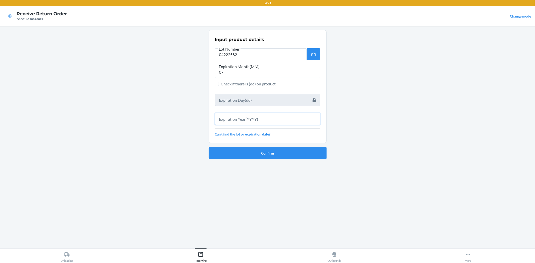
click at [294, 122] on input "text" at bounding box center [267, 119] width 105 height 12
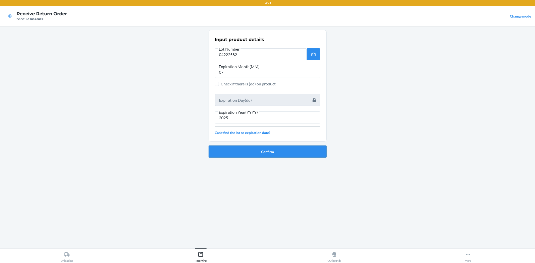
click at [265, 150] on button "Confirm" at bounding box center [268, 152] width 118 height 12
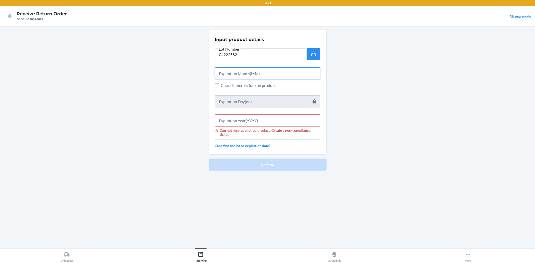
click at [245, 70] on input "text" at bounding box center [267, 73] width 105 height 12
click at [9, 15] on icon at bounding box center [10, 16] width 9 height 9
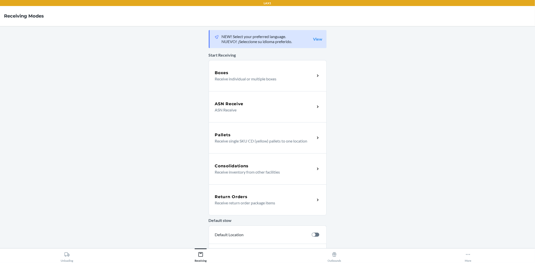
click at [283, 207] on div "Return Orders Receive return order package items" at bounding box center [268, 200] width 118 height 31
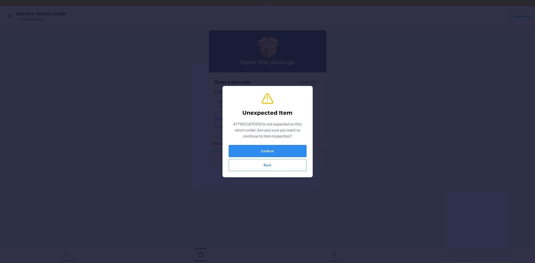
click at [292, 146] on button "Confirm" at bounding box center [268, 151] width 78 height 12
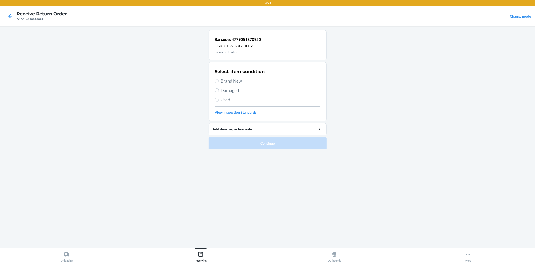
click at [242, 91] on span "Damaged" at bounding box center [270, 91] width 99 height 7
click at [219, 91] on input "Damaged" at bounding box center [217, 91] width 4 height 4
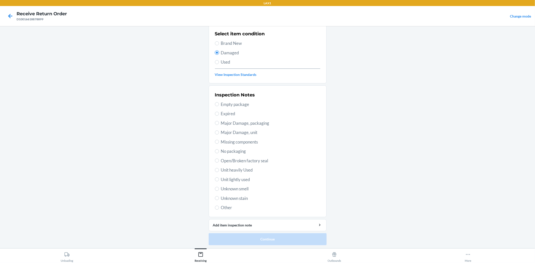
scroll to position [39, 0]
click at [244, 160] on span "Open/Broken factory seal" at bounding box center [270, 160] width 99 height 7
click at [219, 160] on input "Open/Broken factory seal" at bounding box center [217, 160] width 4 height 4
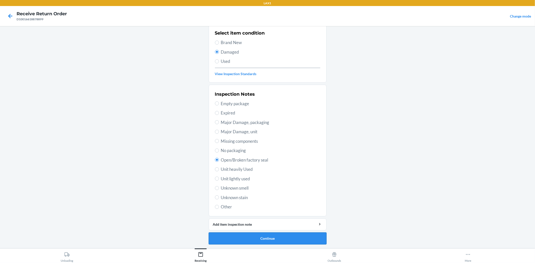
click at [303, 243] on button "Continue" at bounding box center [268, 239] width 118 height 12
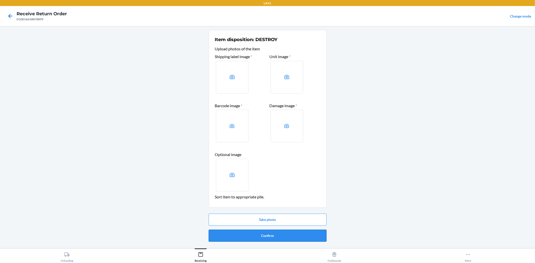
click at [303, 232] on button "Confirm" at bounding box center [268, 236] width 118 height 12
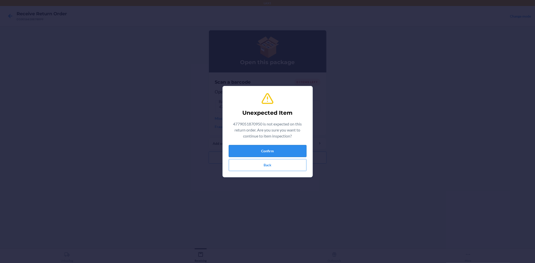
click at [259, 151] on button "Confirm" at bounding box center [268, 151] width 78 height 12
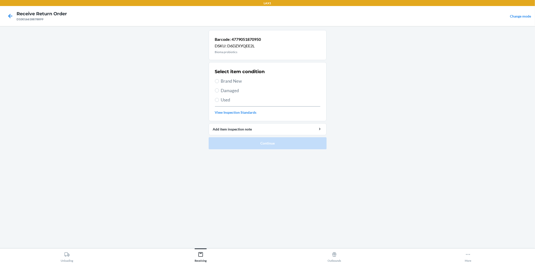
click at [224, 102] on span "Used" at bounding box center [270, 100] width 99 height 7
click at [219, 102] on input "Used" at bounding box center [217, 100] width 4 height 4
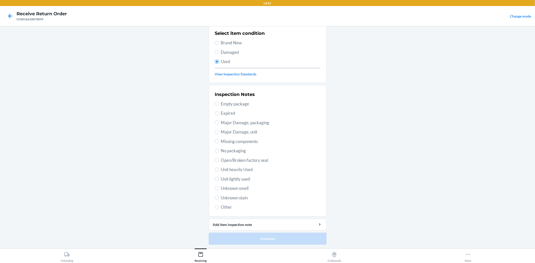
scroll to position [39, 0]
click at [239, 162] on span "Open/Broken factory seal" at bounding box center [270, 160] width 99 height 7
click at [219, 162] on input "Open/Broken factory seal" at bounding box center [217, 160] width 4 height 4
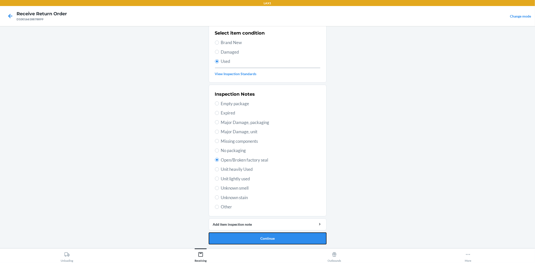
drag, startPoint x: 305, startPoint y: 233, endPoint x: 294, endPoint y: 216, distance: 20.0
click at [305, 233] on button "Continue" at bounding box center [268, 239] width 118 height 12
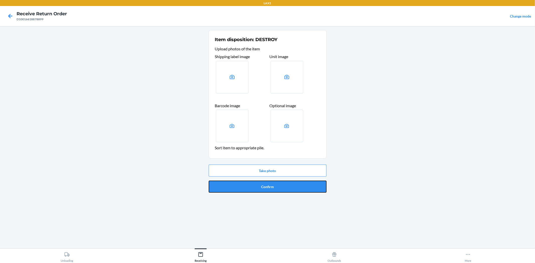
click at [280, 186] on button "Confirm" at bounding box center [268, 187] width 118 height 12
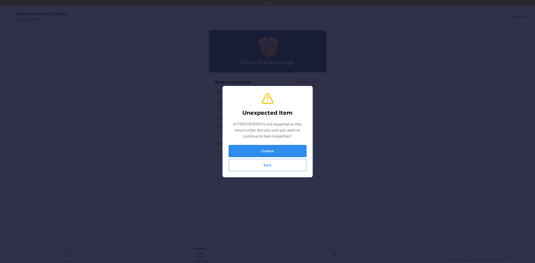
click at [252, 153] on button "Confirm" at bounding box center [268, 151] width 78 height 12
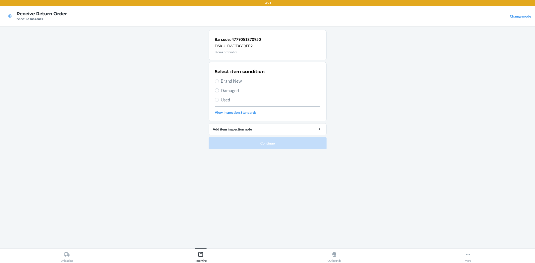
click at [222, 89] on span "Damaged" at bounding box center [270, 91] width 99 height 7
click at [219, 89] on input "Damaged" at bounding box center [217, 91] width 4 height 4
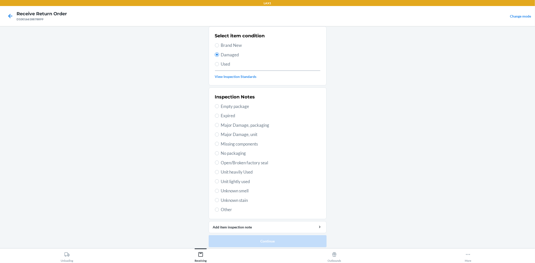
scroll to position [39, 0]
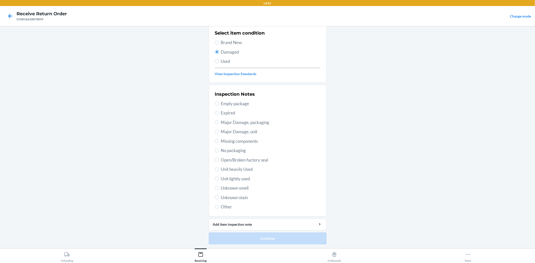
click at [260, 157] on span "Open/Broken factory seal" at bounding box center [270, 160] width 99 height 7
click at [219, 158] on input "Open/Broken factory seal" at bounding box center [217, 160] width 4 height 4
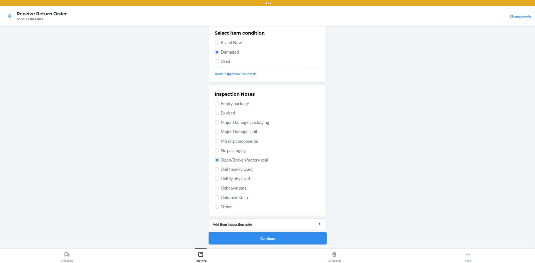
click at [289, 239] on button "Continue" at bounding box center [268, 239] width 118 height 12
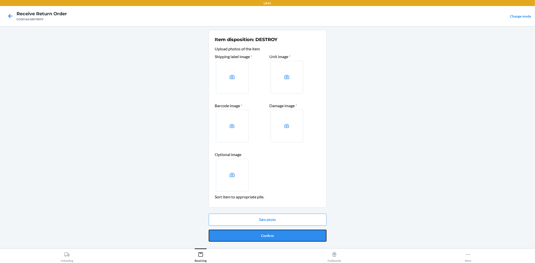
drag, startPoint x: 281, startPoint y: 234, endPoint x: 267, endPoint y: 198, distance: 38.1
click at [281, 232] on button "Confirm" at bounding box center [268, 236] width 118 height 12
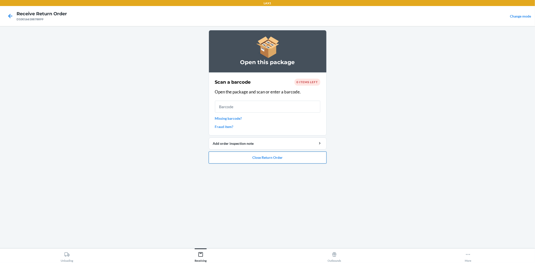
click at [230, 154] on button "Close Return Order" at bounding box center [268, 158] width 118 height 12
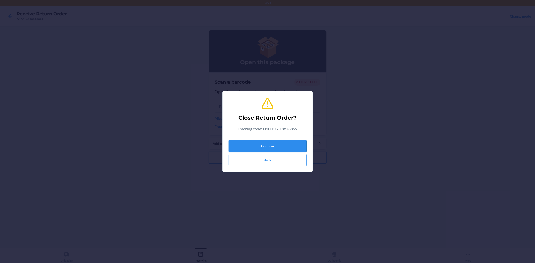
click at [270, 146] on button "Confirm" at bounding box center [268, 146] width 78 height 12
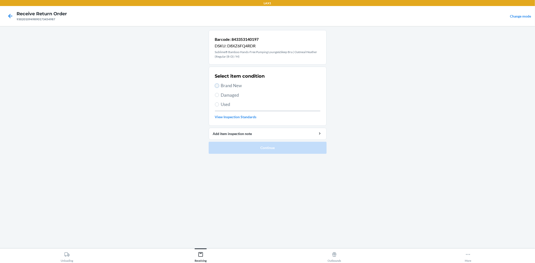
click at [218, 85] on input "Brand New" at bounding box center [217, 86] width 4 height 4
click at [260, 145] on button "Continue" at bounding box center [268, 148] width 118 height 12
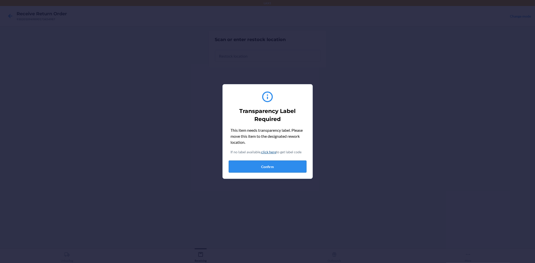
click at [259, 167] on button "Confirm" at bounding box center [268, 167] width 78 height 12
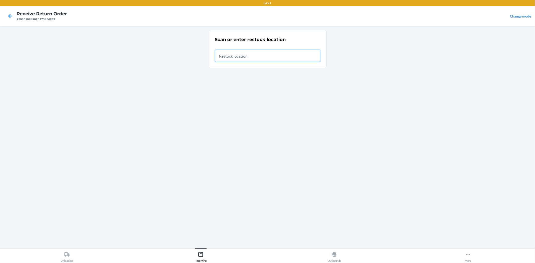
click at [253, 56] on input "text" at bounding box center [267, 56] width 105 height 12
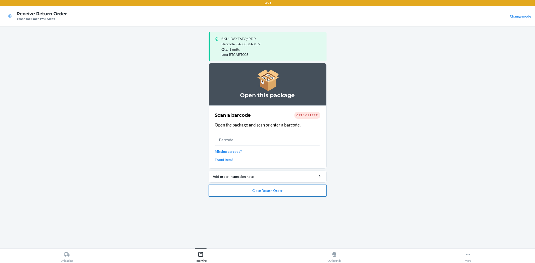
click at [254, 192] on button "Close Return Order" at bounding box center [268, 191] width 118 height 12
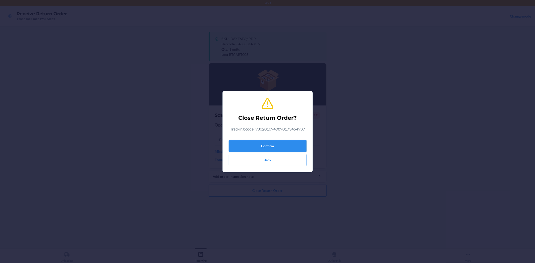
click at [247, 142] on button "Confirm" at bounding box center [268, 146] width 78 height 12
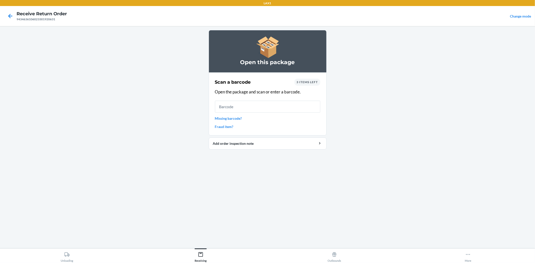
click at [225, 119] on link "Missing barcode?" at bounding box center [267, 118] width 105 height 5
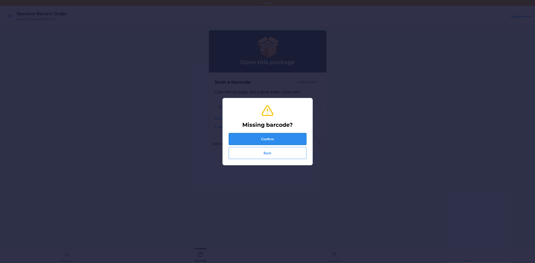
click at [261, 138] on button "Confirm" at bounding box center [268, 139] width 78 height 12
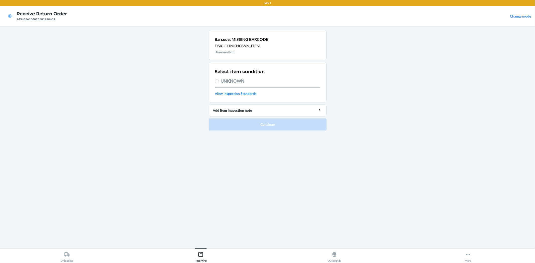
click at [239, 80] on span "UNKNOWN" at bounding box center [270, 81] width 99 height 7
click at [219, 80] on input "UNKNOWN" at bounding box center [217, 81] width 4 height 4
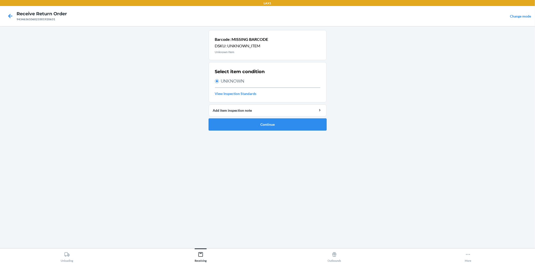
click at [316, 122] on button "Continue" at bounding box center [268, 125] width 118 height 12
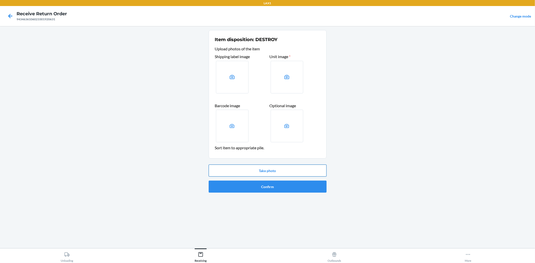
click at [302, 166] on button "Take photo" at bounding box center [268, 171] width 118 height 12
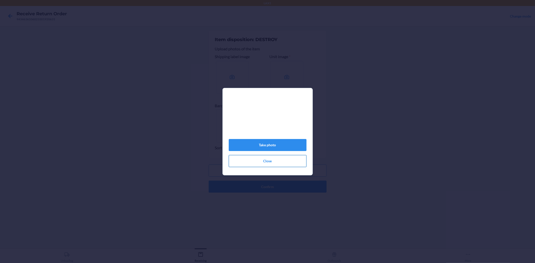
click at [288, 163] on button "Close" at bounding box center [268, 161] width 78 height 12
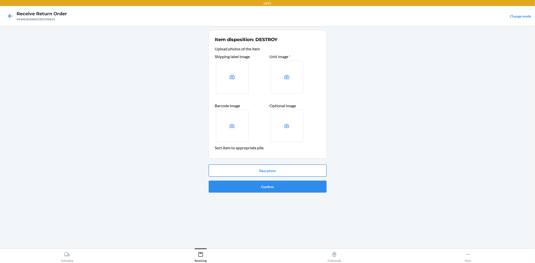
click at [281, 169] on button "Take photo" at bounding box center [268, 171] width 118 height 12
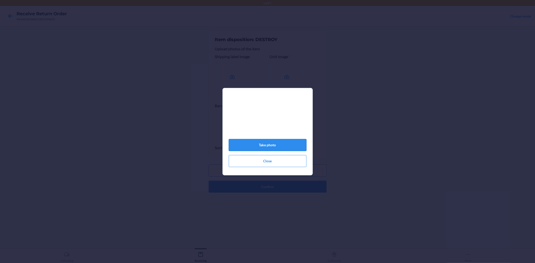
click at [281, 151] on button "Take photo" at bounding box center [268, 145] width 78 height 12
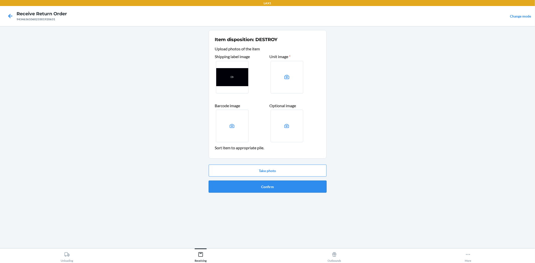
click at [293, 182] on button "Confirm" at bounding box center [268, 187] width 118 height 12
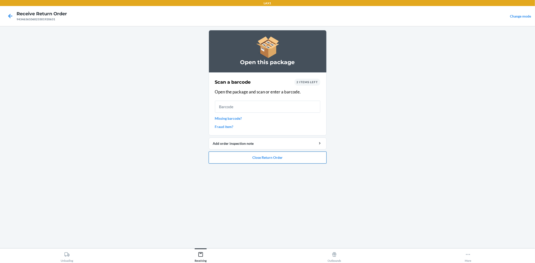
click at [275, 161] on button "Close Return Order" at bounding box center [268, 158] width 118 height 12
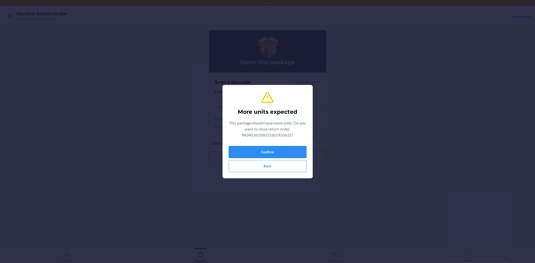
click at [284, 149] on button "Confirm" at bounding box center [268, 152] width 78 height 12
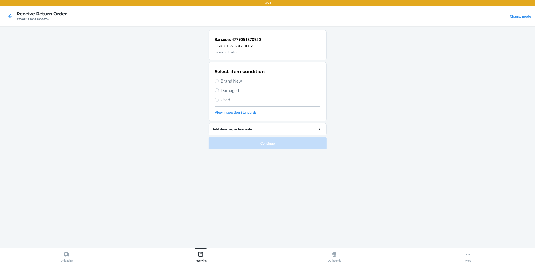
click at [227, 82] on span "Brand New" at bounding box center [270, 81] width 99 height 7
click at [219, 82] on input "Brand New" at bounding box center [217, 81] width 4 height 4
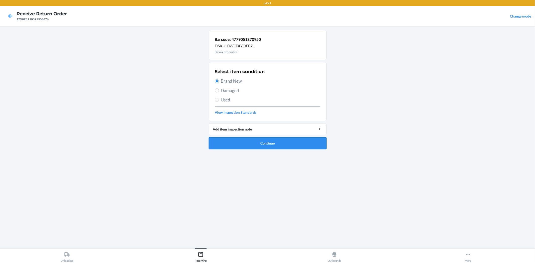
click at [250, 139] on button "Continue" at bounding box center [268, 143] width 118 height 12
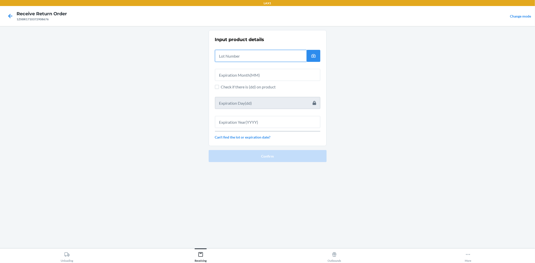
click at [290, 53] on input "text" at bounding box center [261, 56] width 92 height 12
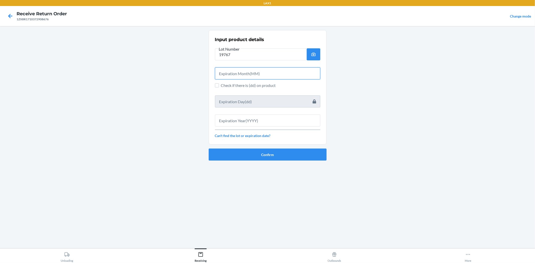
click at [287, 75] on input "text" at bounding box center [267, 73] width 105 height 12
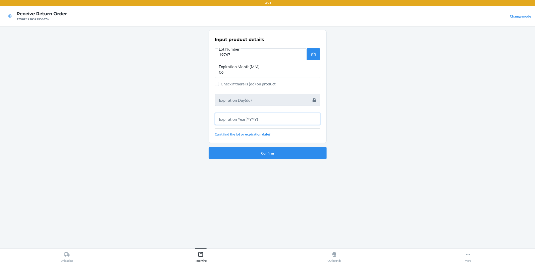
click at [304, 122] on input "text" at bounding box center [267, 119] width 105 height 12
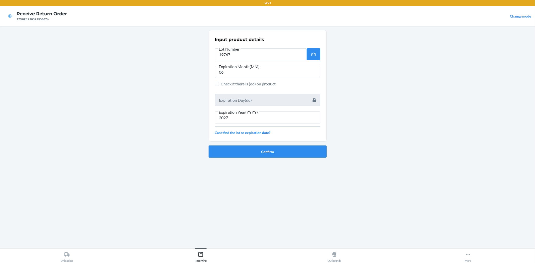
click at [284, 153] on button "Confirm" at bounding box center [268, 152] width 118 height 12
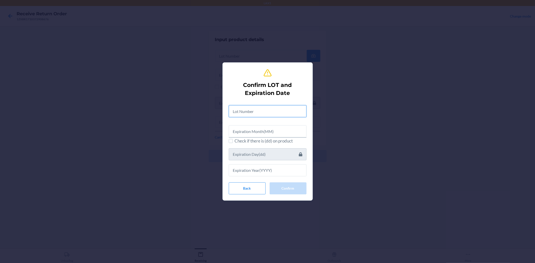
click at [287, 113] on input "text" at bounding box center [268, 111] width 78 height 12
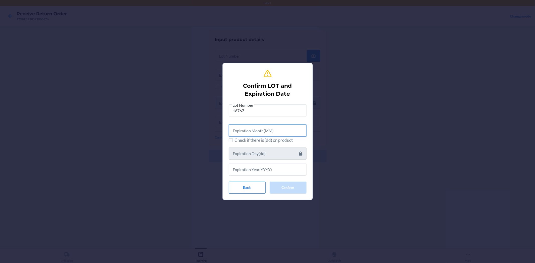
click at [278, 130] on input "text" at bounding box center [268, 131] width 78 height 12
drag, startPoint x: 267, startPoint y: 113, endPoint x: 204, endPoint y: 121, distance: 63.5
click at [204, 121] on div "Confirm LOT and Expiration Date Lot Number 16767 Check if there is (dd) on prod…" at bounding box center [267, 131] width 535 height 263
click at [292, 130] on input "text" at bounding box center [268, 131] width 78 height 12
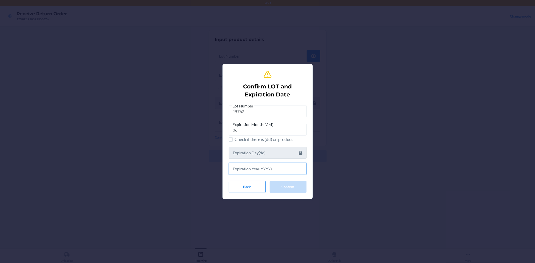
click at [252, 169] on input "text" at bounding box center [268, 169] width 78 height 12
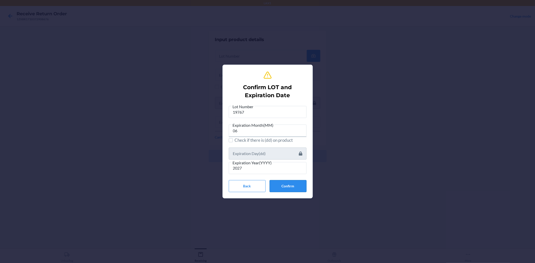
click at [298, 181] on button "Confirm" at bounding box center [288, 186] width 37 height 12
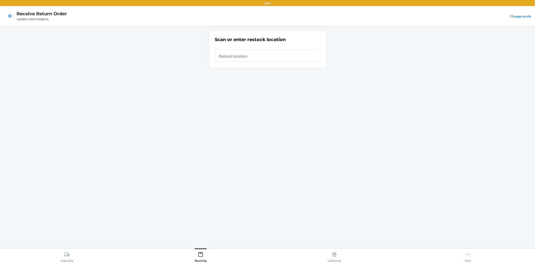
click at [248, 56] on input "text" at bounding box center [267, 56] width 105 height 12
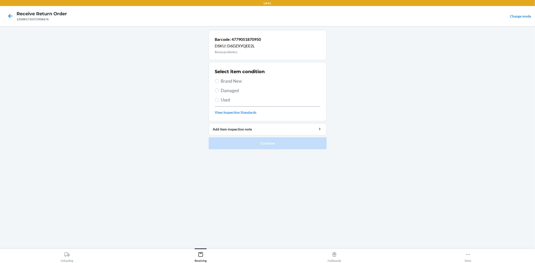
click at [235, 83] on span "Brand New" at bounding box center [270, 81] width 99 height 7
click at [219, 83] on input "Brand New" at bounding box center [217, 81] width 4 height 4
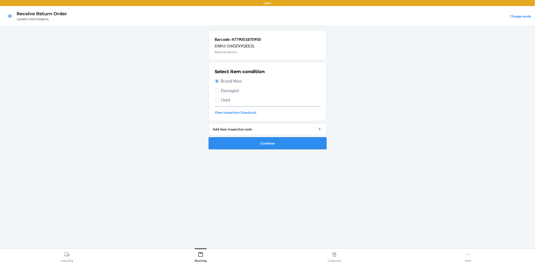
click at [250, 144] on button "Continue" at bounding box center [268, 143] width 118 height 12
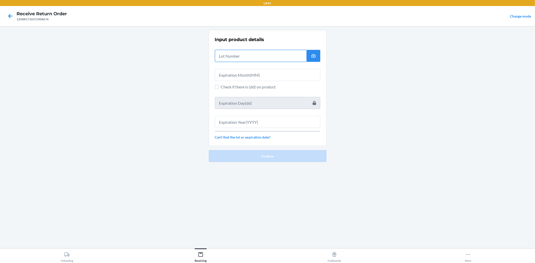
click at [241, 55] on input "text" at bounding box center [261, 56] width 92 height 12
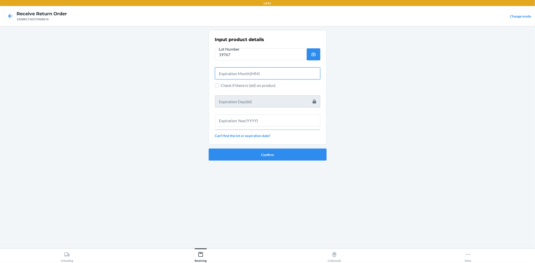
click at [258, 73] on input "text" at bounding box center [267, 73] width 105 height 12
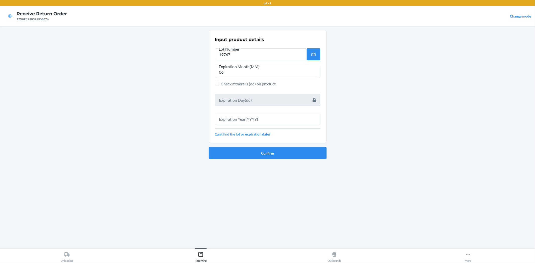
click at [275, 112] on div at bounding box center [267, 117] width 105 height 16
click at [275, 119] on input "text" at bounding box center [267, 119] width 105 height 12
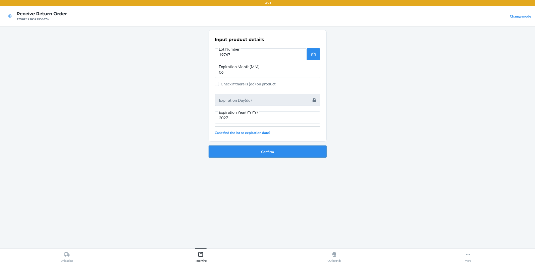
click at [270, 154] on button "Confirm" at bounding box center [268, 152] width 118 height 12
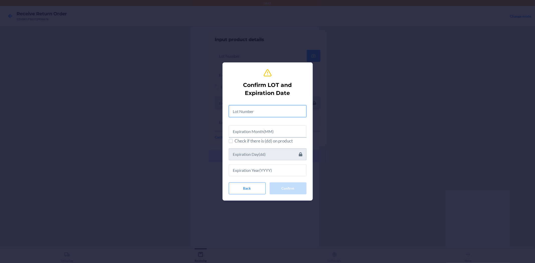
click at [270, 110] on input "text" at bounding box center [268, 111] width 78 height 12
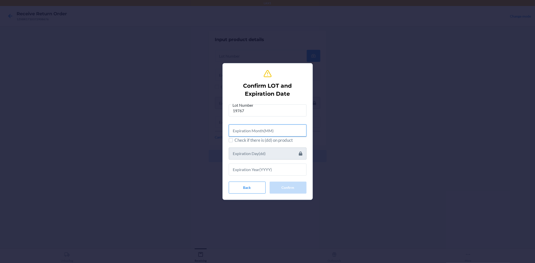
click at [269, 132] on input "text" at bounding box center [268, 131] width 78 height 12
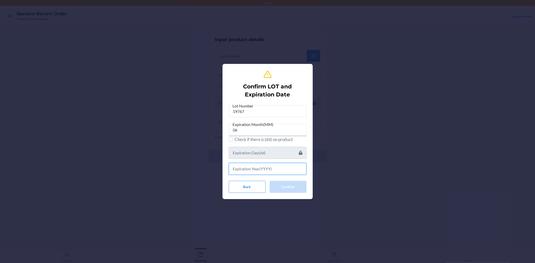
click at [268, 171] on input "text" at bounding box center [268, 169] width 78 height 12
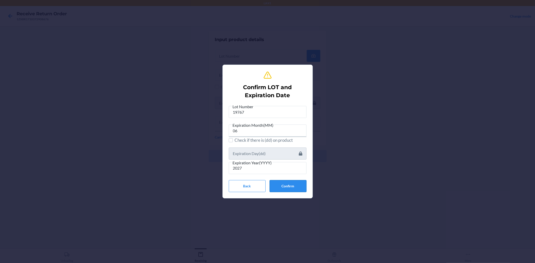
click at [277, 181] on button "Confirm" at bounding box center [288, 186] width 37 height 12
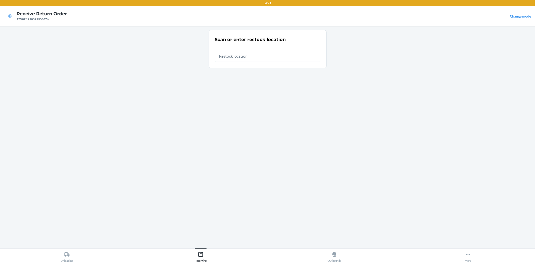
click at [242, 52] on input "text" at bounding box center [267, 56] width 105 height 12
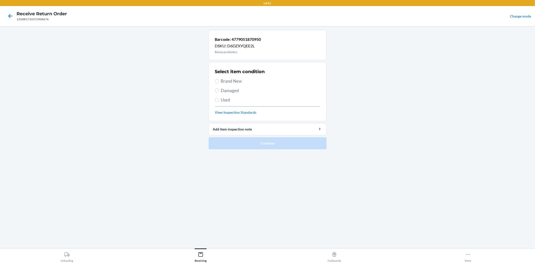
click at [230, 81] on span "Brand New" at bounding box center [270, 81] width 99 height 7
click at [219, 81] on input "Brand New" at bounding box center [217, 81] width 4 height 4
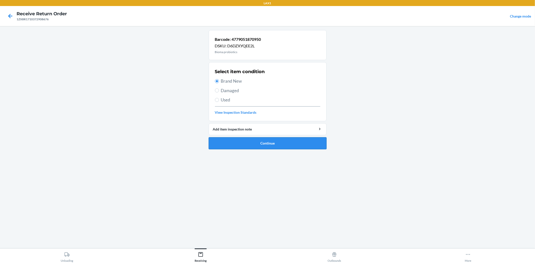
click at [254, 147] on button "Continue" at bounding box center [268, 143] width 118 height 12
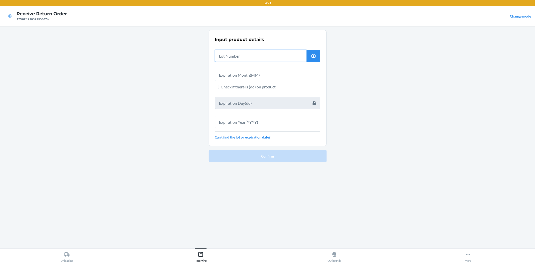
click at [226, 57] on input "text" at bounding box center [261, 56] width 92 height 12
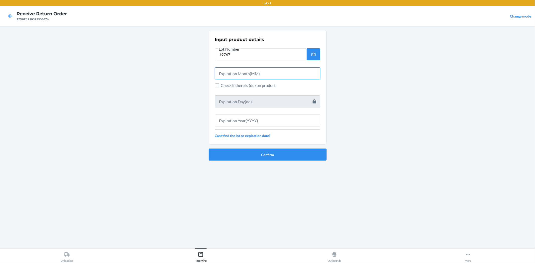
click at [244, 73] on input "text" at bounding box center [267, 73] width 105 height 12
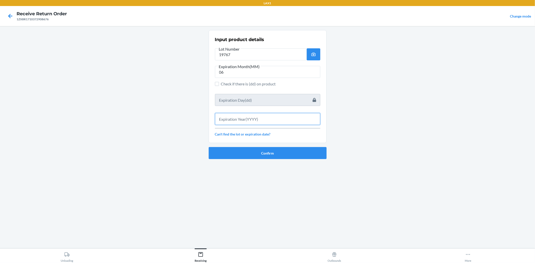
click at [245, 118] on input "text" at bounding box center [267, 119] width 105 height 12
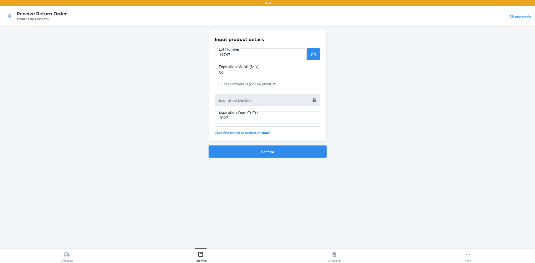
click at [221, 149] on button "Confirm" at bounding box center [268, 152] width 118 height 12
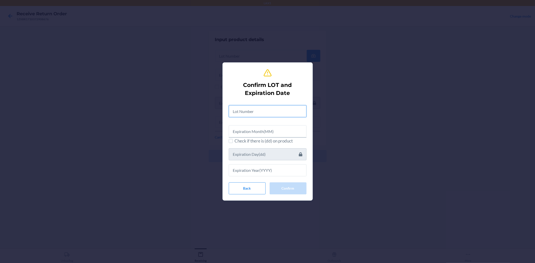
click at [233, 107] on input "text" at bounding box center [268, 111] width 78 height 12
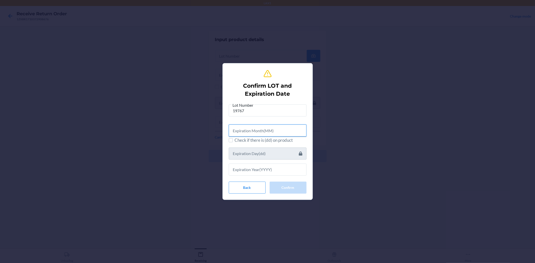
click at [271, 133] on input "text" at bounding box center [268, 131] width 78 height 12
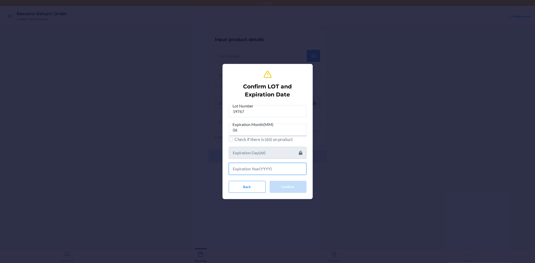
drag, startPoint x: 269, startPoint y: 164, endPoint x: 273, endPoint y: 164, distance: 4.0
click at [273, 164] on input "text" at bounding box center [268, 169] width 78 height 12
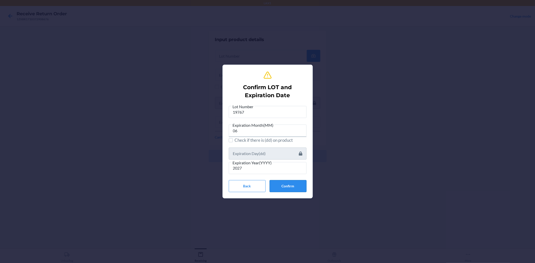
click at [292, 191] on button "Confirm" at bounding box center [288, 186] width 37 height 12
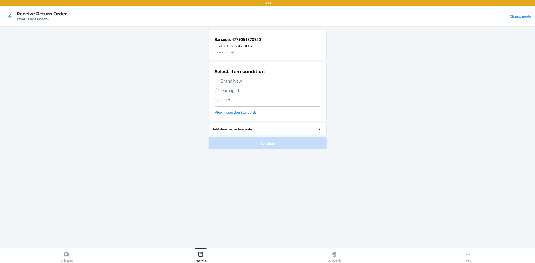
click at [238, 77] on div "Select item condition Brand New Damaged Used View Inspection Standards" at bounding box center [267, 92] width 105 height 50
click at [218, 81] on input "Brand New" at bounding box center [217, 81] width 4 height 4
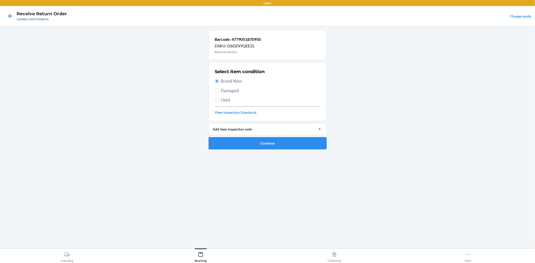
click at [263, 145] on button "Continue" at bounding box center [268, 143] width 118 height 12
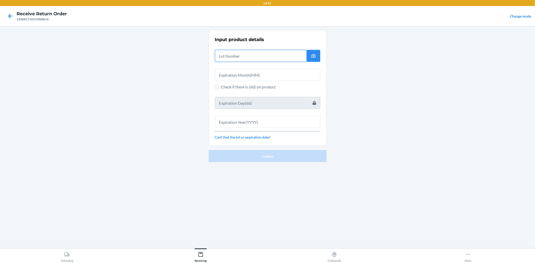
click at [257, 59] on input "text" at bounding box center [261, 56] width 92 height 12
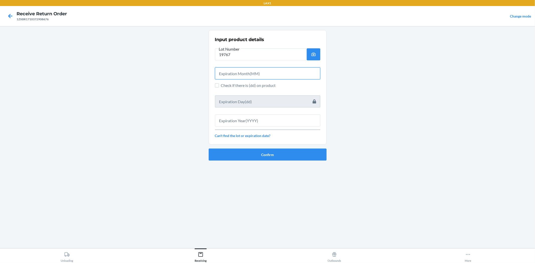
click at [233, 76] on input "text" at bounding box center [267, 73] width 105 height 12
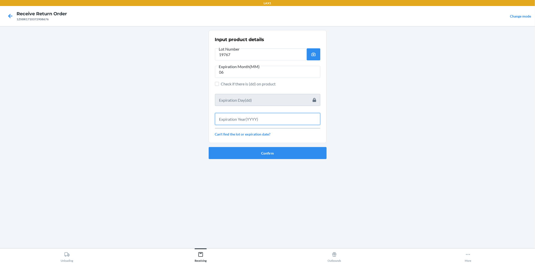
click at [237, 119] on input "text" at bounding box center [267, 119] width 105 height 12
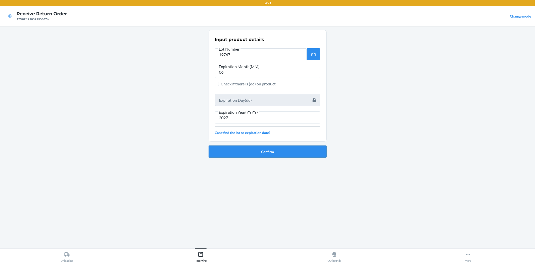
click at [237, 152] on button "Confirm" at bounding box center [268, 152] width 118 height 12
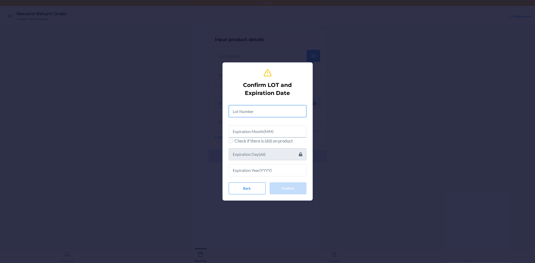
click at [258, 115] on input "text" at bounding box center [268, 111] width 78 height 12
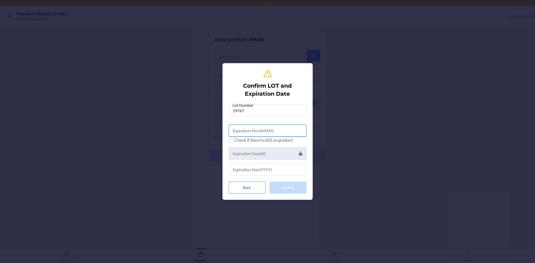
click at [254, 135] on input "text" at bounding box center [268, 131] width 78 height 12
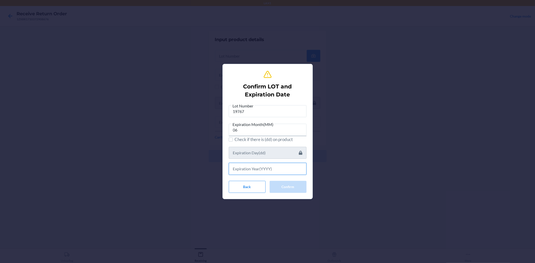
click at [260, 169] on input "text" at bounding box center [268, 169] width 78 height 12
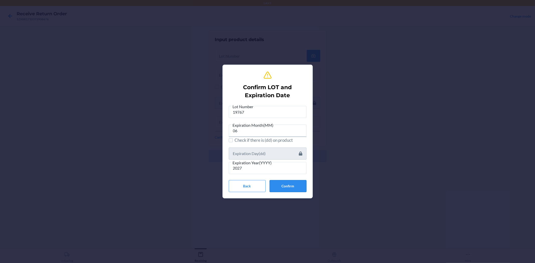
click at [291, 182] on button "Confirm" at bounding box center [288, 186] width 37 height 12
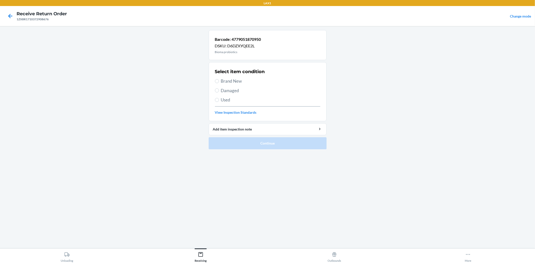
click at [225, 82] on span "Brand New" at bounding box center [270, 81] width 99 height 7
click at [219, 82] on input "Brand New" at bounding box center [217, 81] width 4 height 4
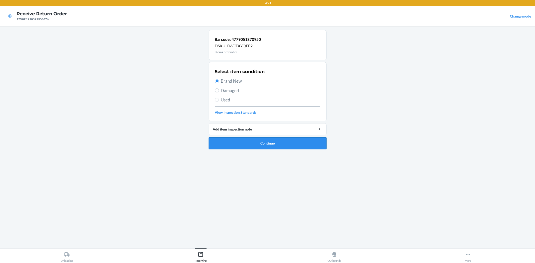
click at [261, 143] on button "Continue" at bounding box center [268, 143] width 118 height 12
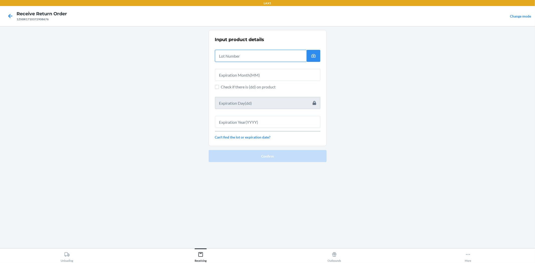
click at [247, 56] on input "text" at bounding box center [261, 56] width 92 height 12
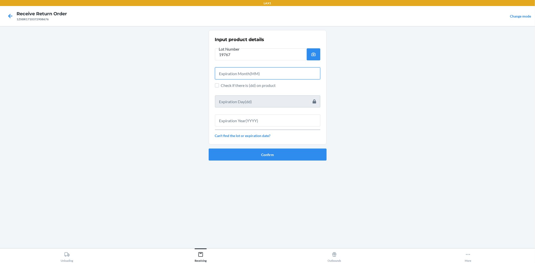
click at [246, 73] on input "text" at bounding box center [267, 73] width 105 height 12
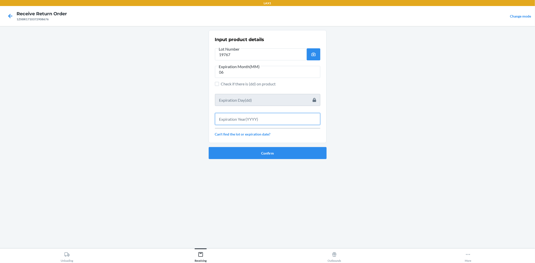
click at [265, 119] on input "text" at bounding box center [267, 119] width 105 height 12
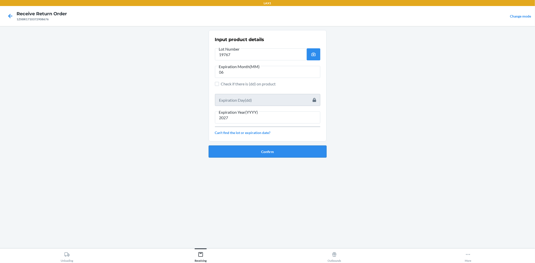
click at [290, 154] on button "Confirm" at bounding box center [268, 152] width 118 height 12
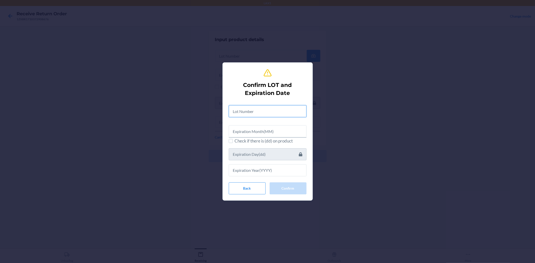
click at [277, 111] on input "text" at bounding box center [268, 111] width 78 height 12
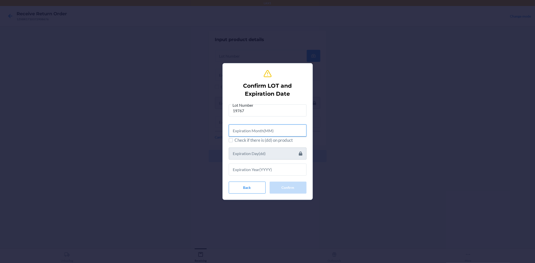
drag, startPoint x: 280, startPoint y: 132, endPoint x: 275, endPoint y: 107, distance: 25.5
click at [282, 119] on div "Lot Number 19767 Check if there is (dd) on product" at bounding box center [268, 139] width 78 height 74
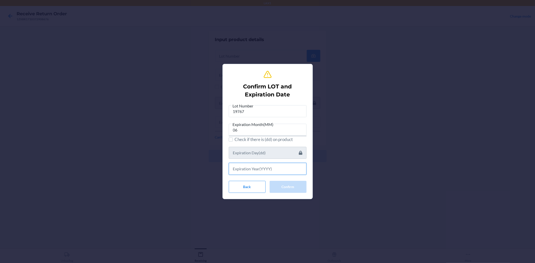
click at [286, 170] on input "text" at bounding box center [268, 169] width 78 height 12
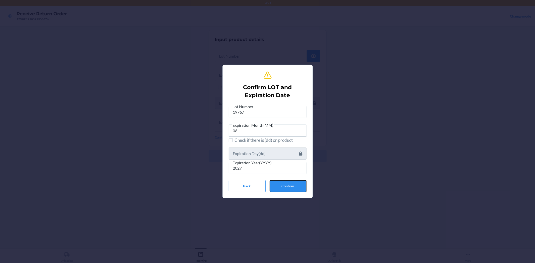
drag, startPoint x: 277, startPoint y: 183, endPoint x: 262, endPoint y: 155, distance: 32.4
click at [278, 183] on button "Confirm" at bounding box center [288, 186] width 37 height 12
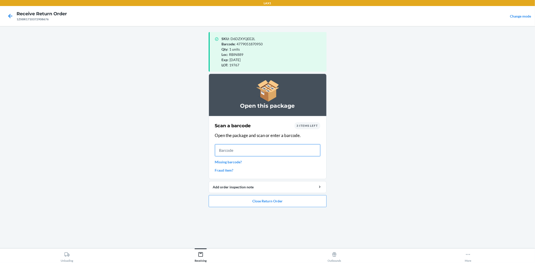
click at [282, 149] on input "text" at bounding box center [267, 150] width 105 height 12
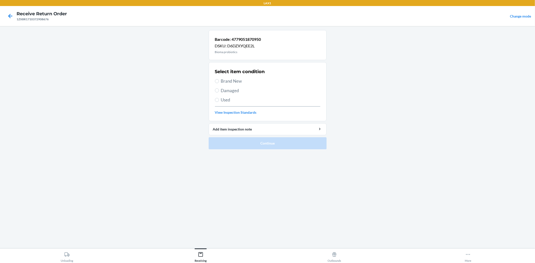
click at [229, 81] on span "Brand New" at bounding box center [270, 81] width 99 height 7
click at [219, 81] on input "Brand New" at bounding box center [217, 81] width 4 height 4
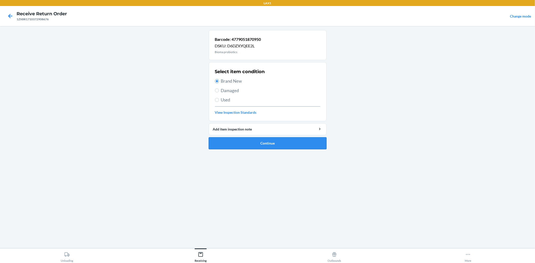
click at [262, 140] on button "Continue" at bounding box center [268, 143] width 118 height 12
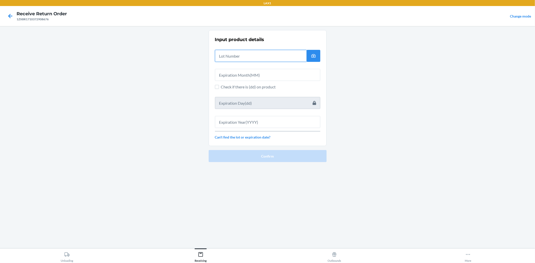
click at [237, 59] on input "text" at bounding box center [261, 56] width 92 height 12
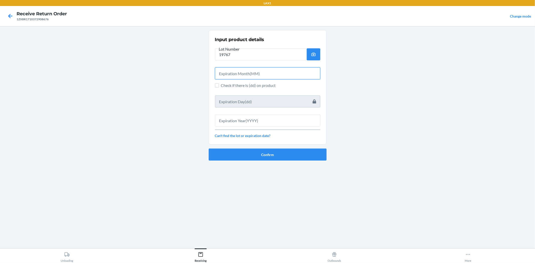
click at [294, 69] on input "text" at bounding box center [267, 73] width 105 height 12
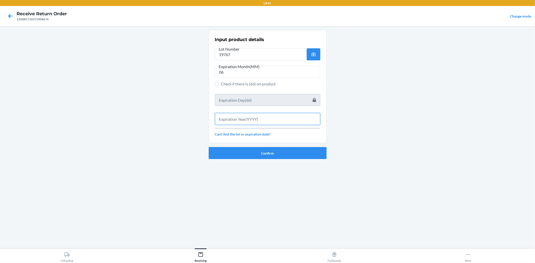
click at [274, 116] on input "text" at bounding box center [267, 119] width 105 height 12
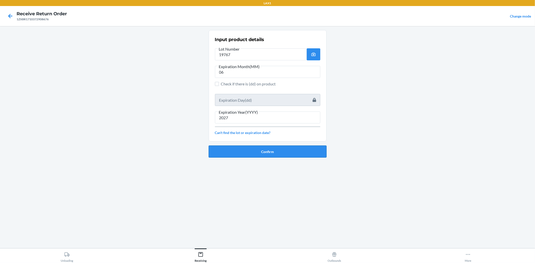
click at [269, 152] on button "Confirm" at bounding box center [268, 152] width 118 height 12
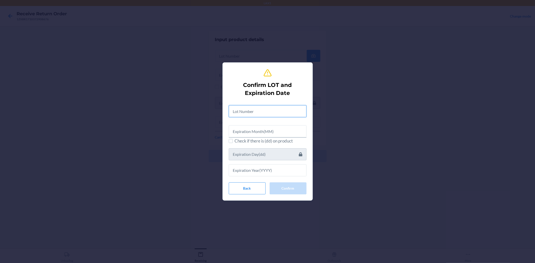
click at [258, 110] on input "text" at bounding box center [268, 111] width 78 height 12
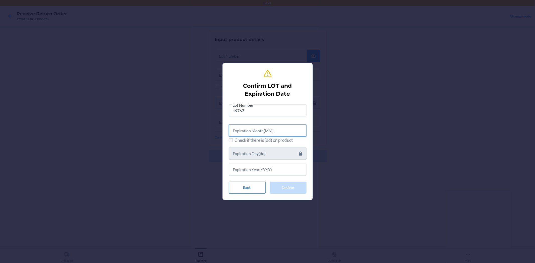
click at [257, 128] on input "text" at bounding box center [268, 131] width 78 height 12
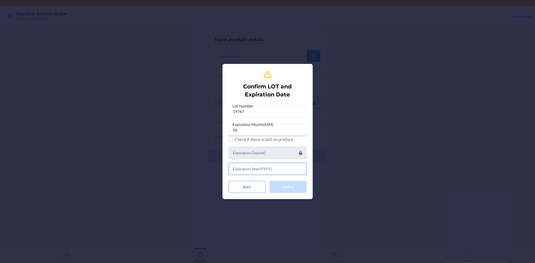
click at [242, 170] on input "text" at bounding box center [268, 169] width 78 height 12
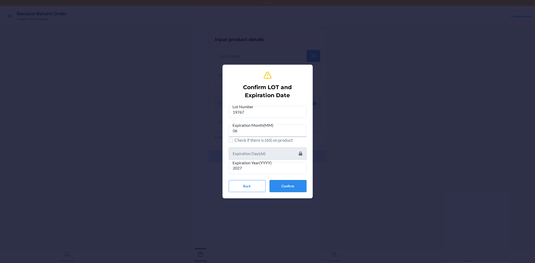
click at [287, 187] on button "Confirm" at bounding box center [288, 186] width 37 height 12
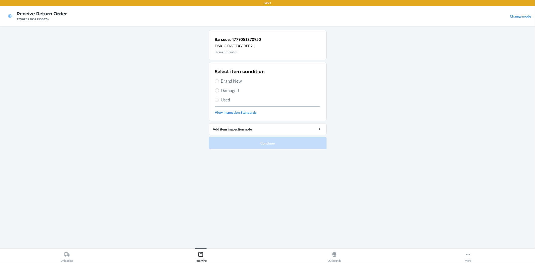
click at [225, 81] on span "Brand New" at bounding box center [270, 81] width 99 height 7
click at [219, 81] on input "Brand New" at bounding box center [217, 81] width 4 height 4
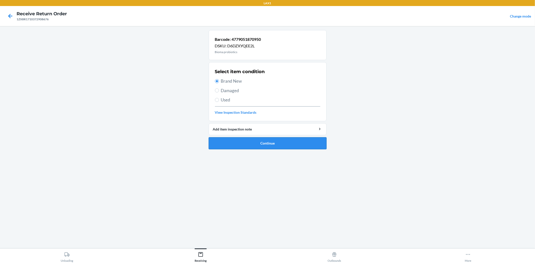
drag, startPoint x: 246, startPoint y: 146, endPoint x: 246, endPoint y: 142, distance: 3.8
click at [246, 145] on button "Continue" at bounding box center [268, 143] width 118 height 12
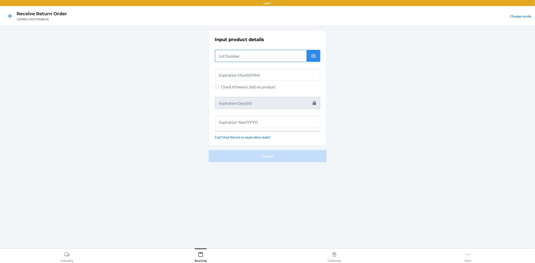
click at [244, 55] on input "text" at bounding box center [261, 56] width 92 height 12
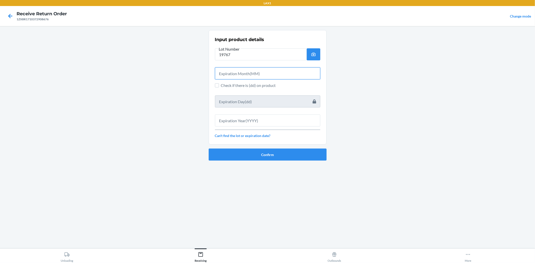
click at [254, 74] on input "text" at bounding box center [267, 73] width 105 height 12
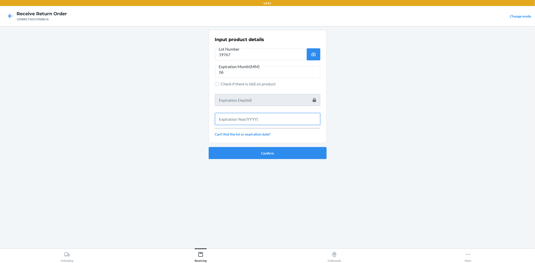
click at [255, 121] on input "text" at bounding box center [267, 119] width 105 height 12
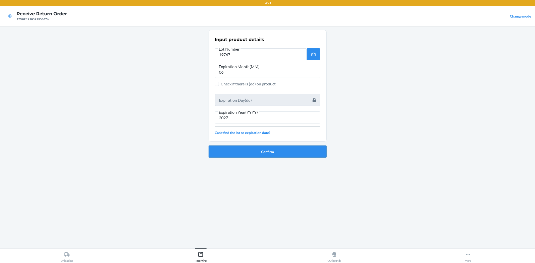
click at [264, 152] on button "Confirm" at bounding box center [268, 152] width 118 height 12
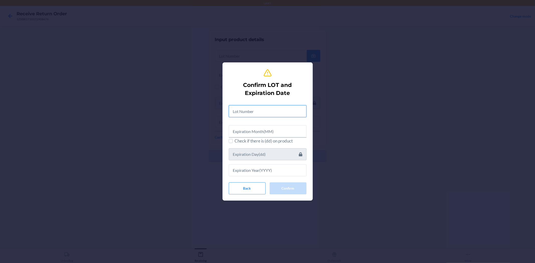
click at [245, 107] on input "text" at bounding box center [268, 111] width 78 height 12
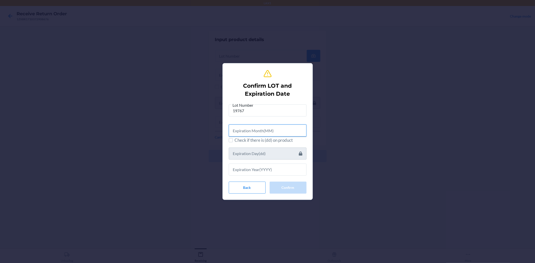
click at [279, 130] on input "text" at bounding box center [268, 131] width 78 height 12
click at [277, 162] on div at bounding box center [268, 167] width 78 height 16
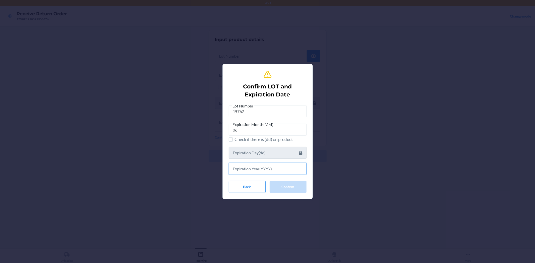
click at [276, 171] on input "text" at bounding box center [268, 169] width 78 height 12
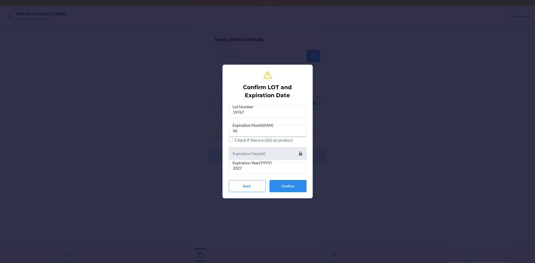
click at [282, 181] on button "Confirm" at bounding box center [288, 186] width 37 height 12
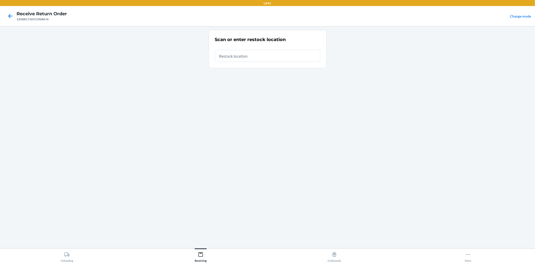
click at [278, 52] on input "text" at bounding box center [267, 56] width 105 height 12
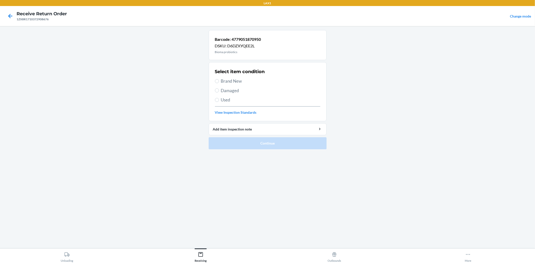
click at [227, 83] on span "Brand New" at bounding box center [270, 81] width 99 height 7
click at [219, 83] on input "Brand New" at bounding box center [217, 81] width 4 height 4
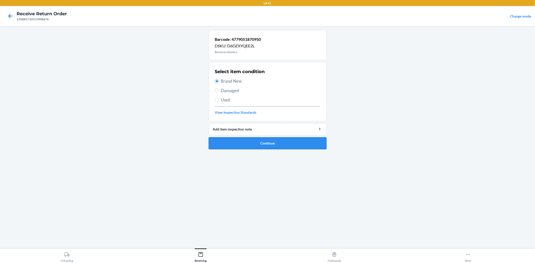
click at [246, 147] on button "Continue" at bounding box center [268, 143] width 118 height 12
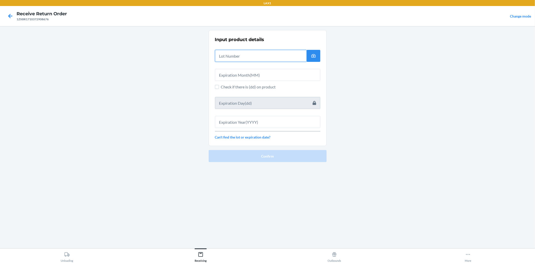
click at [234, 59] on input "text" at bounding box center [261, 56] width 92 height 12
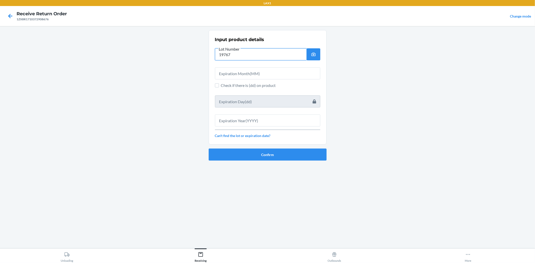
click at [232, 59] on input "19767" at bounding box center [261, 54] width 92 height 12
click at [283, 73] on input "text" at bounding box center [267, 73] width 105 height 12
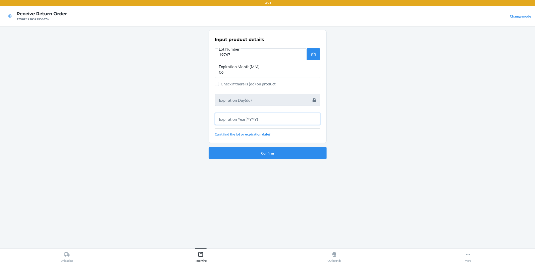
click at [255, 122] on input "text" at bounding box center [267, 119] width 105 height 12
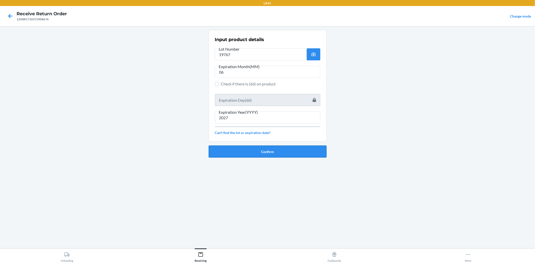
click at [282, 149] on button "Confirm" at bounding box center [268, 152] width 118 height 12
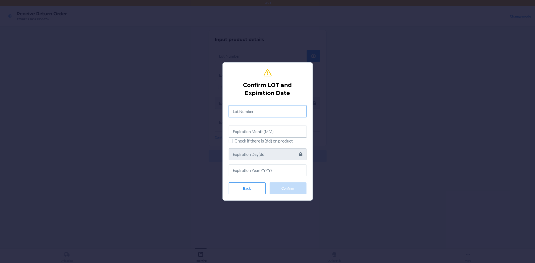
click at [282, 111] on input "text" at bounding box center [268, 111] width 78 height 12
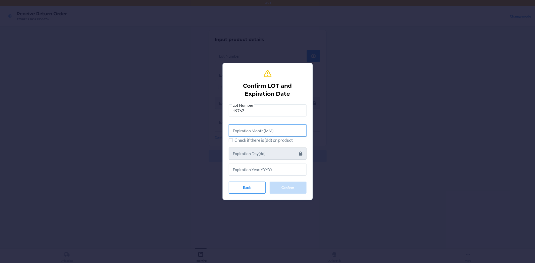
click at [271, 131] on input "text" at bounding box center [268, 131] width 78 height 12
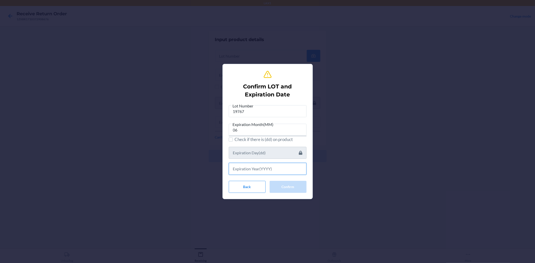
click at [279, 167] on input "text" at bounding box center [268, 169] width 78 height 12
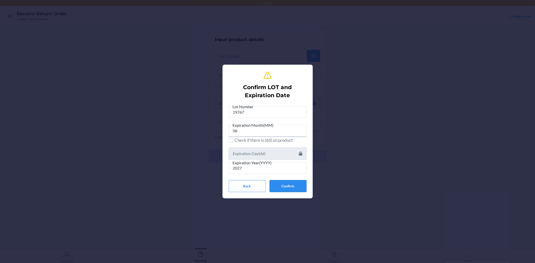
click at [287, 190] on button "Confirm" at bounding box center [288, 186] width 37 height 12
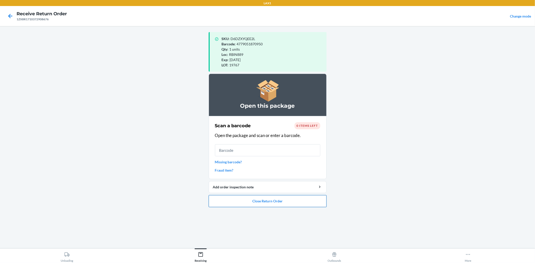
click at [265, 200] on button "Close Return Order" at bounding box center [268, 201] width 118 height 12
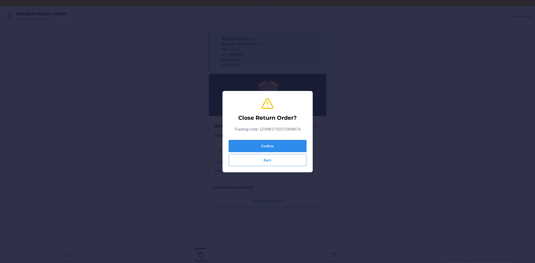
click at [266, 146] on button "Confirm" at bounding box center [268, 146] width 78 height 12
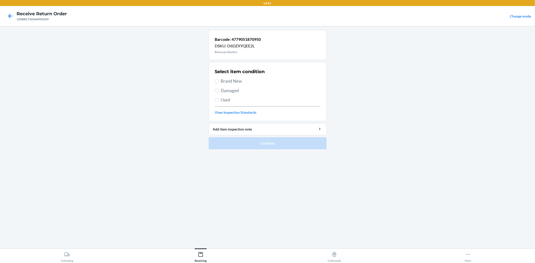
click at [223, 80] on span "Brand New" at bounding box center [270, 81] width 99 height 7
click at [219, 80] on input "Brand New" at bounding box center [217, 81] width 4 height 4
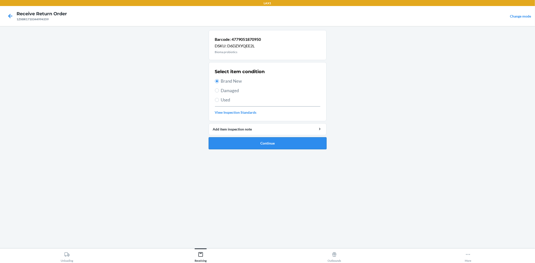
click at [242, 144] on button "Continue" at bounding box center [268, 143] width 118 height 12
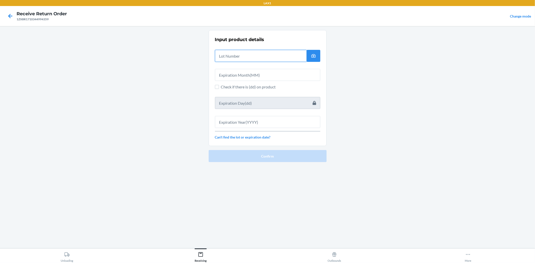
click at [243, 55] on input "text" at bounding box center [261, 56] width 92 height 12
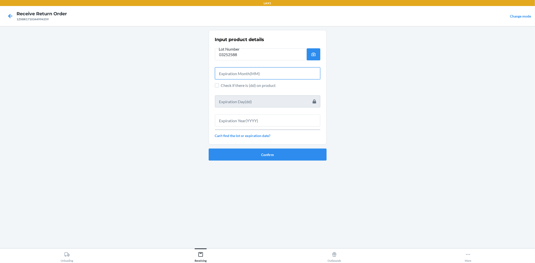
click at [242, 75] on input "text" at bounding box center [267, 73] width 105 height 12
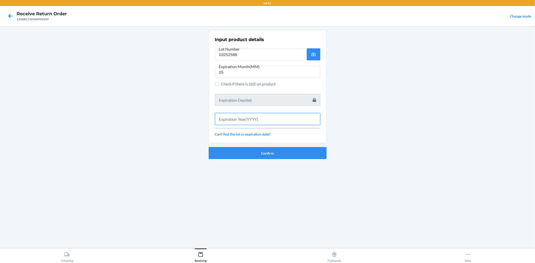
click at [240, 119] on input "text" at bounding box center [267, 119] width 105 height 12
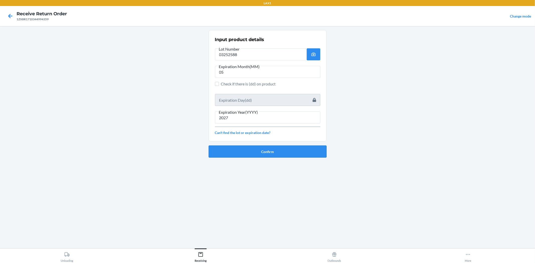
click at [244, 147] on button "Confirm" at bounding box center [268, 152] width 118 height 12
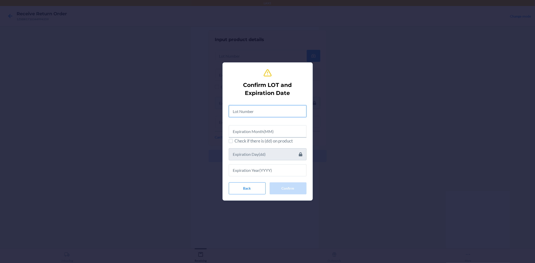
click at [240, 115] on input "text" at bounding box center [268, 111] width 78 height 12
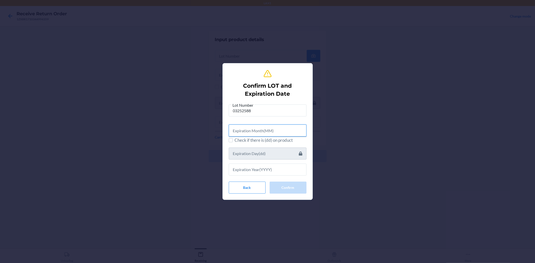
click at [291, 136] on input "text" at bounding box center [268, 131] width 78 height 12
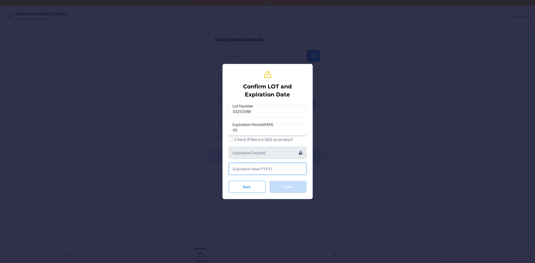
click at [265, 169] on input "text" at bounding box center [268, 169] width 78 height 12
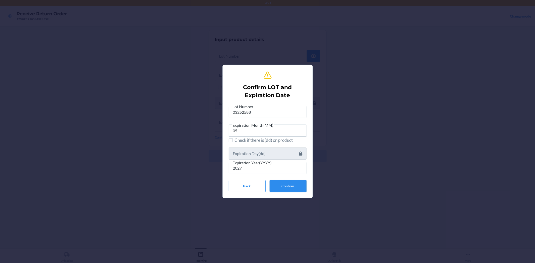
click at [282, 182] on button "Confirm" at bounding box center [288, 186] width 37 height 12
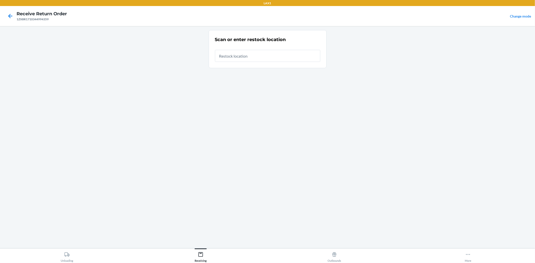
click at [236, 54] on input "text" at bounding box center [267, 56] width 105 height 12
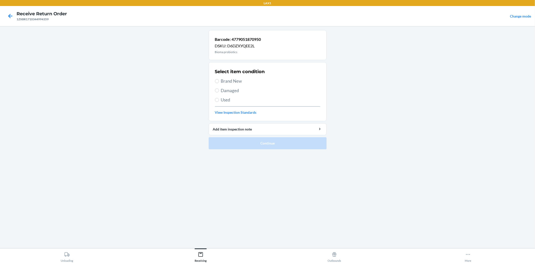
click at [223, 84] on span "Brand New" at bounding box center [270, 81] width 99 height 7
click at [219, 83] on input "Brand New" at bounding box center [217, 81] width 4 height 4
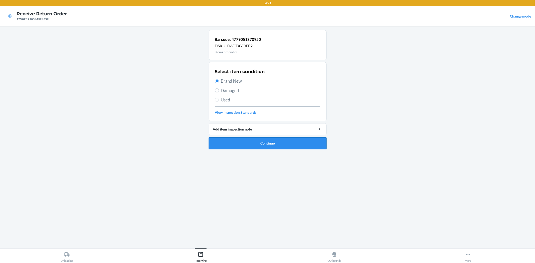
click at [243, 142] on button "Continue" at bounding box center [268, 143] width 118 height 12
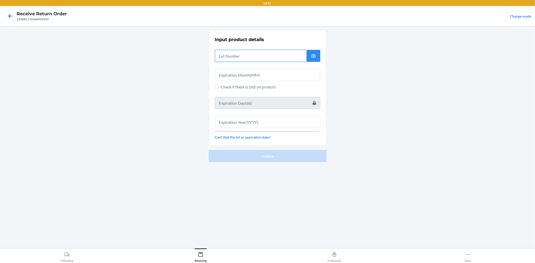
click at [236, 59] on input "text" at bounding box center [261, 56] width 92 height 12
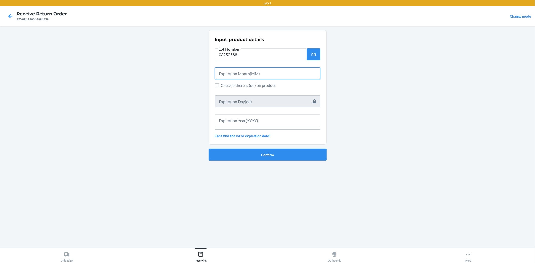
click at [221, 73] on input "text" at bounding box center [267, 73] width 105 height 12
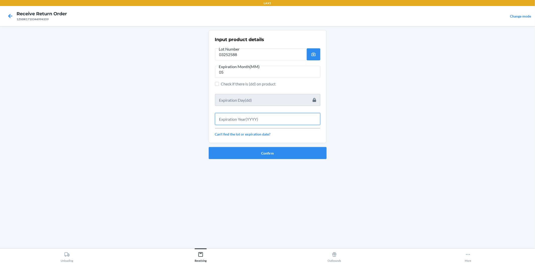
click at [233, 119] on input "text" at bounding box center [267, 119] width 105 height 12
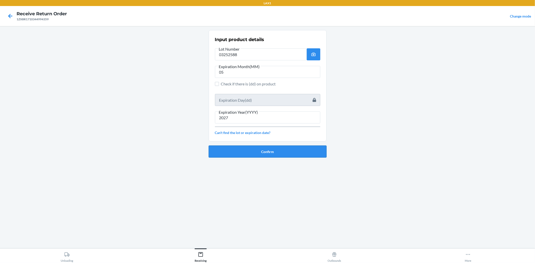
click at [240, 148] on button "Confirm" at bounding box center [268, 152] width 118 height 12
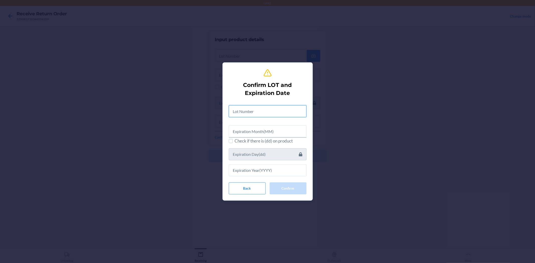
click at [240, 112] on input "text" at bounding box center [268, 111] width 78 height 12
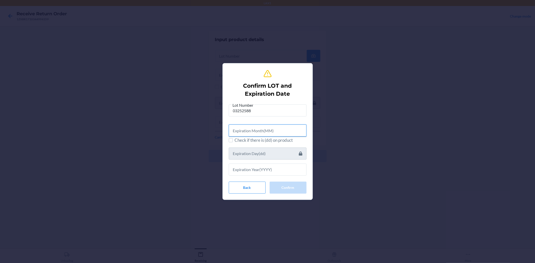
click at [240, 130] on input "text" at bounding box center [268, 131] width 78 height 12
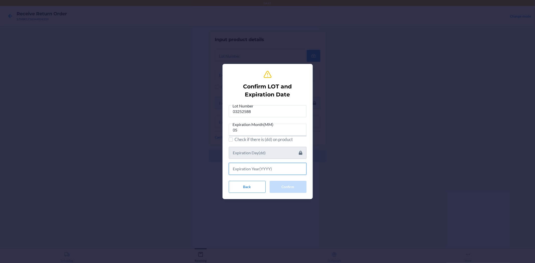
click at [254, 167] on input "text" at bounding box center [268, 169] width 78 height 12
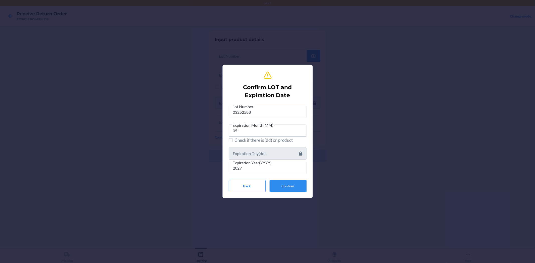
click at [286, 185] on button "Confirm" at bounding box center [288, 186] width 37 height 12
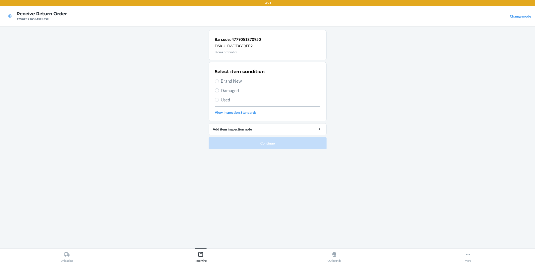
click at [228, 79] on span "Brand New" at bounding box center [270, 81] width 99 height 7
click at [219, 79] on input "Brand New" at bounding box center [217, 81] width 4 height 4
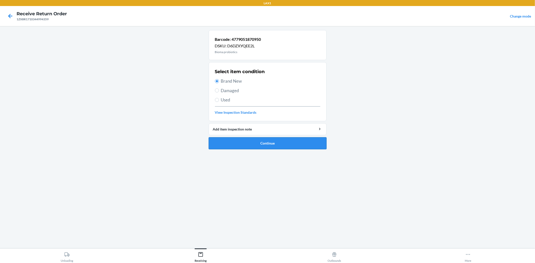
click at [258, 140] on button "Continue" at bounding box center [268, 143] width 118 height 12
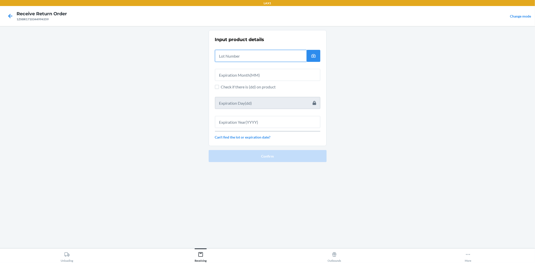
click at [234, 59] on input "text" at bounding box center [261, 56] width 92 height 12
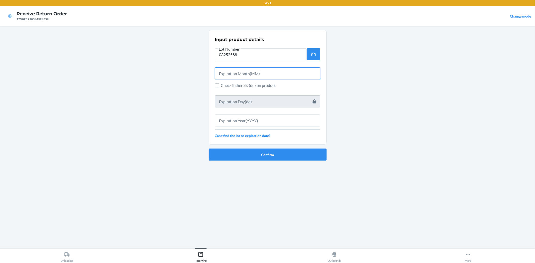
click at [231, 74] on input "text" at bounding box center [267, 73] width 105 height 12
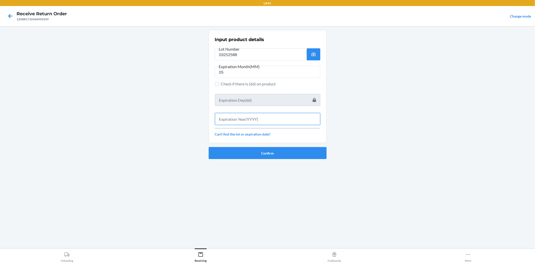
click at [232, 117] on input "text" at bounding box center [267, 119] width 105 height 12
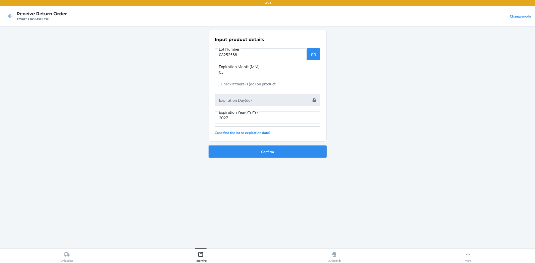
click at [248, 152] on button "Confirm" at bounding box center [268, 152] width 118 height 12
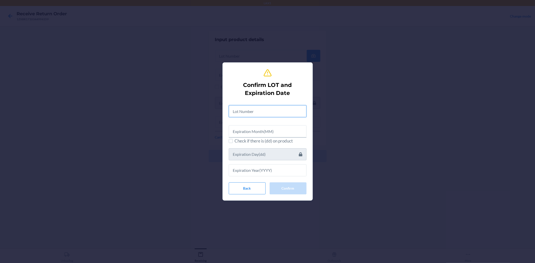
click at [235, 115] on input "text" at bounding box center [268, 111] width 78 height 12
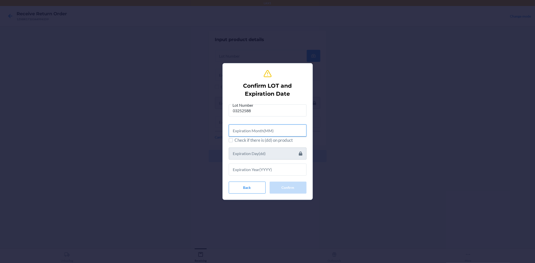
click at [248, 133] on input "text" at bounding box center [268, 131] width 78 height 12
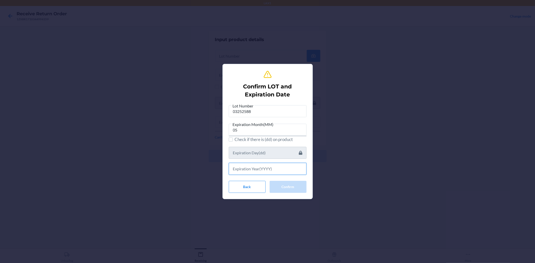
click at [256, 173] on input "text" at bounding box center [268, 169] width 78 height 12
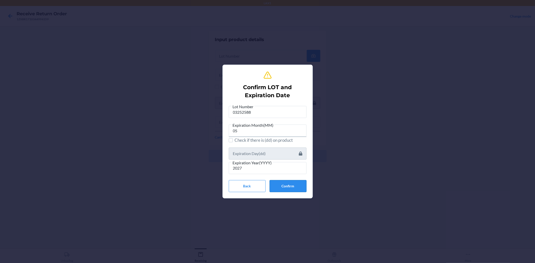
click at [281, 183] on button "Confirm" at bounding box center [288, 186] width 37 height 12
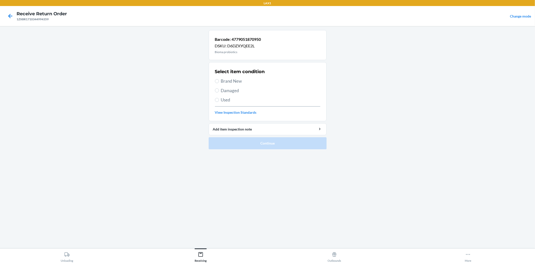
click at [225, 81] on span "Brand New" at bounding box center [270, 81] width 99 height 7
click at [219, 81] on input "Brand New" at bounding box center [217, 81] width 4 height 4
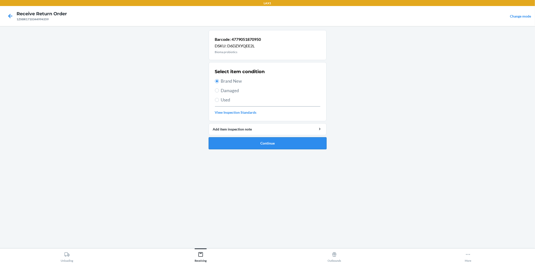
click at [245, 142] on button "Continue" at bounding box center [268, 143] width 118 height 12
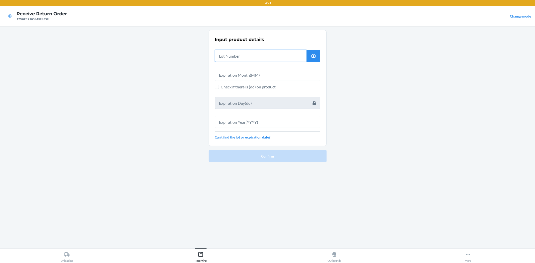
click at [231, 59] on input "text" at bounding box center [261, 56] width 92 height 12
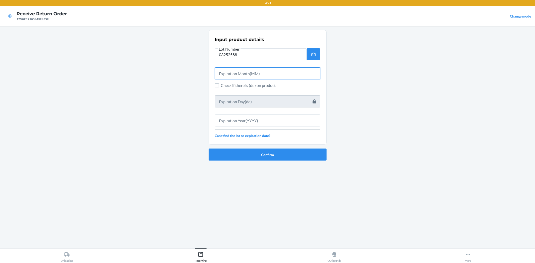
click at [230, 74] on input "text" at bounding box center [267, 73] width 105 height 12
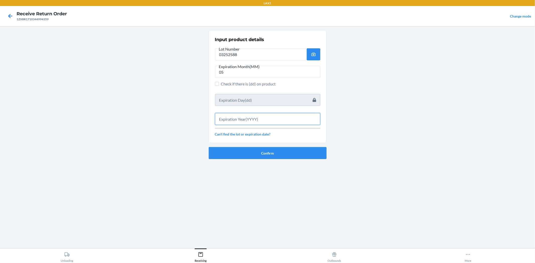
click at [249, 119] on input "text" at bounding box center [267, 119] width 105 height 12
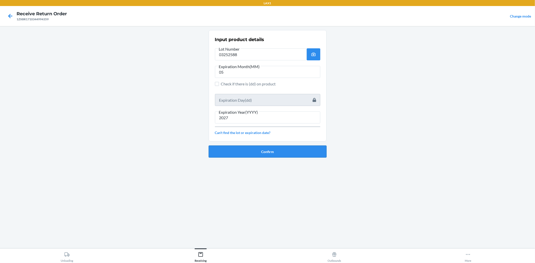
click at [252, 155] on button "Confirm" at bounding box center [268, 152] width 118 height 12
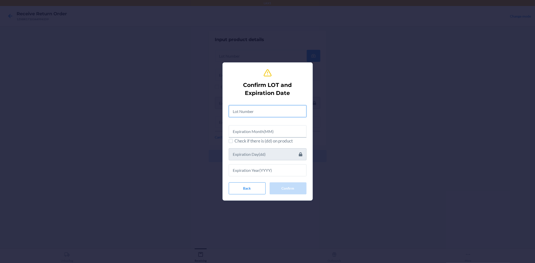
click at [240, 110] on input "text" at bounding box center [268, 111] width 78 height 12
click at [241, 111] on input "036252588" at bounding box center [268, 111] width 78 height 12
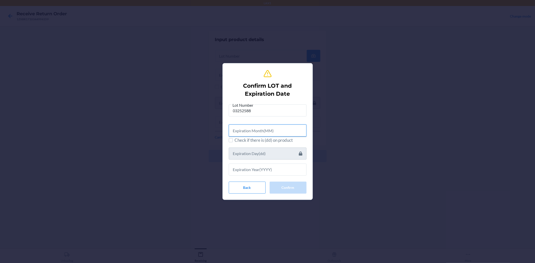
click at [241, 129] on input "text" at bounding box center [268, 131] width 78 height 12
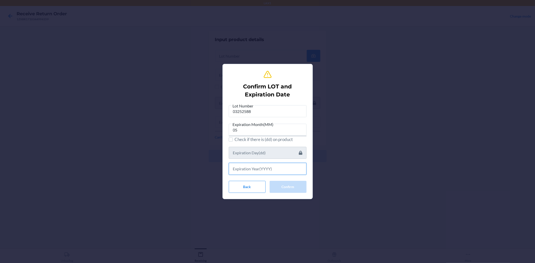
click at [248, 173] on input "text" at bounding box center [268, 169] width 78 height 12
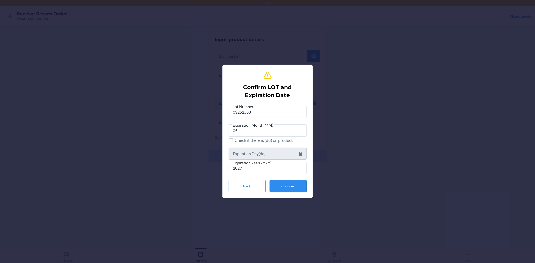
click at [289, 185] on button "Confirm" at bounding box center [288, 186] width 37 height 12
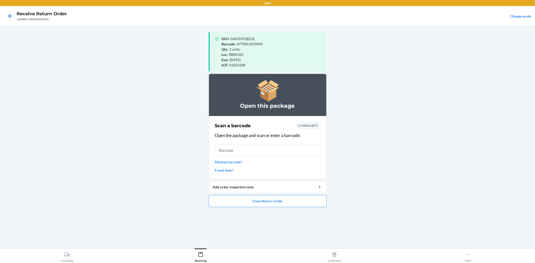
click at [301, 208] on ol "Open this package Scan a barcode 1 item left Open the package and scan or enter…" at bounding box center [268, 143] width 118 height 138
click at [298, 195] on button "Close Return Order" at bounding box center [268, 201] width 118 height 12
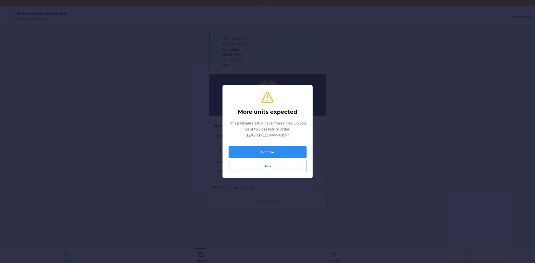
click at [291, 151] on button "Confirm" at bounding box center [268, 152] width 78 height 12
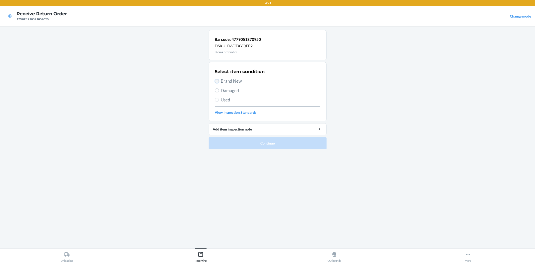
click at [218, 82] on input "Brand New" at bounding box center [217, 81] width 4 height 4
click at [264, 140] on button "Continue" at bounding box center [268, 143] width 118 height 12
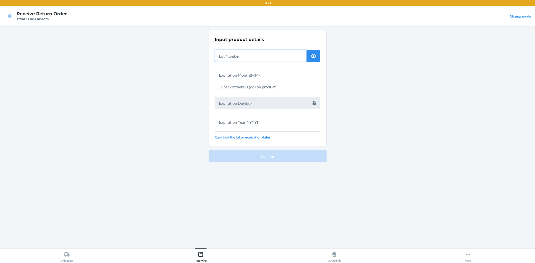
click at [238, 60] on input "text" at bounding box center [261, 56] width 92 height 12
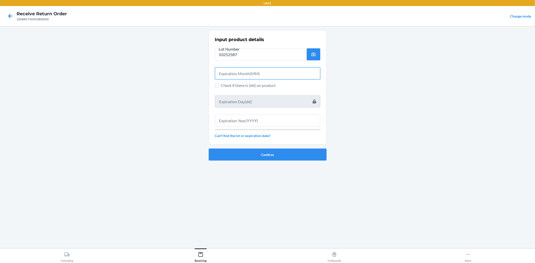
click at [242, 73] on input "text" at bounding box center [267, 73] width 105 height 12
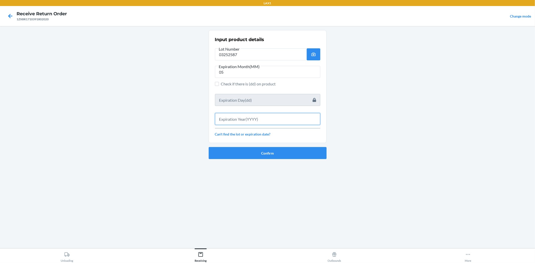
click at [247, 119] on input "text" at bounding box center [267, 119] width 105 height 12
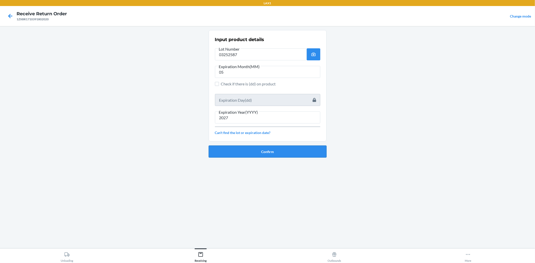
click at [257, 153] on button "Confirm" at bounding box center [268, 152] width 118 height 12
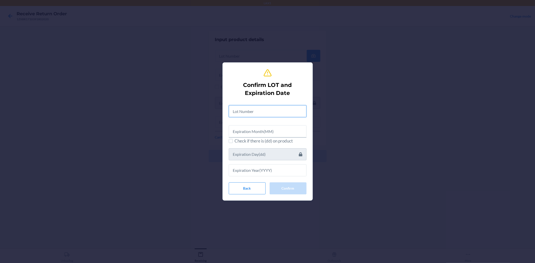
click at [251, 106] on input "text" at bounding box center [268, 111] width 78 height 12
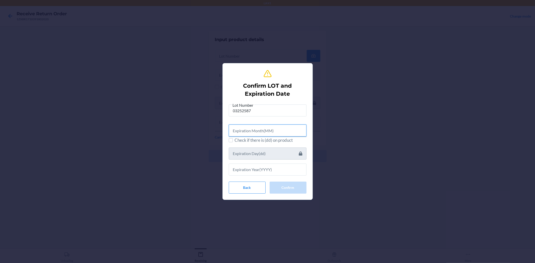
click at [300, 129] on input "text" at bounding box center [268, 131] width 78 height 12
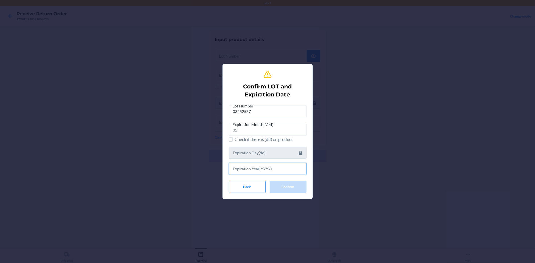
click at [293, 167] on input "text" at bounding box center [268, 169] width 78 height 12
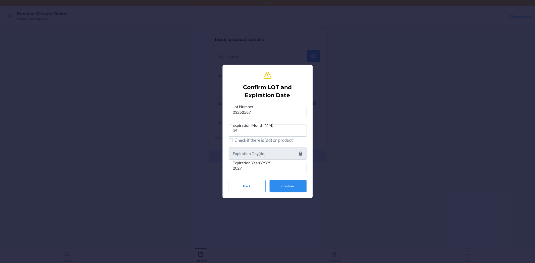
click at [291, 184] on button "Confirm" at bounding box center [288, 186] width 37 height 12
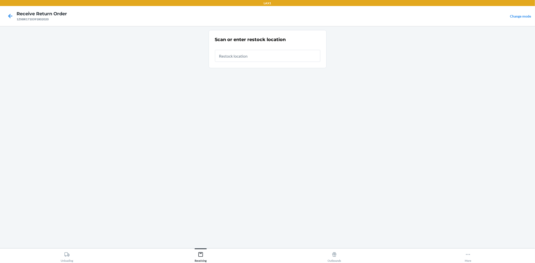
click at [226, 55] on input "text" at bounding box center [267, 56] width 105 height 12
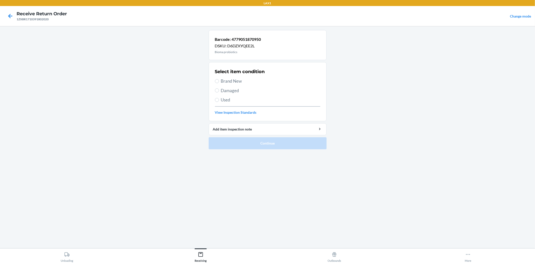
click at [232, 82] on span "Brand New" at bounding box center [270, 81] width 99 height 7
click at [219, 82] on input "Brand New" at bounding box center [217, 81] width 4 height 4
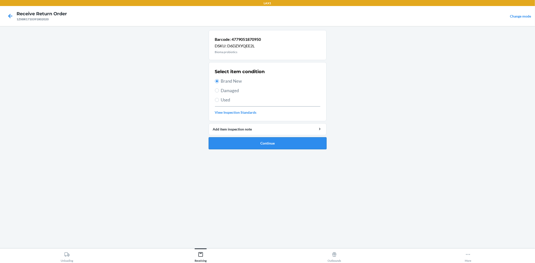
click at [266, 142] on button "Continue" at bounding box center [268, 143] width 118 height 12
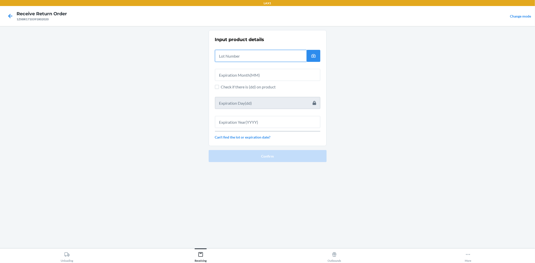
click at [239, 57] on input "text" at bounding box center [261, 56] width 92 height 12
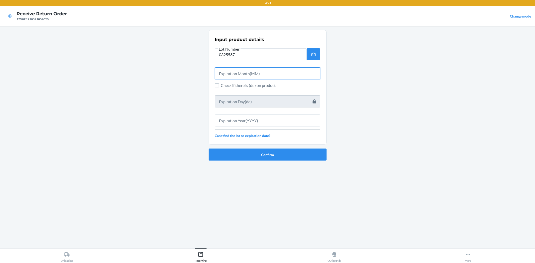
click at [248, 74] on input "text" at bounding box center [267, 73] width 105 height 12
click at [229, 54] on input "0325587" at bounding box center [261, 54] width 92 height 12
click at [231, 69] on input "text" at bounding box center [267, 73] width 105 height 12
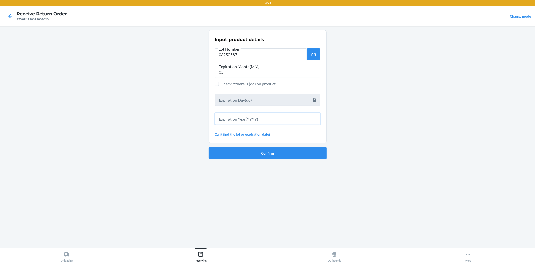
click at [230, 122] on input "text" at bounding box center [267, 119] width 105 height 12
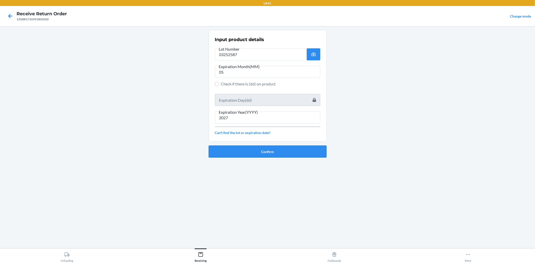
click at [239, 153] on button "Confirm" at bounding box center [268, 152] width 118 height 12
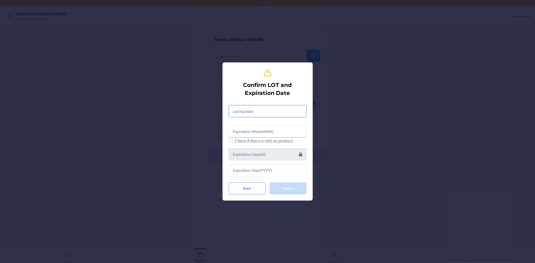
click at [248, 108] on input "text" at bounding box center [268, 111] width 78 height 12
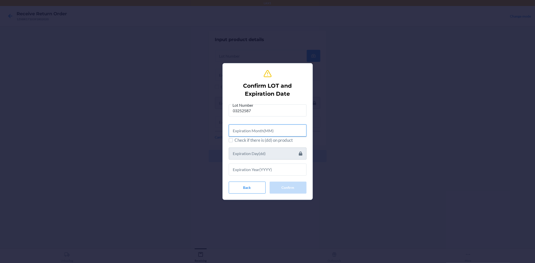
click at [260, 132] on input "text" at bounding box center [268, 131] width 78 height 12
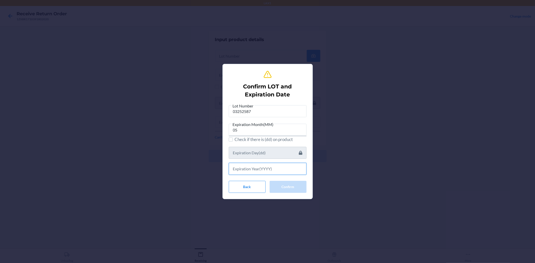
click at [271, 168] on input "text" at bounding box center [268, 169] width 78 height 12
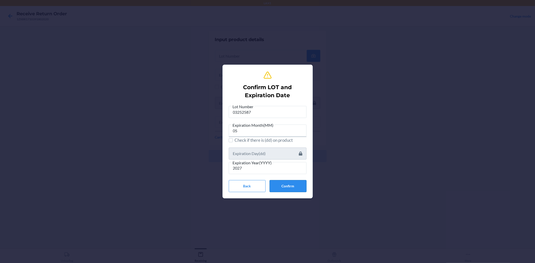
click at [284, 186] on button "Confirm" at bounding box center [288, 186] width 37 height 12
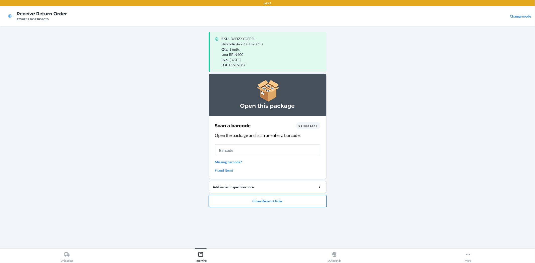
click at [288, 204] on button "Close Return Order" at bounding box center [268, 201] width 118 height 12
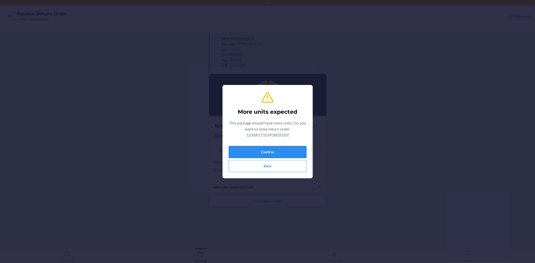
click at [264, 150] on button "Confirm" at bounding box center [268, 152] width 78 height 12
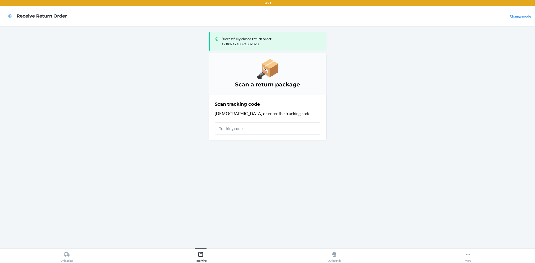
click at [257, 128] on input "text" at bounding box center [267, 129] width 105 height 12
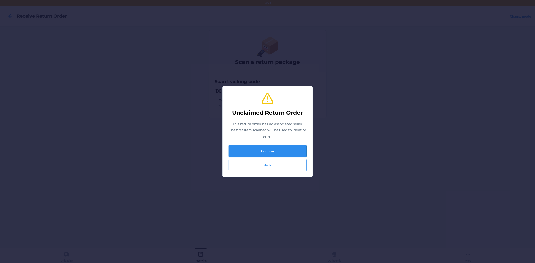
click at [256, 148] on button "Confirm" at bounding box center [268, 151] width 78 height 12
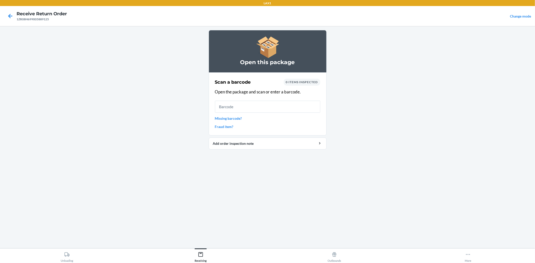
click at [239, 103] on input "text" at bounding box center [267, 107] width 105 height 12
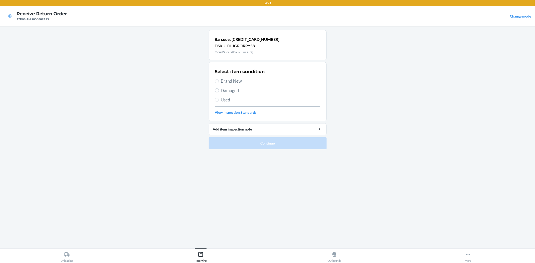
click at [225, 99] on span "Used" at bounding box center [270, 100] width 99 height 7
click at [219, 99] on input "Used" at bounding box center [217, 100] width 4 height 4
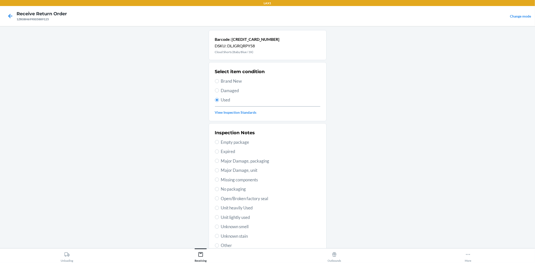
click at [260, 200] on span "Open/Broken factory seal" at bounding box center [270, 199] width 99 height 7
click at [219, 200] on input "Open/Broken factory seal" at bounding box center [217, 199] width 4 height 4
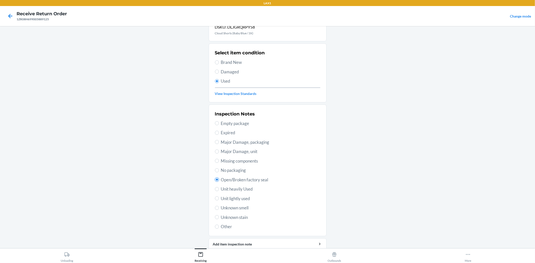
scroll to position [39, 0]
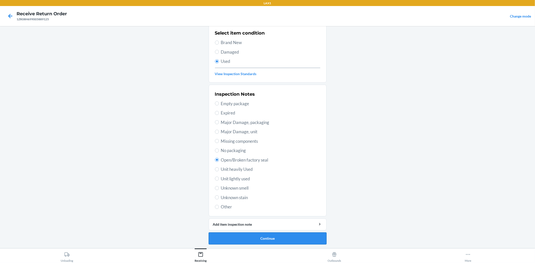
click at [278, 239] on button "Continue" at bounding box center [268, 239] width 118 height 12
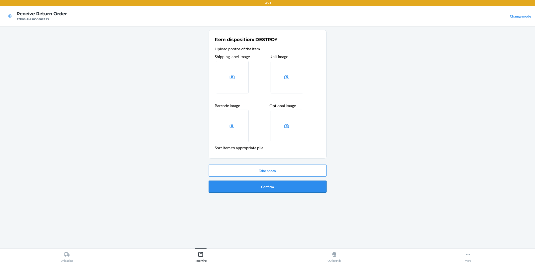
click at [284, 188] on button "Confirm" at bounding box center [268, 187] width 118 height 12
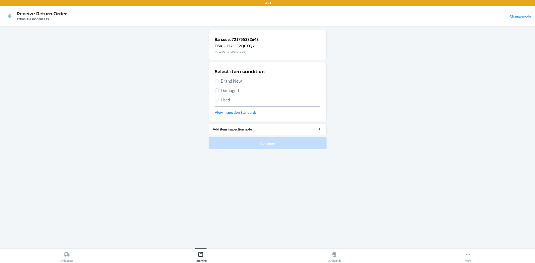
click at [225, 102] on span "Used" at bounding box center [270, 100] width 99 height 7
click at [219, 102] on input "Used" at bounding box center [217, 100] width 4 height 4
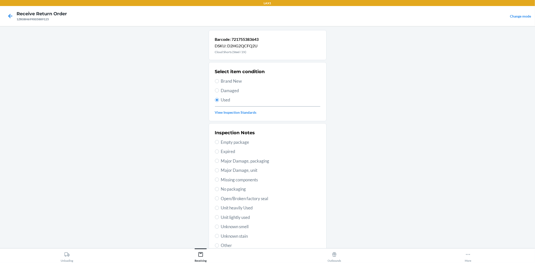
click at [261, 198] on span "Open/Broken factory seal" at bounding box center [270, 199] width 99 height 7
click at [219, 198] on input "Open/Broken factory seal" at bounding box center [217, 199] width 4 height 4
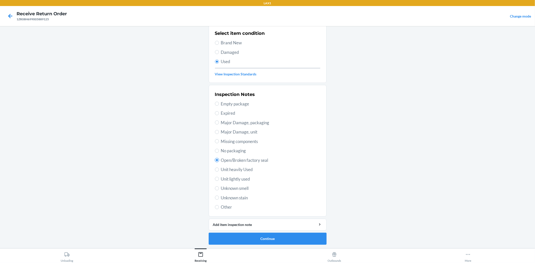
scroll to position [39, 0]
drag, startPoint x: 271, startPoint y: 236, endPoint x: 266, endPoint y: 213, distance: 23.4
click at [271, 236] on button "Continue" at bounding box center [268, 239] width 118 height 12
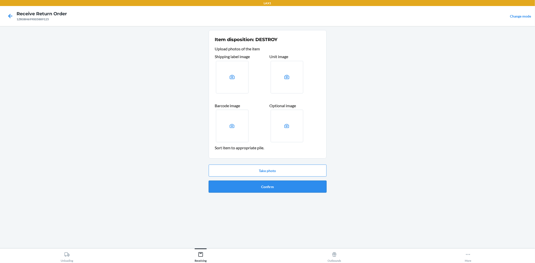
click at [251, 186] on button "Confirm" at bounding box center [268, 187] width 118 height 12
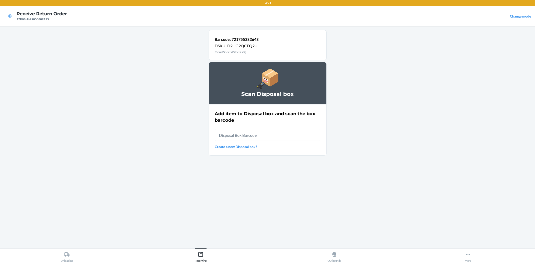
click at [265, 136] on input "text" at bounding box center [267, 135] width 105 height 12
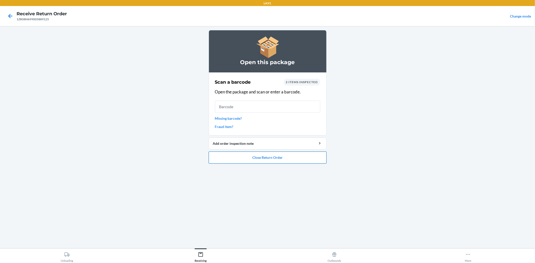
click at [297, 160] on button "Close Return Order" at bounding box center [268, 158] width 118 height 12
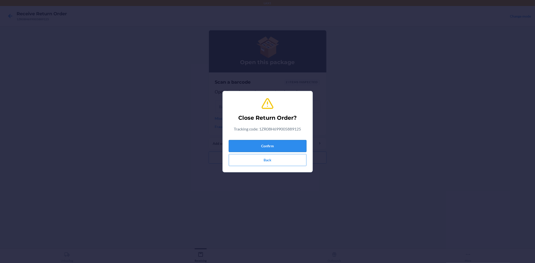
click at [300, 146] on button "Confirm" at bounding box center [268, 146] width 78 height 12
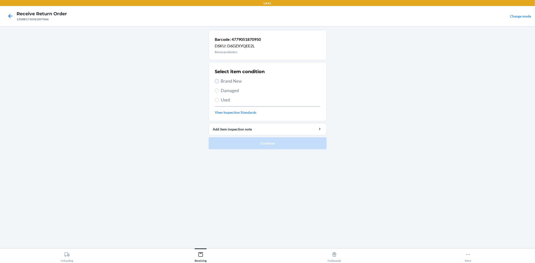
click at [218, 82] on input "Brand New" at bounding box center [217, 81] width 4 height 4
click at [246, 141] on button "Continue" at bounding box center [268, 143] width 118 height 12
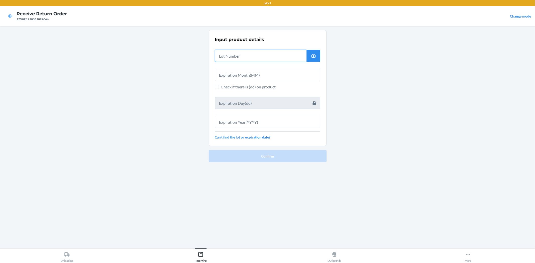
click at [230, 58] on input "text" at bounding box center [261, 56] width 92 height 12
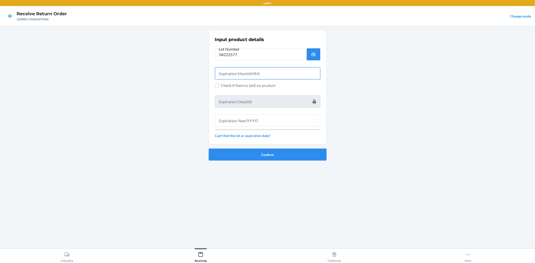
click at [229, 69] on input "text" at bounding box center [267, 73] width 105 height 12
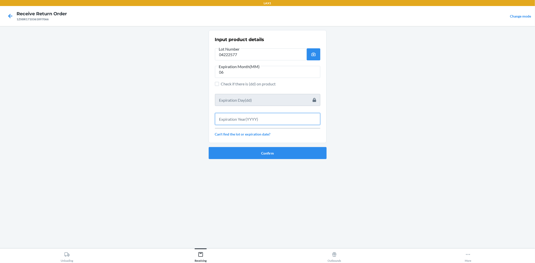
click at [240, 117] on input "text" at bounding box center [267, 119] width 105 height 12
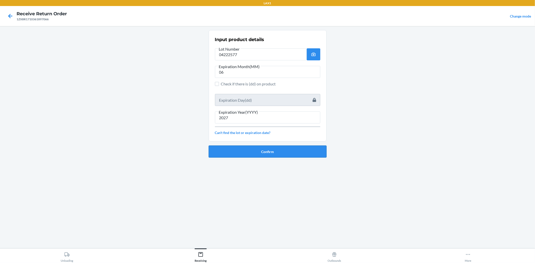
click at [277, 153] on button "Confirm" at bounding box center [268, 152] width 118 height 12
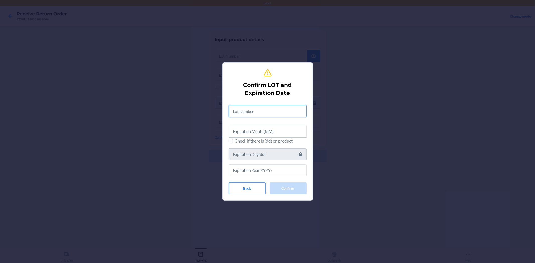
click at [259, 110] on input "text" at bounding box center [268, 111] width 78 height 12
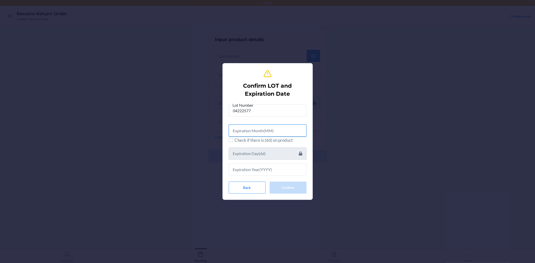
click at [270, 134] on input "text" at bounding box center [268, 131] width 78 height 12
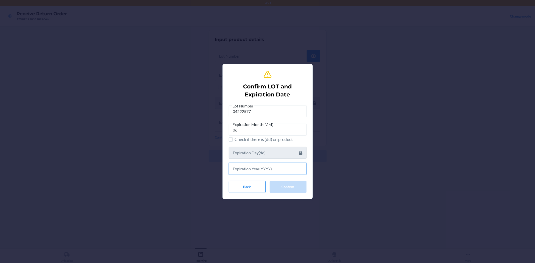
click at [267, 168] on input "text" at bounding box center [268, 169] width 78 height 12
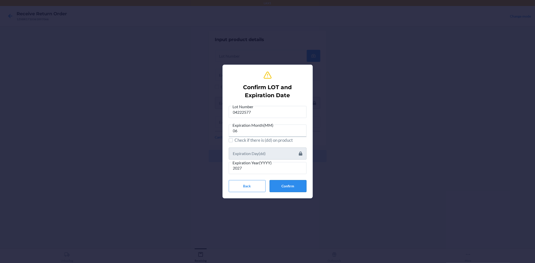
click at [276, 182] on button "Confirm" at bounding box center [288, 186] width 37 height 12
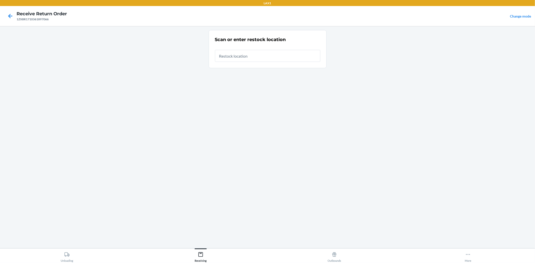
click at [259, 59] on input "text" at bounding box center [267, 56] width 105 height 12
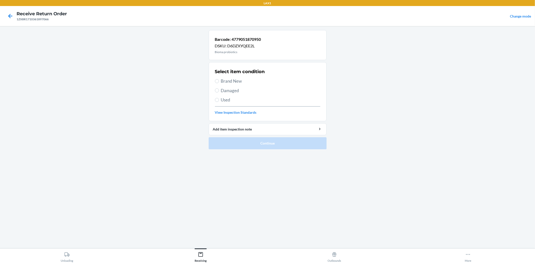
click at [225, 82] on span "Brand New" at bounding box center [270, 81] width 99 height 7
click at [219, 82] on input "Brand New" at bounding box center [217, 81] width 4 height 4
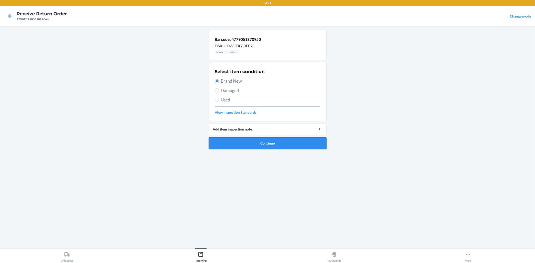
click at [255, 144] on button "Continue" at bounding box center [268, 143] width 118 height 12
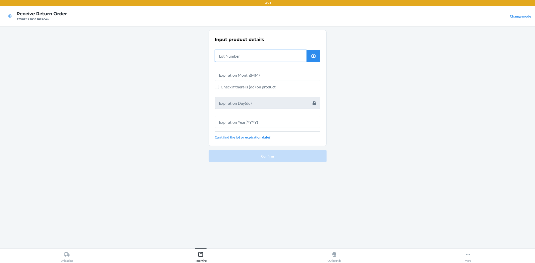
click at [257, 58] on input "text" at bounding box center [261, 56] width 92 height 12
click at [234, 59] on input "text" at bounding box center [261, 56] width 92 height 12
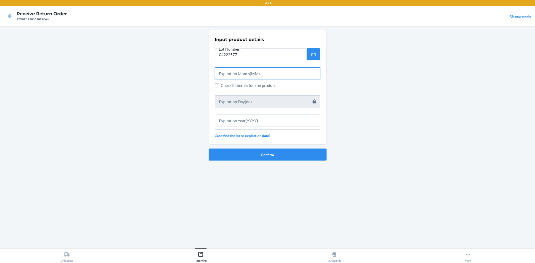
click at [239, 72] on input "text" at bounding box center [267, 73] width 105 height 12
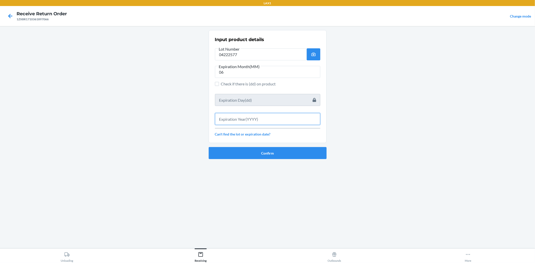
click at [247, 123] on input "text" at bounding box center [267, 119] width 105 height 12
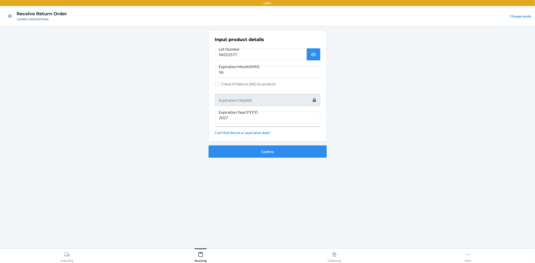
click at [244, 156] on button "Confirm" at bounding box center [268, 152] width 118 height 12
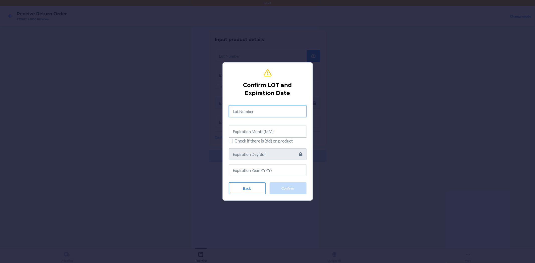
click at [240, 108] on input "text" at bounding box center [268, 111] width 78 height 12
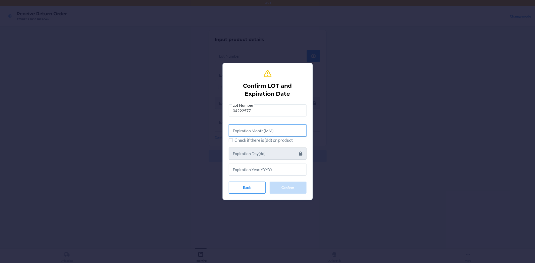
drag, startPoint x: 255, startPoint y: 129, endPoint x: 259, endPoint y: 128, distance: 3.5
click at [258, 129] on input "text" at bounding box center [268, 131] width 78 height 12
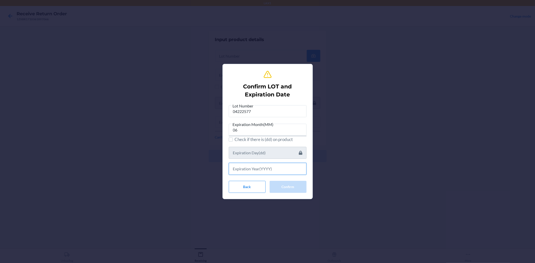
click at [291, 164] on input "text" at bounding box center [268, 169] width 78 height 12
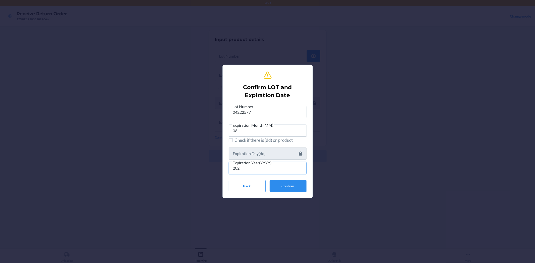
click at [292, 172] on input "202" at bounding box center [268, 168] width 78 height 12
click at [291, 187] on button "Confirm" at bounding box center [288, 186] width 37 height 12
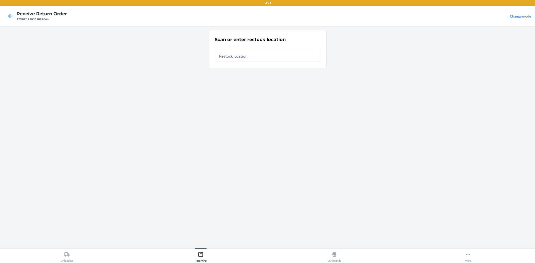
click at [251, 60] on input "text" at bounding box center [267, 56] width 105 height 12
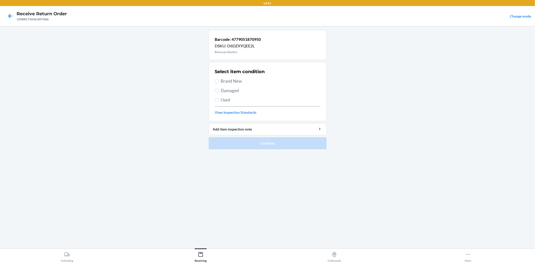
click at [219, 78] on label "Brand New" at bounding box center [267, 81] width 105 height 7
click at [219, 79] on input "Brand New" at bounding box center [217, 81] width 4 height 4
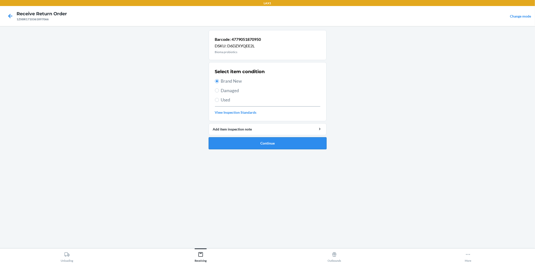
click at [231, 141] on button "Continue" at bounding box center [268, 143] width 118 height 12
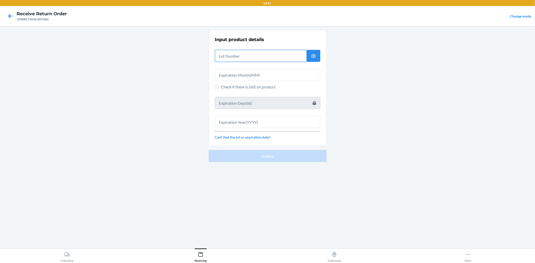
click at [237, 58] on input "text" at bounding box center [261, 56] width 92 height 12
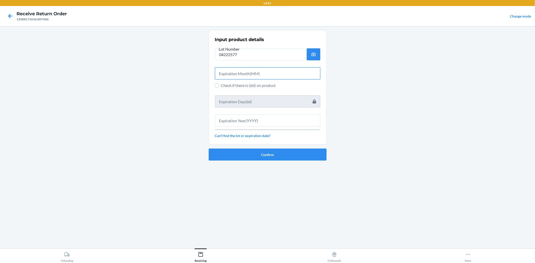
click at [245, 74] on input "text" at bounding box center [267, 73] width 105 height 12
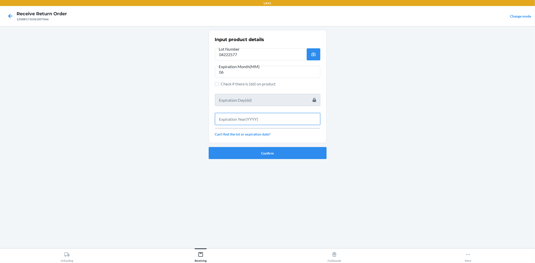
click at [255, 120] on input "text" at bounding box center [267, 119] width 105 height 12
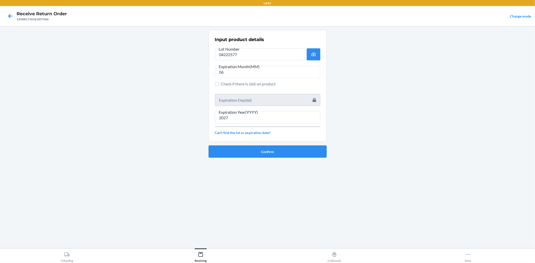
click at [262, 152] on button "Confirm" at bounding box center [268, 152] width 118 height 12
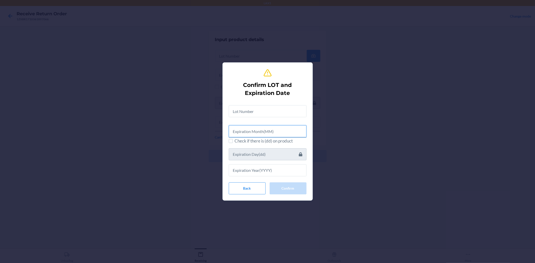
click at [250, 127] on input "text" at bounding box center [268, 131] width 78 height 12
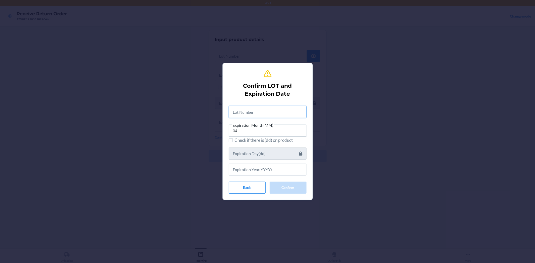
click at [252, 111] on input "text" at bounding box center [268, 112] width 78 height 12
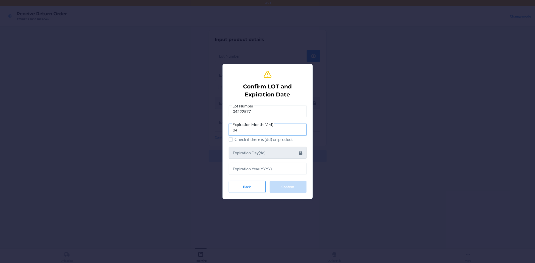
click at [252, 131] on input "04" at bounding box center [268, 130] width 78 height 12
click at [253, 167] on input "text" at bounding box center [268, 169] width 78 height 12
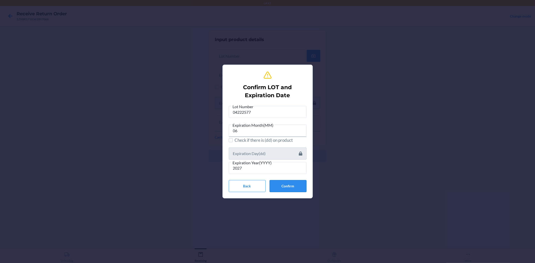
click at [295, 181] on button "Confirm" at bounding box center [288, 186] width 37 height 12
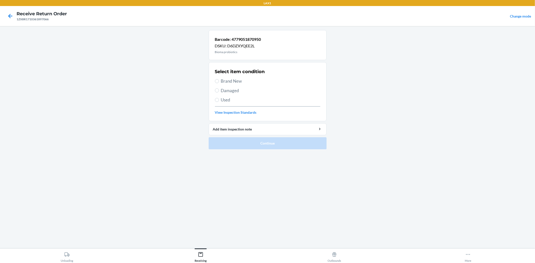
click at [226, 81] on span "Brand New" at bounding box center [270, 81] width 99 height 7
click at [219, 81] on input "Brand New" at bounding box center [217, 81] width 4 height 4
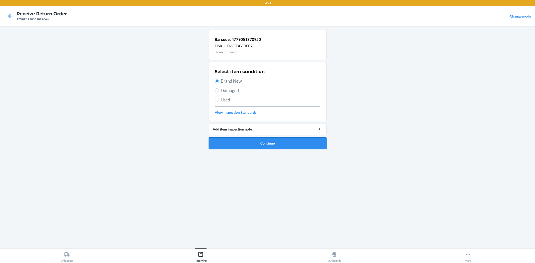
click at [251, 143] on button "Continue" at bounding box center [268, 143] width 118 height 12
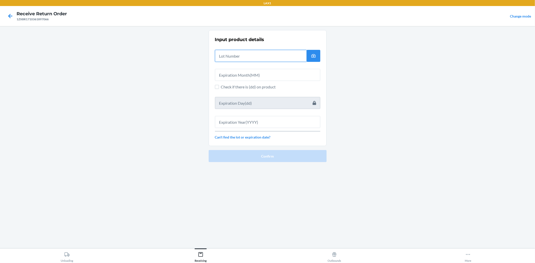
click at [229, 56] on input "text" at bounding box center [261, 56] width 92 height 12
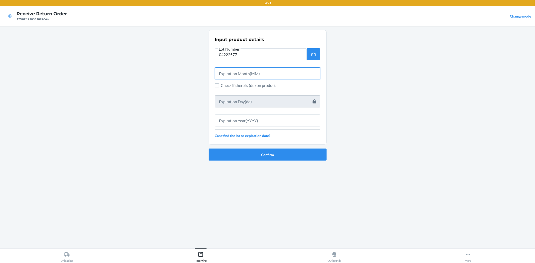
click at [232, 75] on input "text" at bounding box center [267, 73] width 105 height 12
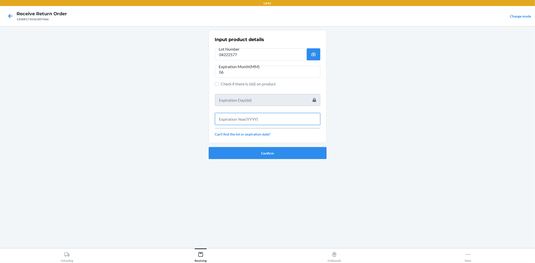
click at [250, 120] on input "text" at bounding box center [267, 119] width 105 height 12
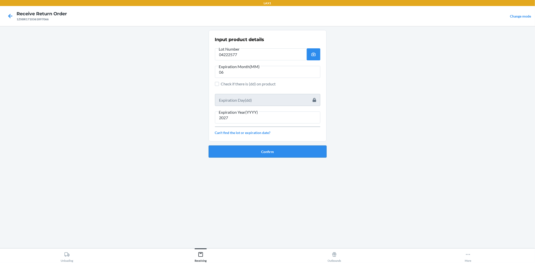
click at [252, 150] on button "Confirm" at bounding box center [268, 152] width 118 height 12
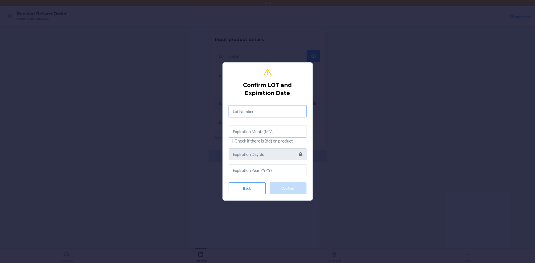
click at [246, 110] on input "text" at bounding box center [268, 111] width 78 height 12
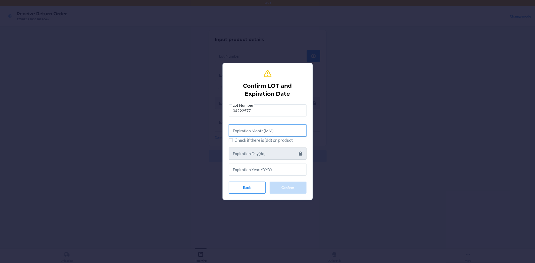
click at [252, 126] on input "text" at bounding box center [268, 131] width 78 height 12
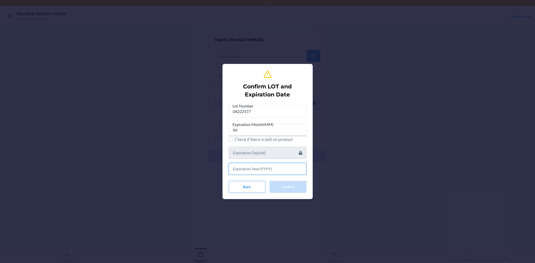
click at [268, 166] on input "text" at bounding box center [268, 169] width 78 height 12
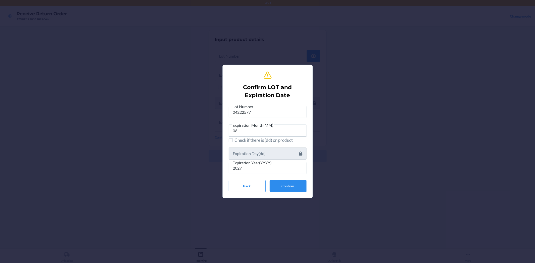
click at [284, 180] on div "Lot Number 04222577 Expiration Month(MM) 06 Check if there is (dd) on product E…" at bounding box center [268, 148] width 78 height 89
click at [286, 186] on button "Confirm" at bounding box center [288, 186] width 37 height 12
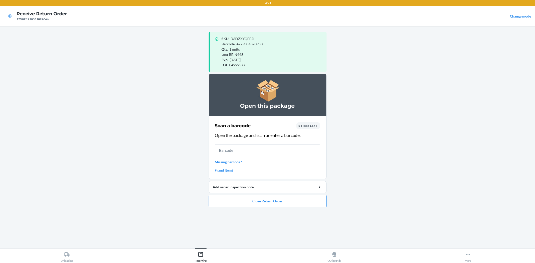
click at [275, 151] on input "text" at bounding box center [267, 150] width 105 height 12
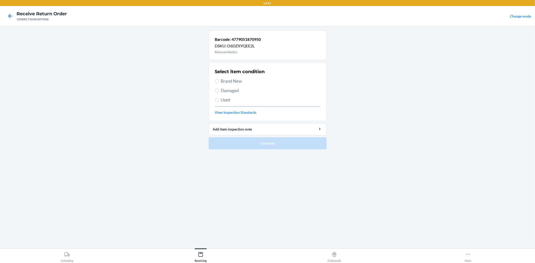
click at [220, 87] on div "Select item condition Brand New Damaged Used View Inspection Standards" at bounding box center [267, 92] width 105 height 50
click at [221, 82] on span "Brand New" at bounding box center [270, 81] width 99 height 7
click at [219, 82] on input "Brand New" at bounding box center [217, 81] width 4 height 4
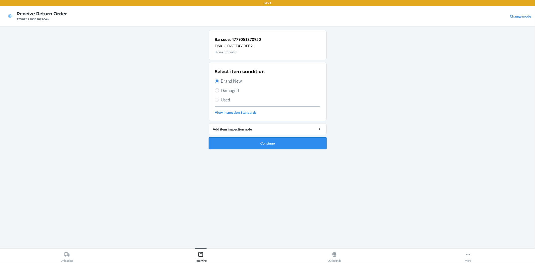
click at [264, 147] on button "Continue" at bounding box center [268, 143] width 118 height 12
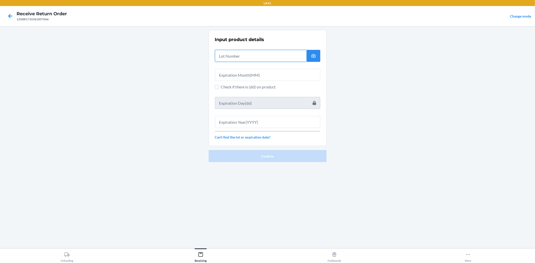
click at [243, 60] on input "text" at bounding box center [261, 56] width 92 height 12
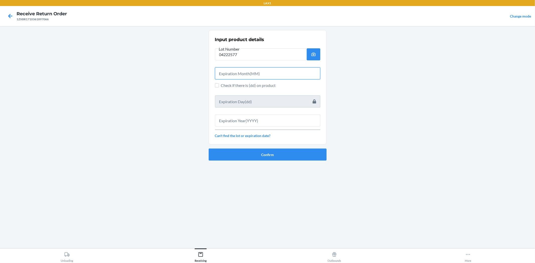
click at [244, 76] on input "text" at bounding box center [267, 73] width 105 height 12
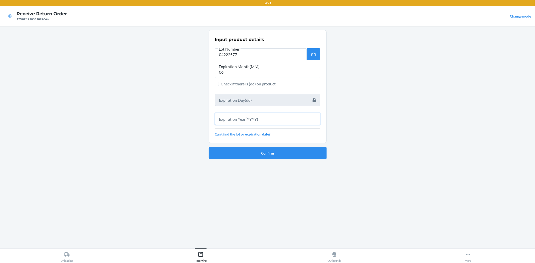
drag, startPoint x: 255, startPoint y: 116, endPoint x: 249, endPoint y: 111, distance: 7.9
click at [256, 116] on input "text" at bounding box center [267, 119] width 105 height 12
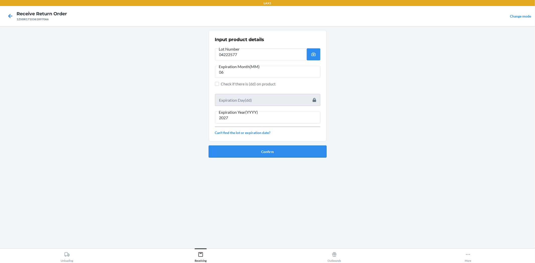
click at [256, 149] on button "Confirm" at bounding box center [268, 152] width 118 height 12
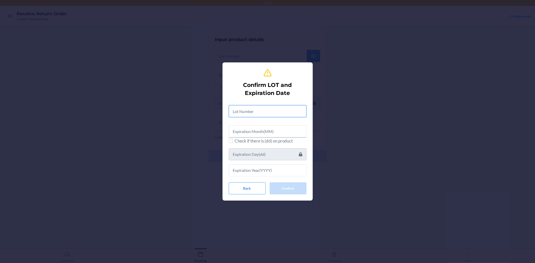
click at [243, 112] on input "text" at bounding box center [268, 111] width 78 height 12
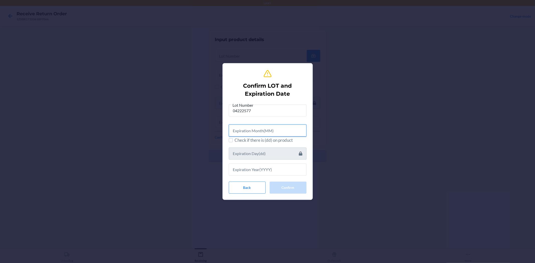
click at [257, 134] on input "text" at bounding box center [268, 131] width 78 height 12
drag, startPoint x: 256, startPoint y: 176, endPoint x: 256, endPoint y: 167, distance: 8.5
click at [256, 169] on div "Lot Number 04222577 Expiration Month(MM) 06 Check if there is (dd) on product B…" at bounding box center [268, 148] width 78 height 90
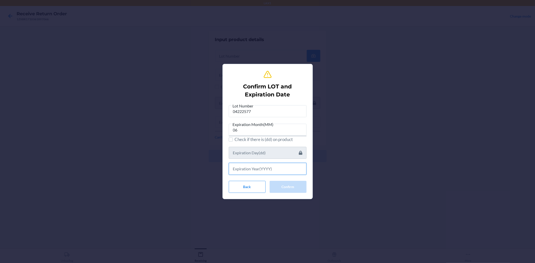
click at [259, 168] on input "text" at bounding box center [268, 169] width 78 height 12
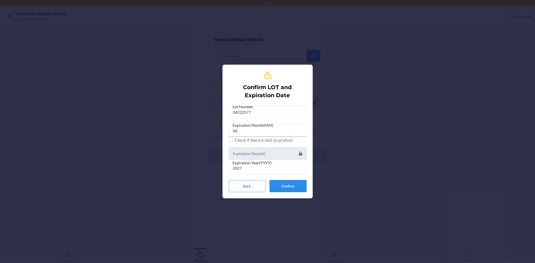
click at [301, 188] on button "Confirm" at bounding box center [288, 186] width 37 height 12
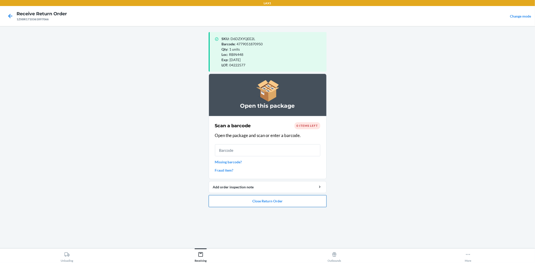
click at [290, 202] on button "Close Return Order" at bounding box center [268, 201] width 118 height 12
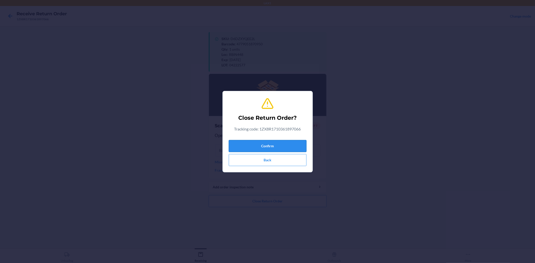
click at [263, 142] on button "Confirm" at bounding box center [268, 146] width 78 height 12
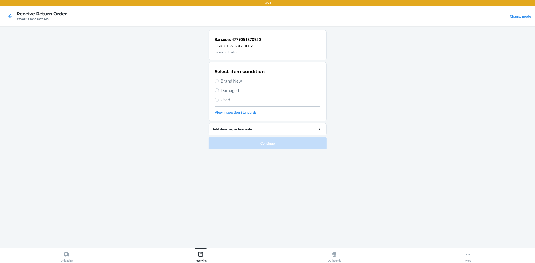
click at [230, 82] on span "Brand New" at bounding box center [270, 81] width 99 height 7
click at [219, 82] on input "Brand New" at bounding box center [217, 81] width 4 height 4
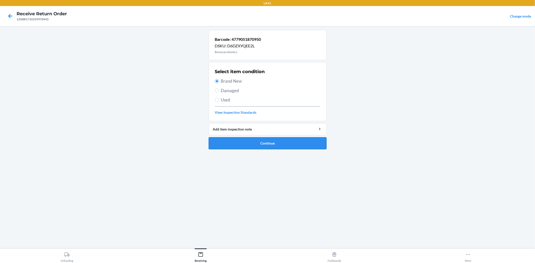
click at [244, 144] on button "Continue" at bounding box center [268, 143] width 118 height 12
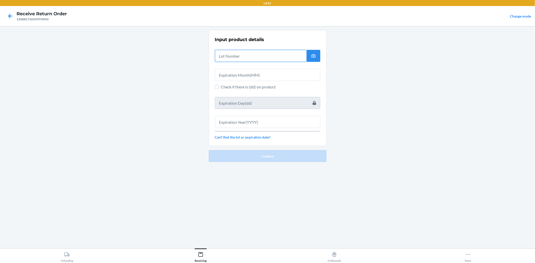
click at [236, 54] on input "text" at bounding box center [261, 56] width 92 height 12
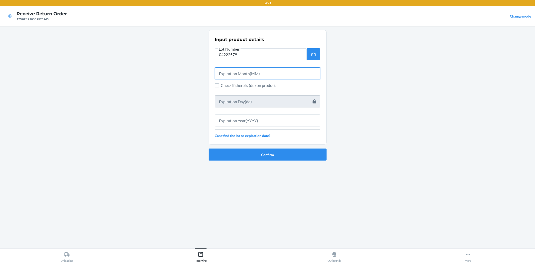
click at [237, 76] on input "text" at bounding box center [267, 73] width 105 height 12
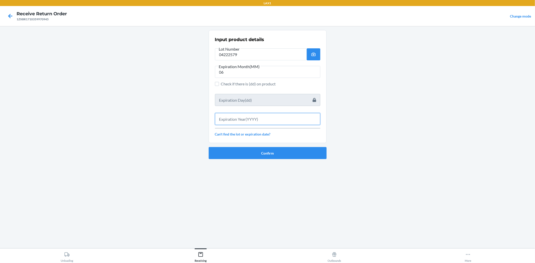
click at [254, 120] on input "text" at bounding box center [267, 119] width 105 height 12
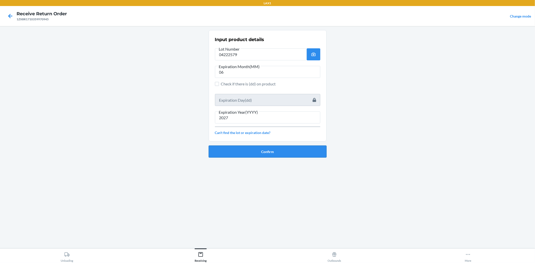
click at [258, 154] on button "Confirm" at bounding box center [268, 152] width 118 height 12
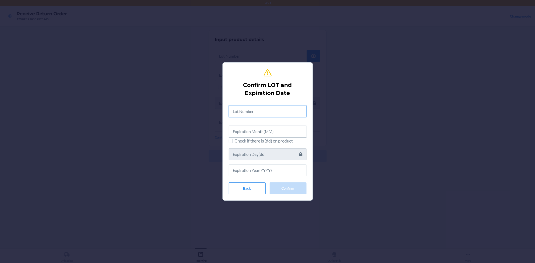
click at [242, 115] on input "text" at bounding box center [268, 111] width 78 height 12
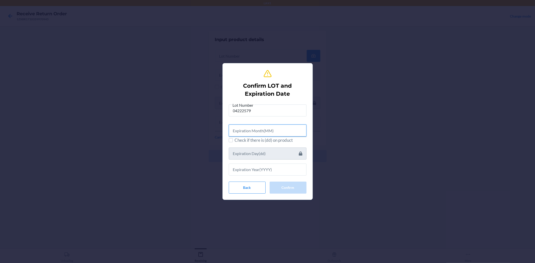
click at [249, 127] on input "text" at bounding box center [268, 131] width 78 height 12
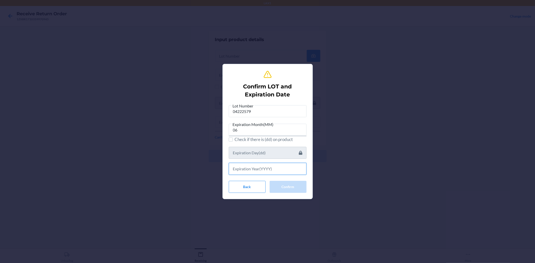
click at [243, 164] on input "text" at bounding box center [268, 169] width 78 height 12
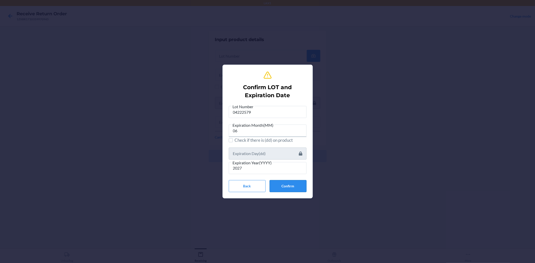
click at [298, 189] on button "Confirm" at bounding box center [288, 186] width 37 height 12
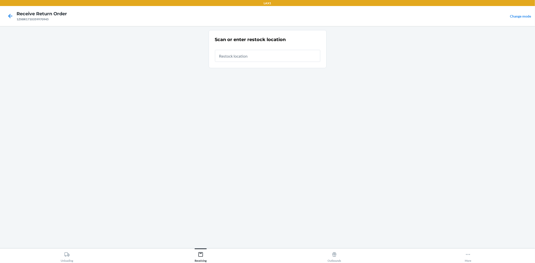
click at [247, 57] on input "text" at bounding box center [267, 56] width 105 height 12
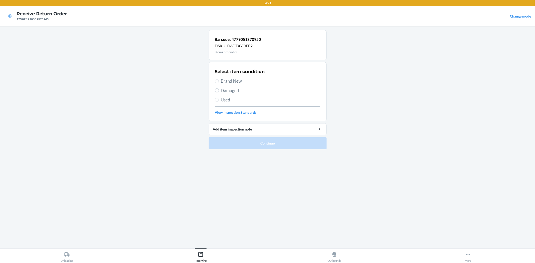
click at [233, 83] on span "Brand New" at bounding box center [270, 81] width 99 height 7
click at [219, 83] on input "Brand New" at bounding box center [217, 81] width 4 height 4
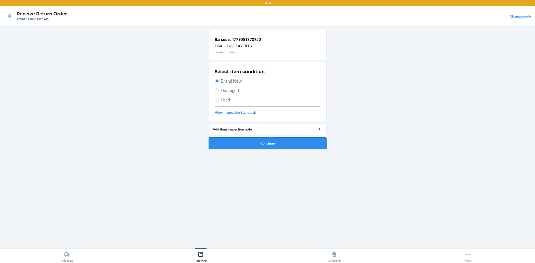
click at [252, 144] on button "Continue" at bounding box center [268, 143] width 118 height 12
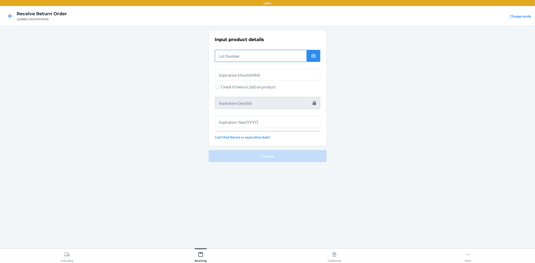
click at [230, 57] on input "text" at bounding box center [261, 56] width 92 height 12
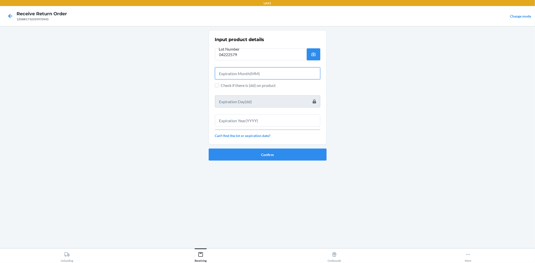
click at [232, 73] on input "text" at bounding box center [267, 73] width 105 height 12
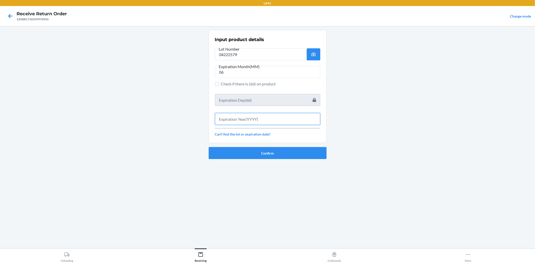
click at [260, 122] on input "text" at bounding box center [267, 119] width 105 height 12
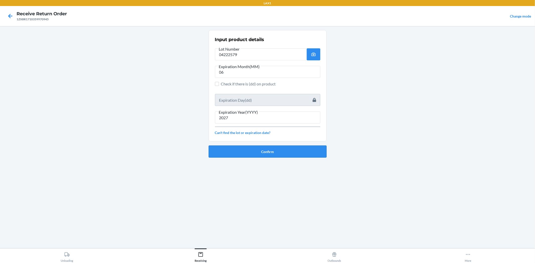
click at [274, 147] on button "Confirm" at bounding box center [268, 152] width 118 height 12
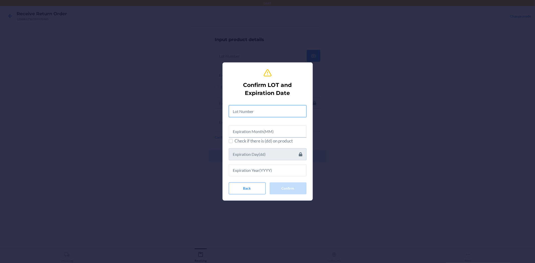
click at [269, 114] on input "text" at bounding box center [268, 111] width 78 height 12
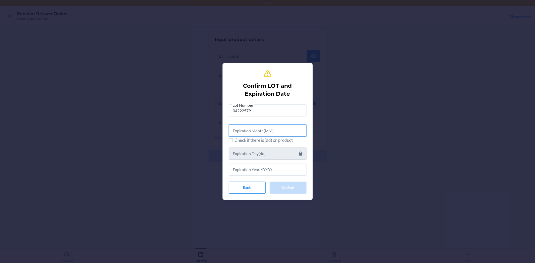
click at [265, 130] on input "text" at bounding box center [268, 131] width 78 height 12
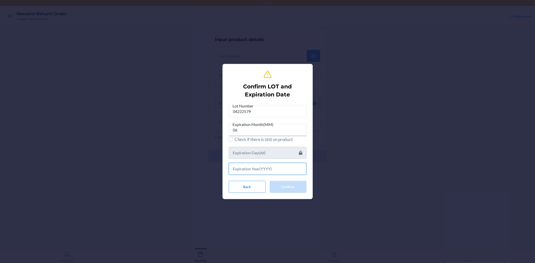
click at [271, 167] on input "text" at bounding box center [268, 169] width 78 height 12
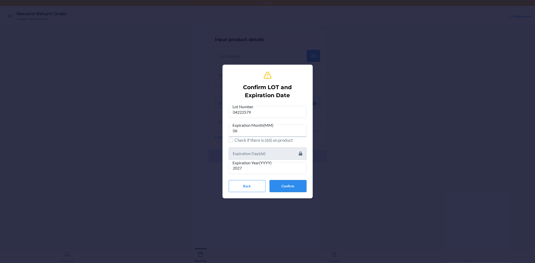
click at [294, 186] on button "Confirm" at bounding box center [288, 186] width 37 height 12
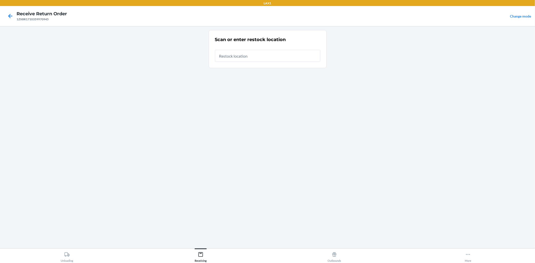
click at [254, 55] on input "text" at bounding box center [267, 56] width 105 height 12
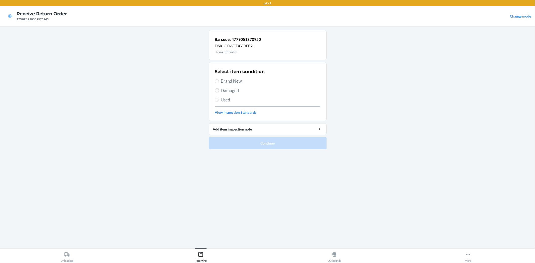
click at [235, 82] on span "Brand New" at bounding box center [270, 81] width 99 height 7
click at [219, 82] on input "Brand New" at bounding box center [217, 81] width 4 height 4
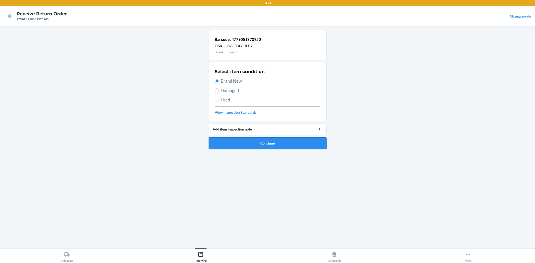
click at [266, 142] on button "Continue" at bounding box center [268, 143] width 118 height 12
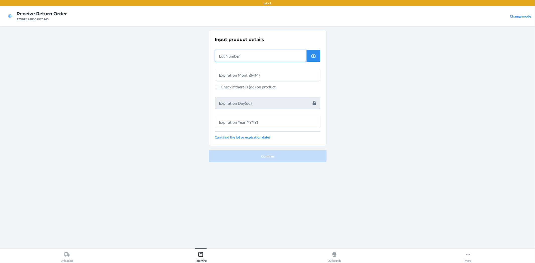
click at [231, 61] on input "text" at bounding box center [261, 56] width 92 height 12
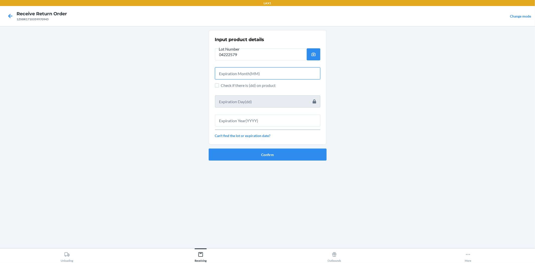
click at [236, 76] on input "text" at bounding box center [267, 73] width 105 height 12
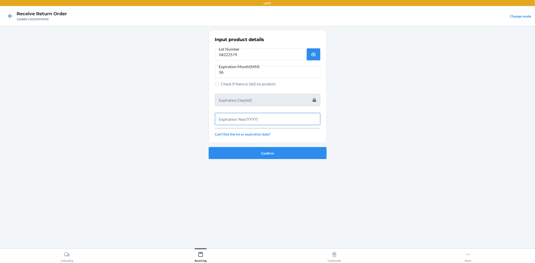
click at [262, 118] on input "text" at bounding box center [267, 119] width 105 height 12
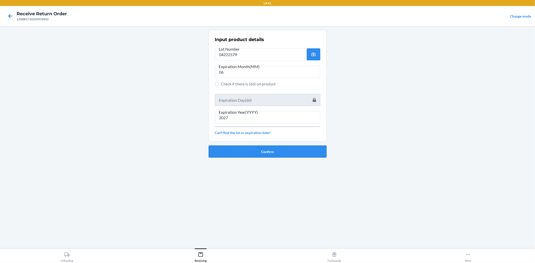
click at [264, 152] on button "Confirm" at bounding box center [268, 152] width 118 height 12
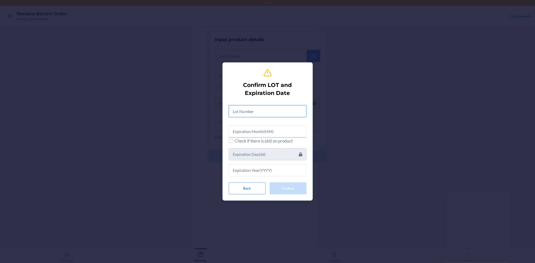
click at [258, 109] on input "text" at bounding box center [268, 111] width 78 height 12
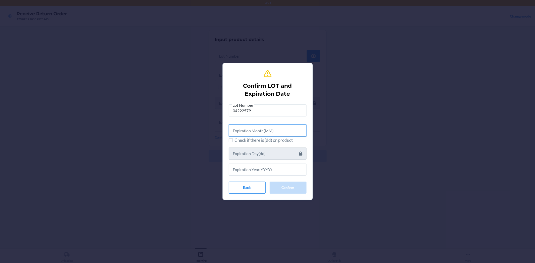
click at [257, 127] on input "text" at bounding box center [268, 131] width 78 height 12
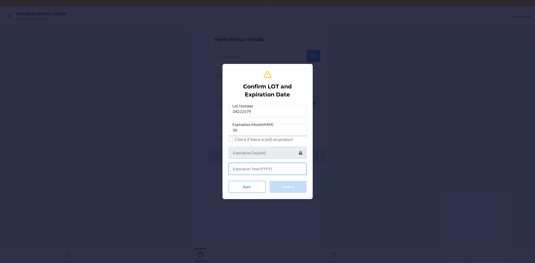
click at [250, 168] on input "text" at bounding box center [268, 169] width 78 height 12
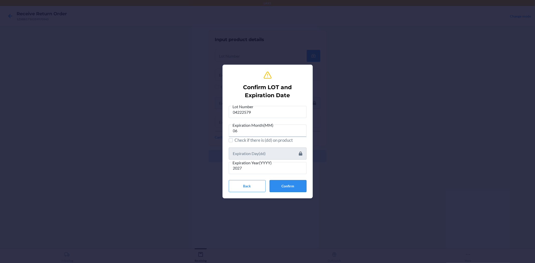
click at [295, 183] on button "Confirm" at bounding box center [288, 186] width 37 height 12
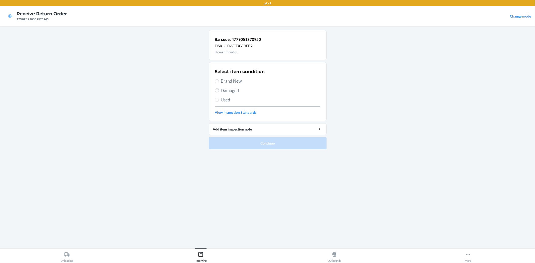
click at [237, 82] on span "Brand New" at bounding box center [270, 81] width 99 height 7
click at [219, 82] on input "Brand New" at bounding box center [217, 81] width 4 height 4
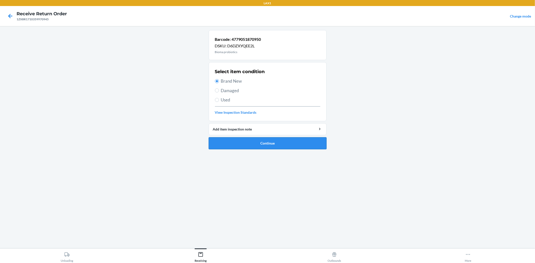
click at [283, 140] on button "Continue" at bounding box center [268, 143] width 118 height 12
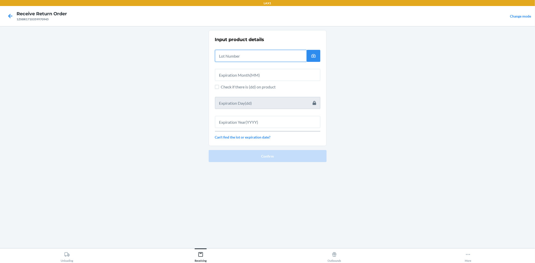
click at [234, 55] on input "text" at bounding box center [261, 56] width 92 height 12
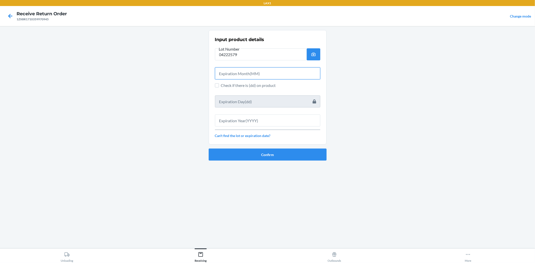
click at [233, 70] on input "text" at bounding box center [267, 73] width 105 height 12
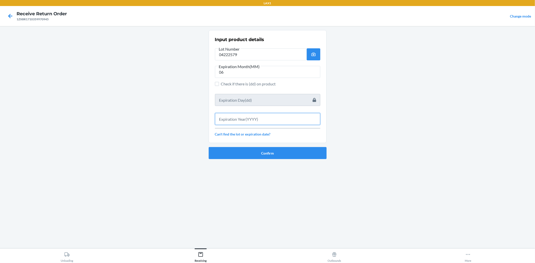
click at [306, 117] on input "text" at bounding box center [267, 119] width 105 height 12
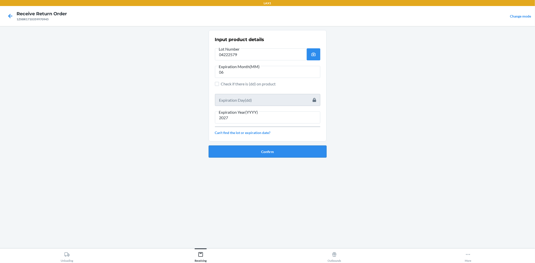
click at [315, 154] on button "Confirm" at bounding box center [268, 152] width 118 height 12
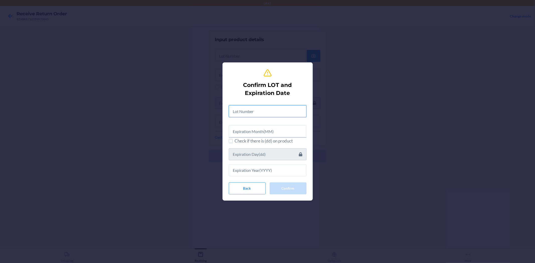
click at [297, 108] on input "text" at bounding box center [268, 111] width 78 height 12
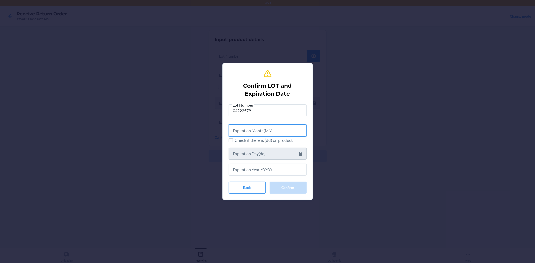
click at [285, 129] on input "text" at bounding box center [268, 131] width 78 height 12
click at [280, 161] on div at bounding box center [268, 167] width 78 height 16
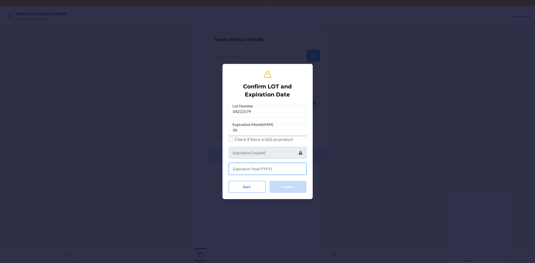
click at [302, 167] on input "text" at bounding box center [268, 169] width 78 height 12
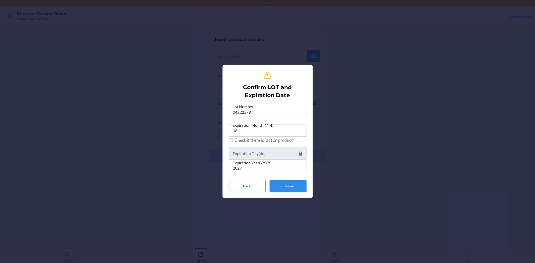
click at [287, 192] on button "Confirm" at bounding box center [288, 186] width 37 height 12
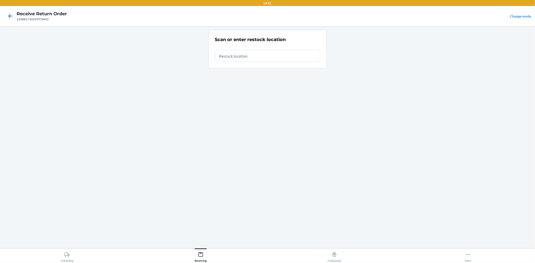
click at [234, 54] on input "text" at bounding box center [267, 56] width 105 height 12
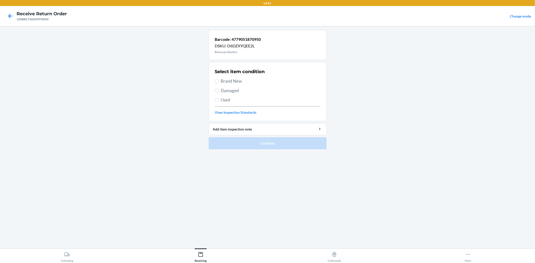
click at [226, 81] on span "Brand New" at bounding box center [270, 81] width 99 height 7
click at [219, 81] on input "Brand New" at bounding box center [217, 81] width 4 height 4
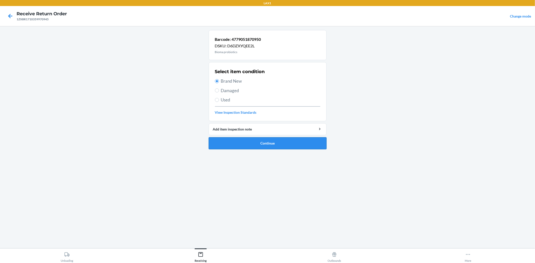
click at [280, 143] on button "Continue" at bounding box center [268, 143] width 118 height 12
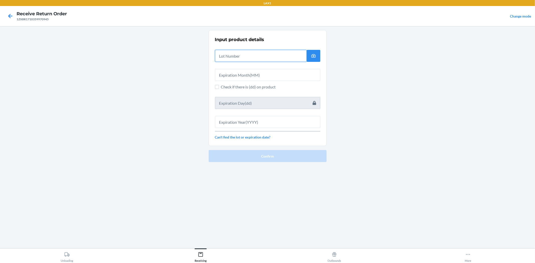
click at [247, 58] on input "text" at bounding box center [261, 56] width 92 height 12
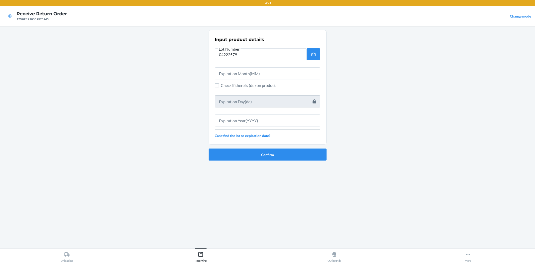
click at [293, 80] on div "Input product details Lot Number 04222579 Check if there is (dd) on product Can…" at bounding box center [267, 87] width 105 height 105
click at [292, 72] on input "text" at bounding box center [267, 73] width 105 height 12
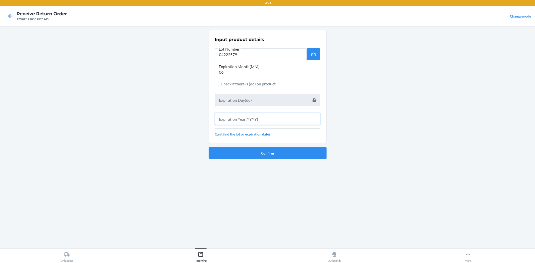
click at [298, 119] on input "text" at bounding box center [267, 119] width 105 height 12
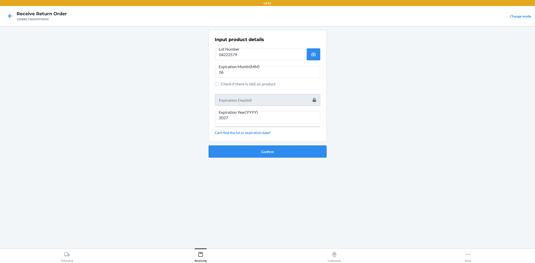
click at [262, 155] on button "Confirm" at bounding box center [268, 152] width 118 height 12
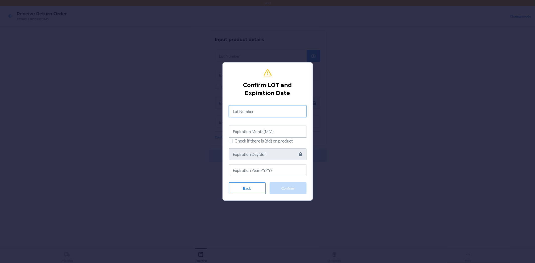
click at [260, 111] on input "text" at bounding box center [268, 111] width 78 height 12
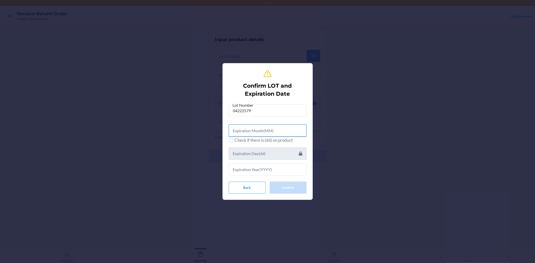
drag, startPoint x: 256, startPoint y: 134, endPoint x: 252, endPoint y: 128, distance: 7.3
click at [256, 133] on input "text" at bounding box center [268, 131] width 78 height 12
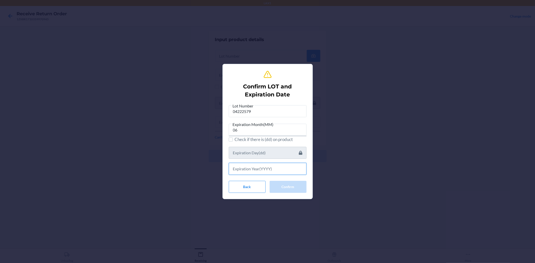
click at [289, 167] on input "text" at bounding box center [268, 169] width 78 height 12
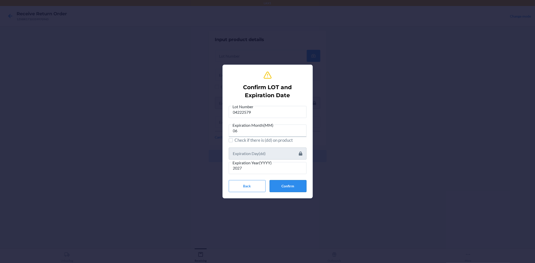
click at [288, 191] on button "Confirm" at bounding box center [288, 186] width 37 height 12
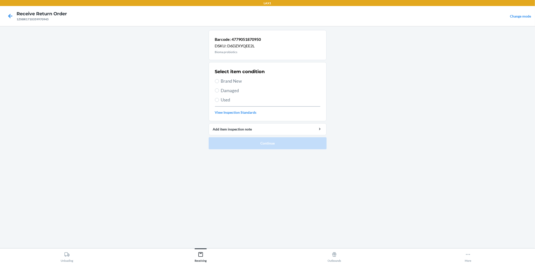
click at [231, 83] on span "Brand New" at bounding box center [270, 81] width 99 height 7
click at [219, 83] on input "Brand New" at bounding box center [217, 81] width 4 height 4
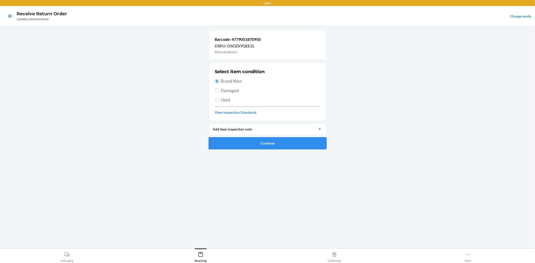
click at [262, 143] on button "Continue" at bounding box center [268, 143] width 118 height 12
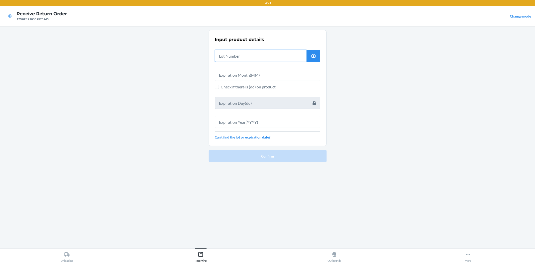
click at [226, 57] on input "text" at bounding box center [261, 56] width 92 height 12
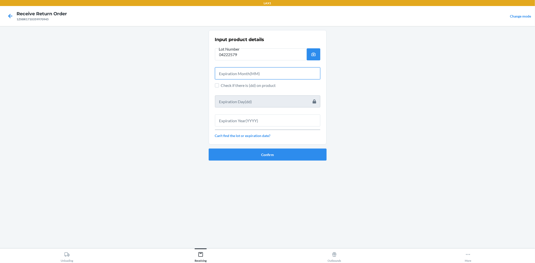
click at [277, 75] on input "text" at bounding box center [267, 73] width 105 height 12
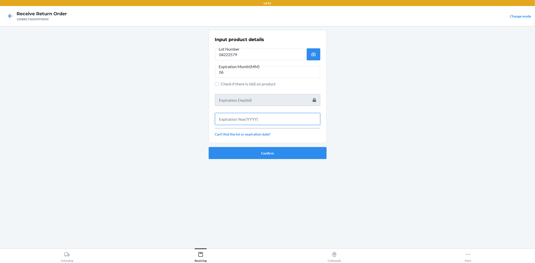
click at [269, 124] on input "text" at bounding box center [267, 119] width 105 height 12
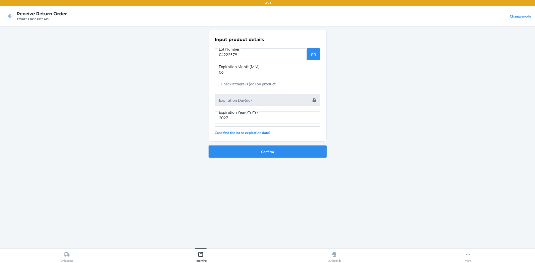
click at [270, 147] on button "Confirm" at bounding box center [268, 152] width 118 height 12
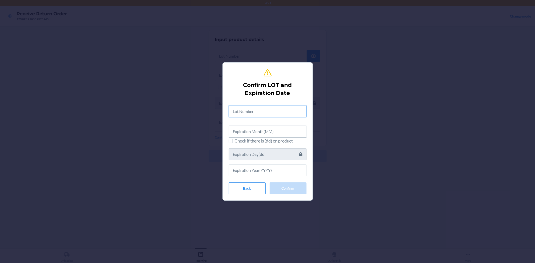
click at [263, 108] on input "text" at bounding box center [268, 111] width 78 height 12
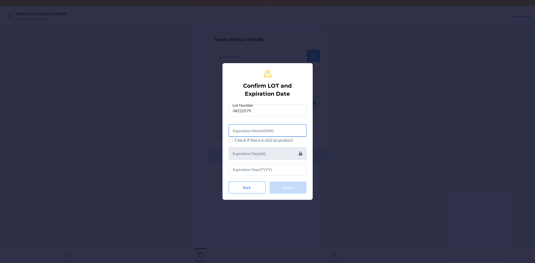
click at [272, 132] on input "text" at bounding box center [268, 131] width 78 height 12
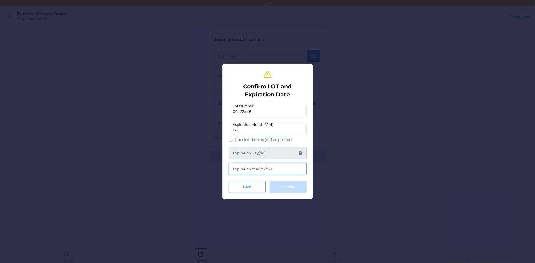
click at [302, 171] on input "text" at bounding box center [268, 169] width 78 height 12
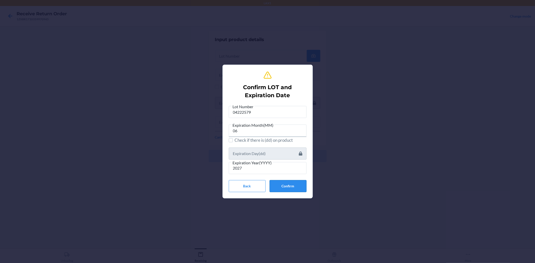
click at [279, 188] on button "Confirm" at bounding box center [288, 186] width 37 height 12
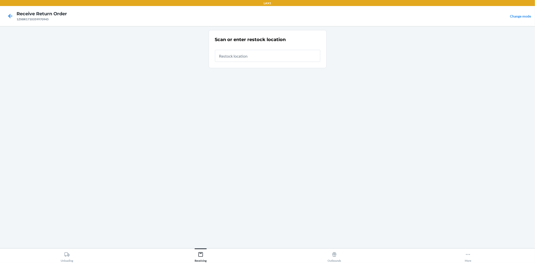
click at [248, 59] on input "text" at bounding box center [267, 56] width 105 height 12
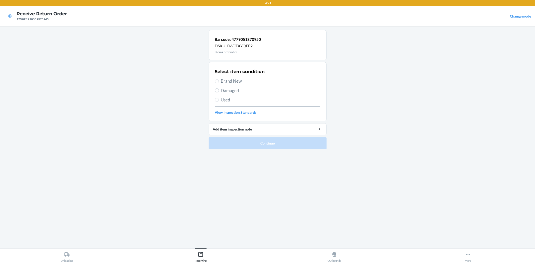
click at [228, 83] on span "Brand New" at bounding box center [270, 81] width 99 height 7
click at [219, 83] on input "Brand New" at bounding box center [217, 81] width 4 height 4
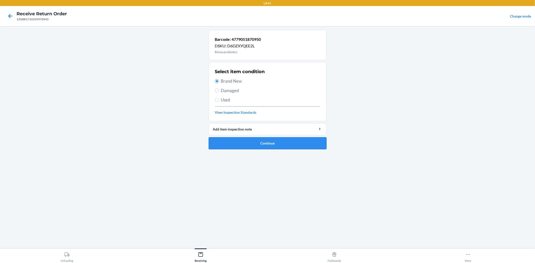
click at [263, 143] on button "Continue" at bounding box center [268, 143] width 118 height 12
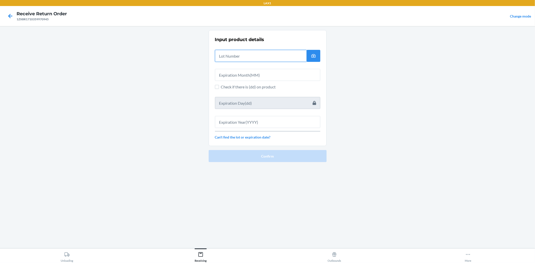
click at [248, 59] on input "text" at bounding box center [261, 56] width 92 height 12
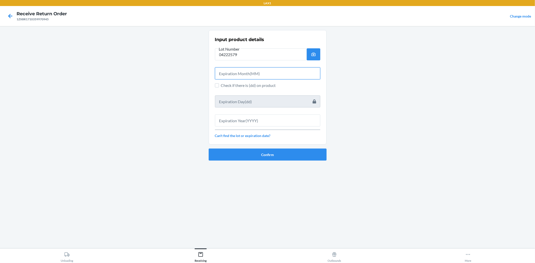
drag, startPoint x: 240, startPoint y: 68, endPoint x: 238, endPoint y: 27, distance: 40.7
click at [242, 62] on div "Input product details Lot Number 04222579 Check if there is (dd) on product Can…" at bounding box center [267, 87] width 105 height 105
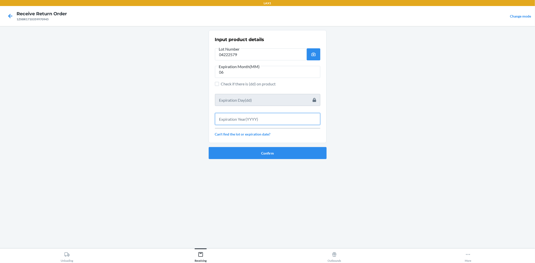
click at [245, 113] on input "text" at bounding box center [267, 119] width 105 height 12
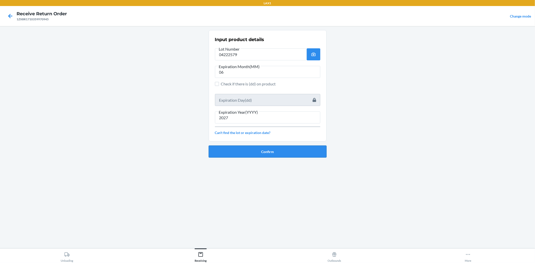
click at [243, 152] on button "Confirm" at bounding box center [268, 152] width 118 height 12
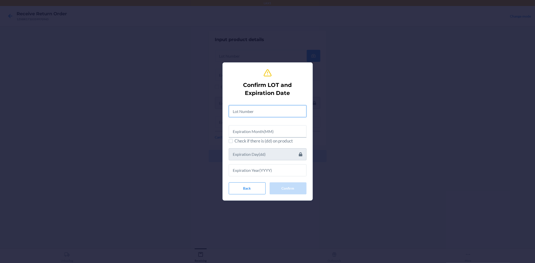
click at [280, 114] on input "text" at bounding box center [268, 111] width 78 height 12
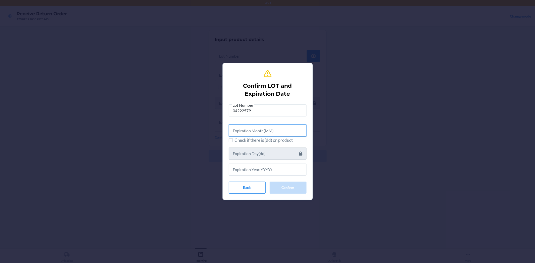
click at [269, 132] on input "text" at bounding box center [268, 131] width 78 height 12
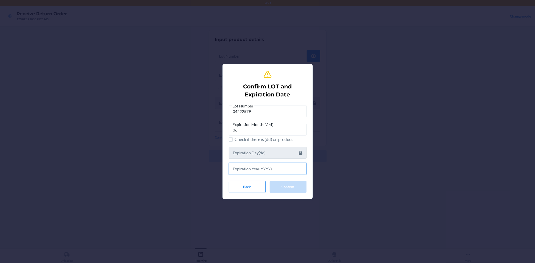
click at [260, 167] on input "text" at bounding box center [268, 169] width 78 height 12
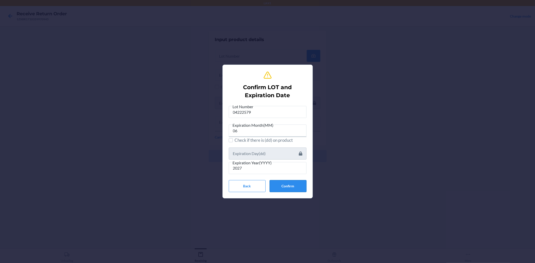
click at [292, 186] on button "Confirm" at bounding box center [288, 186] width 37 height 12
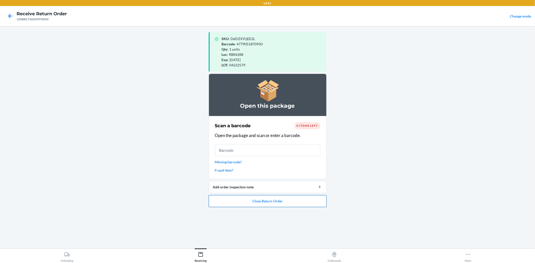
click at [239, 202] on button "Close Return Order" at bounding box center [268, 201] width 118 height 12
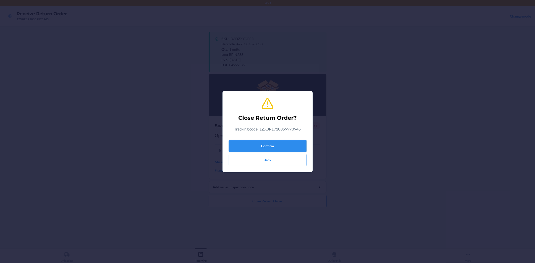
click at [259, 146] on button "Confirm" at bounding box center [268, 146] width 78 height 12
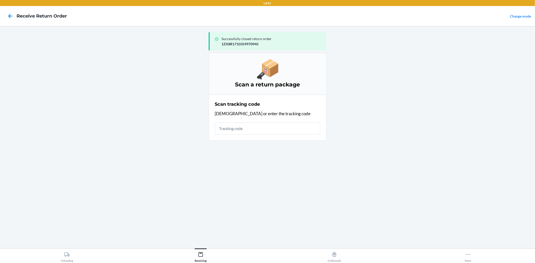
click at [278, 129] on input "text" at bounding box center [267, 129] width 105 height 12
click at [478, 257] on button "More" at bounding box center [468, 256] width 134 height 14
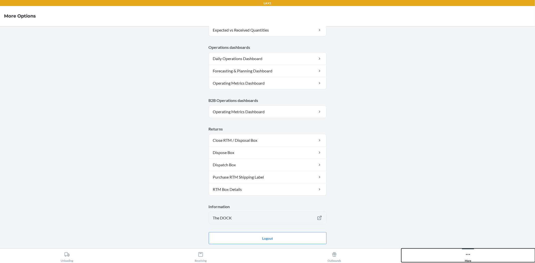
scroll to position [219, 0]
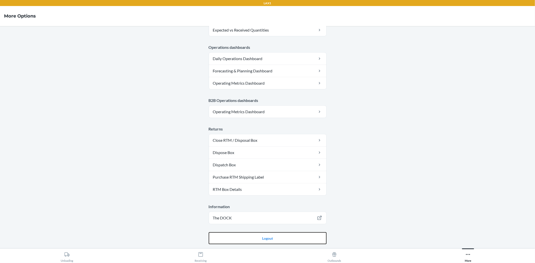
drag, startPoint x: 265, startPoint y: 238, endPoint x: 263, endPoint y: 231, distance: 7.3
click at [265, 238] on button "Logout" at bounding box center [268, 239] width 118 height 12
